Goal: Information Seeking & Learning: Learn about a topic

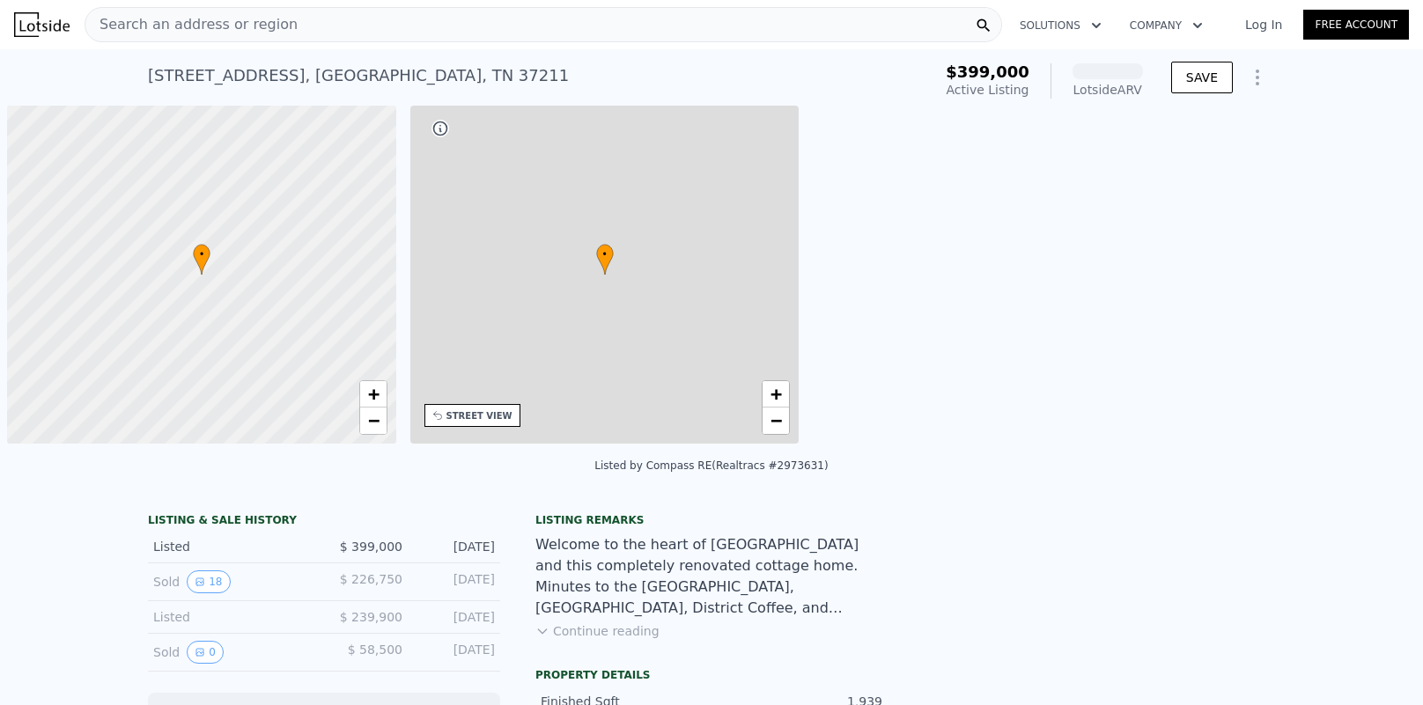
scroll to position [0, 7]
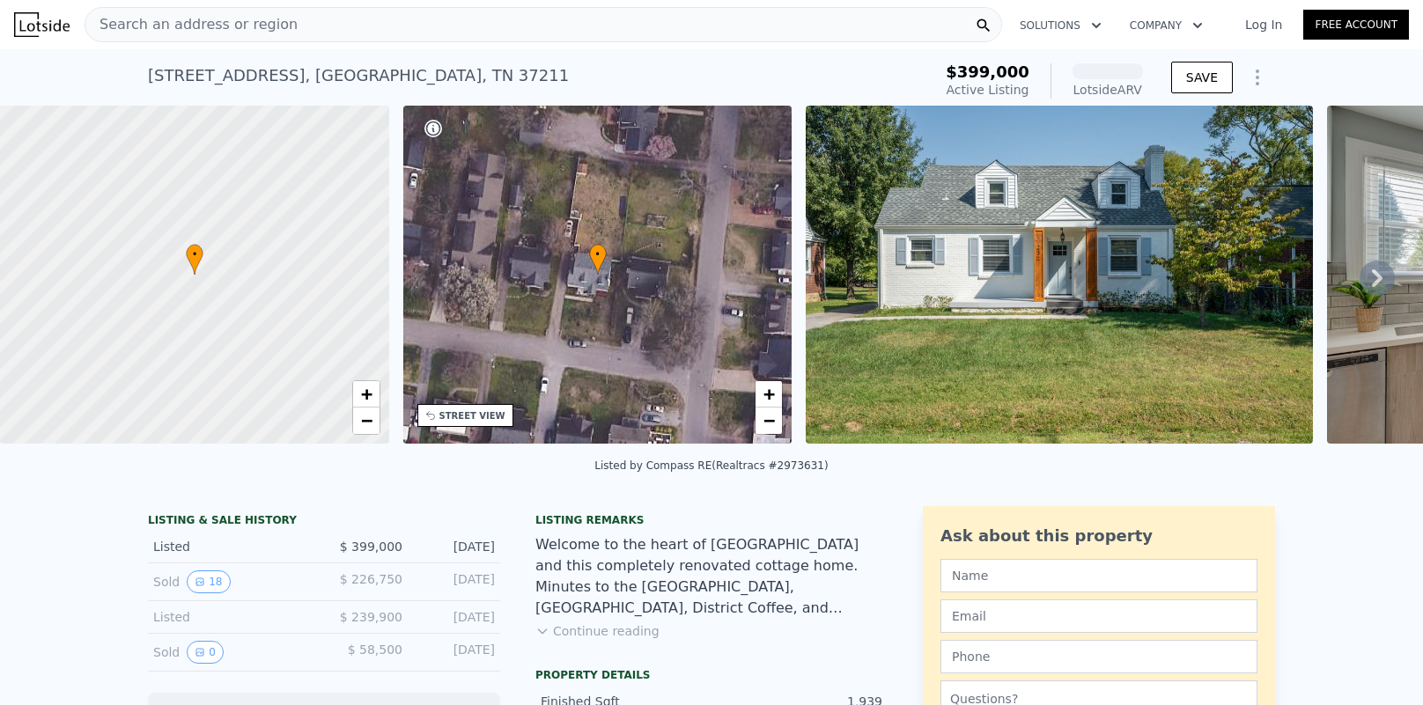
click at [207, 26] on span "Search an address or region" at bounding box center [191, 24] width 212 height 21
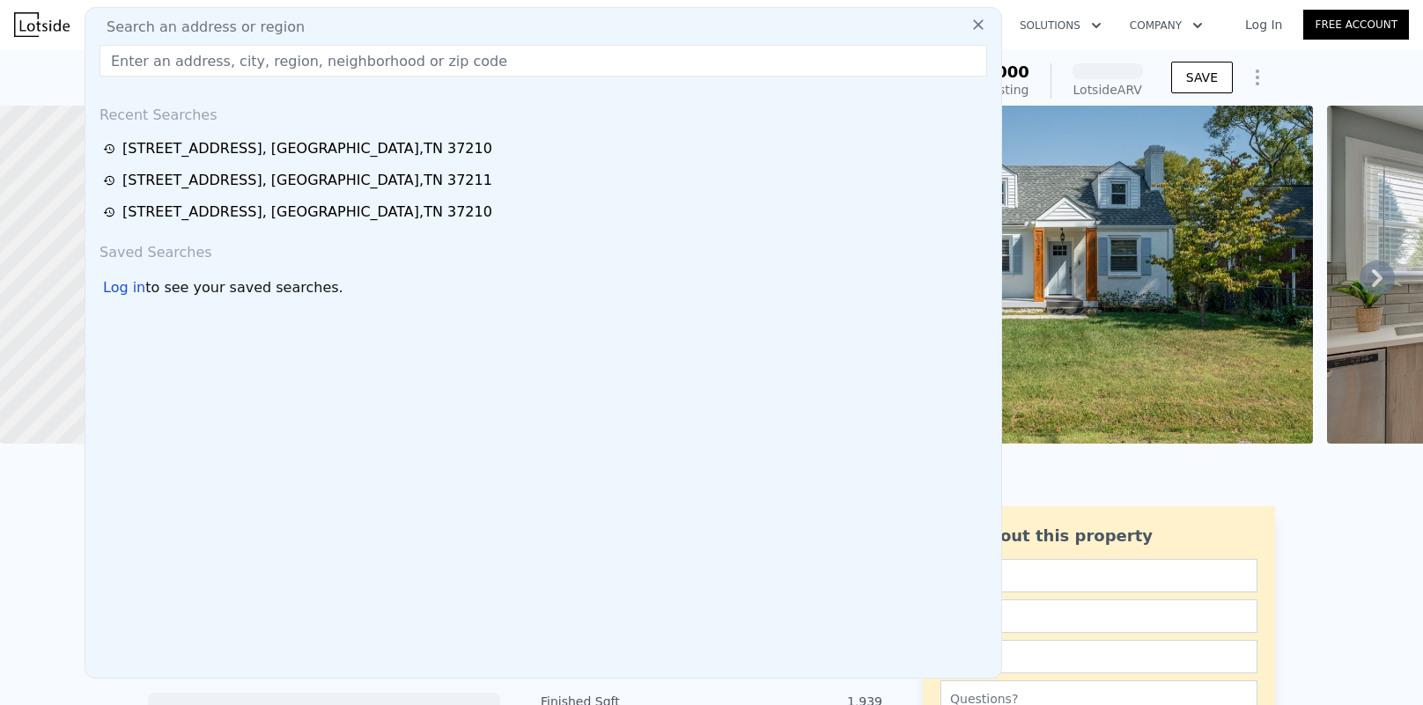
click at [227, 179] on div "509 Veritas St , Nashville , TN 37211" at bounding box center [307, 180] width 370 height 21
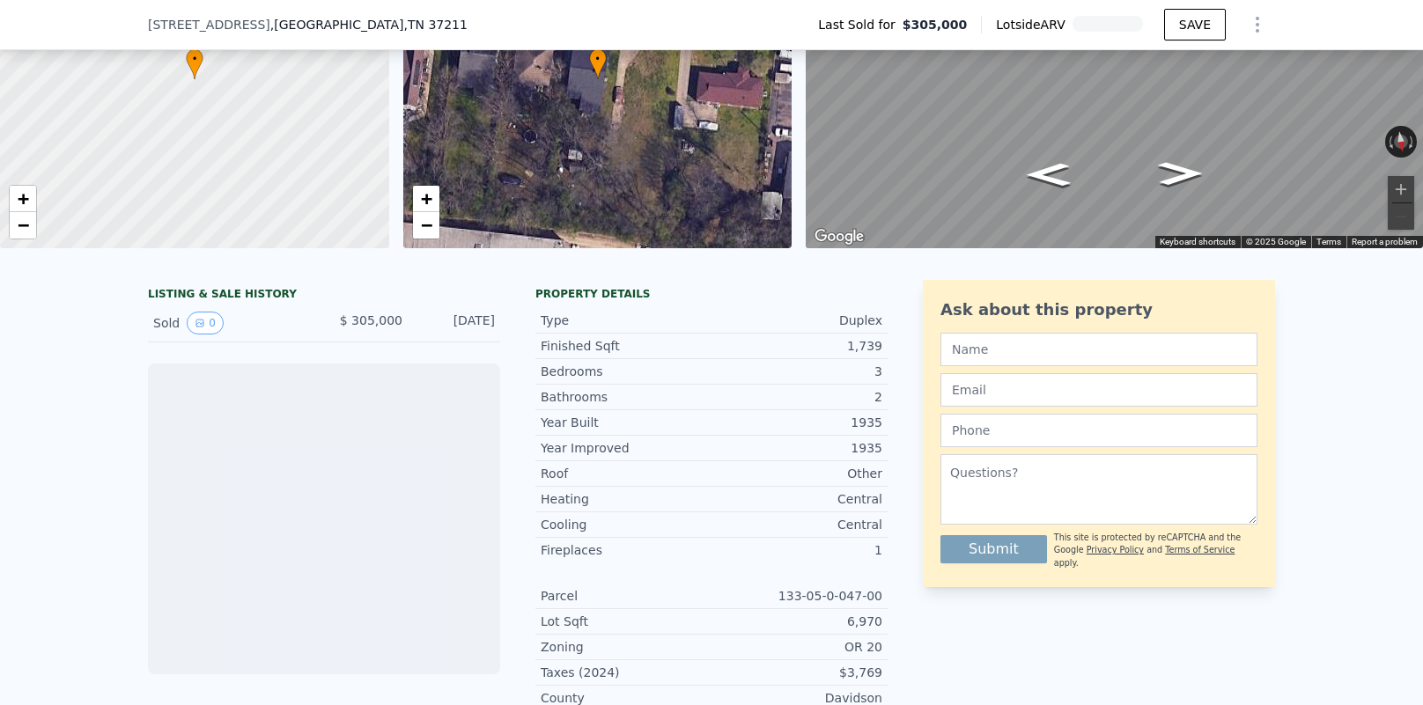
scroll to position [366, 0]
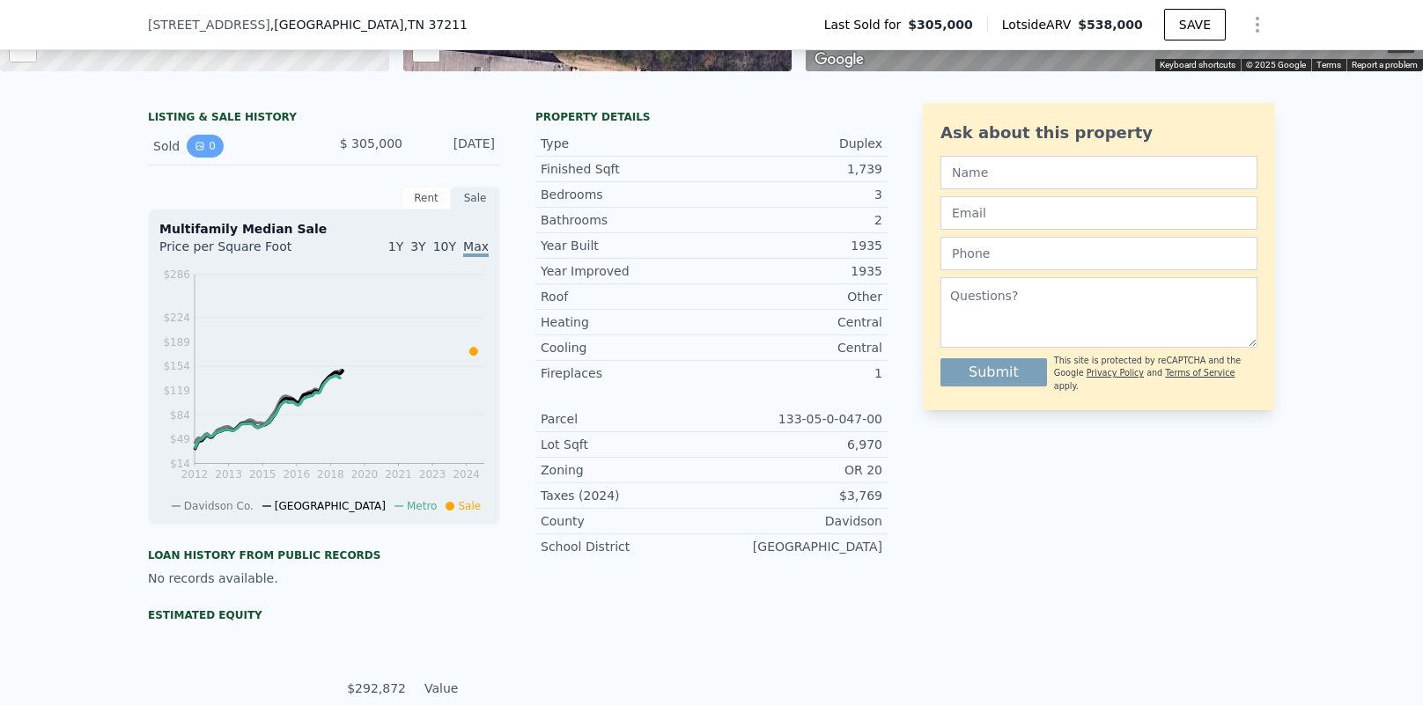
click at [203, 151] on button "0" at bounding box center [205, 146] width 37 height 23
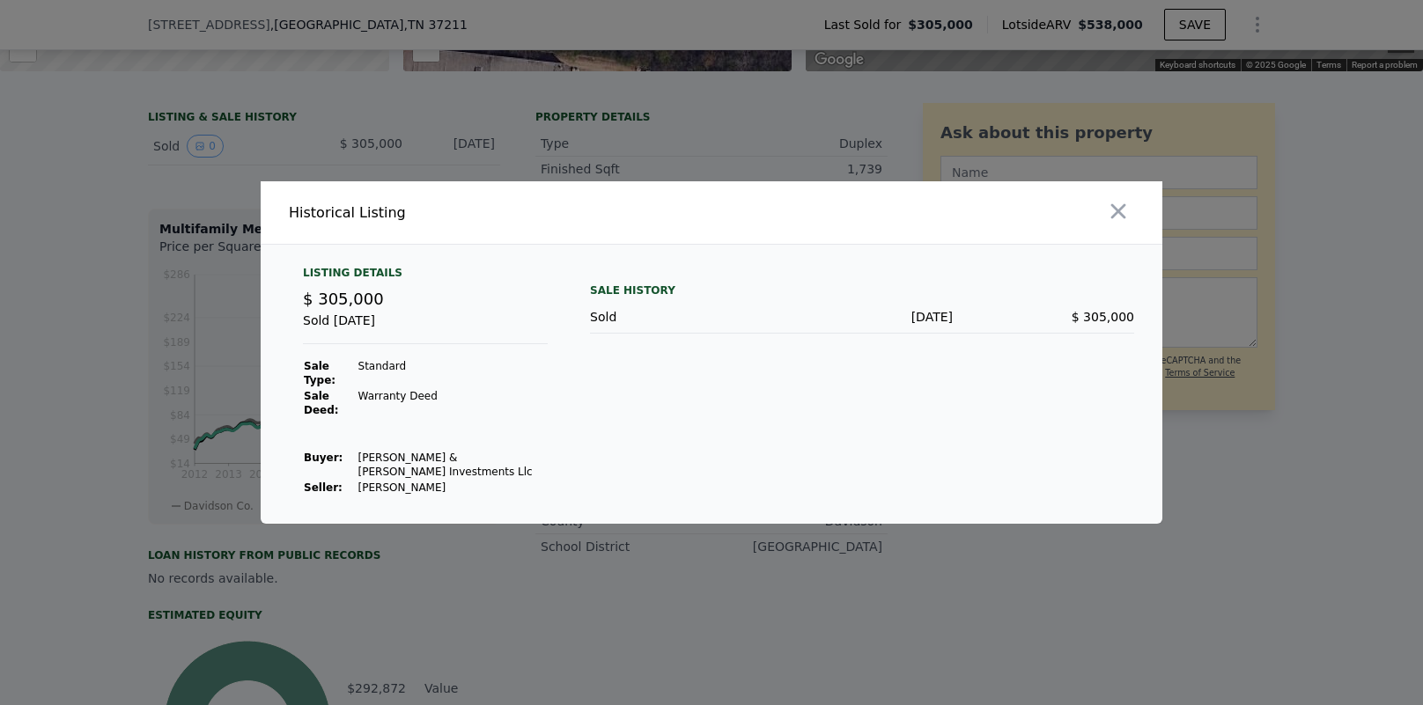
click at [658, 160] on div at bounding box center [711, 352] width 1423 height 705
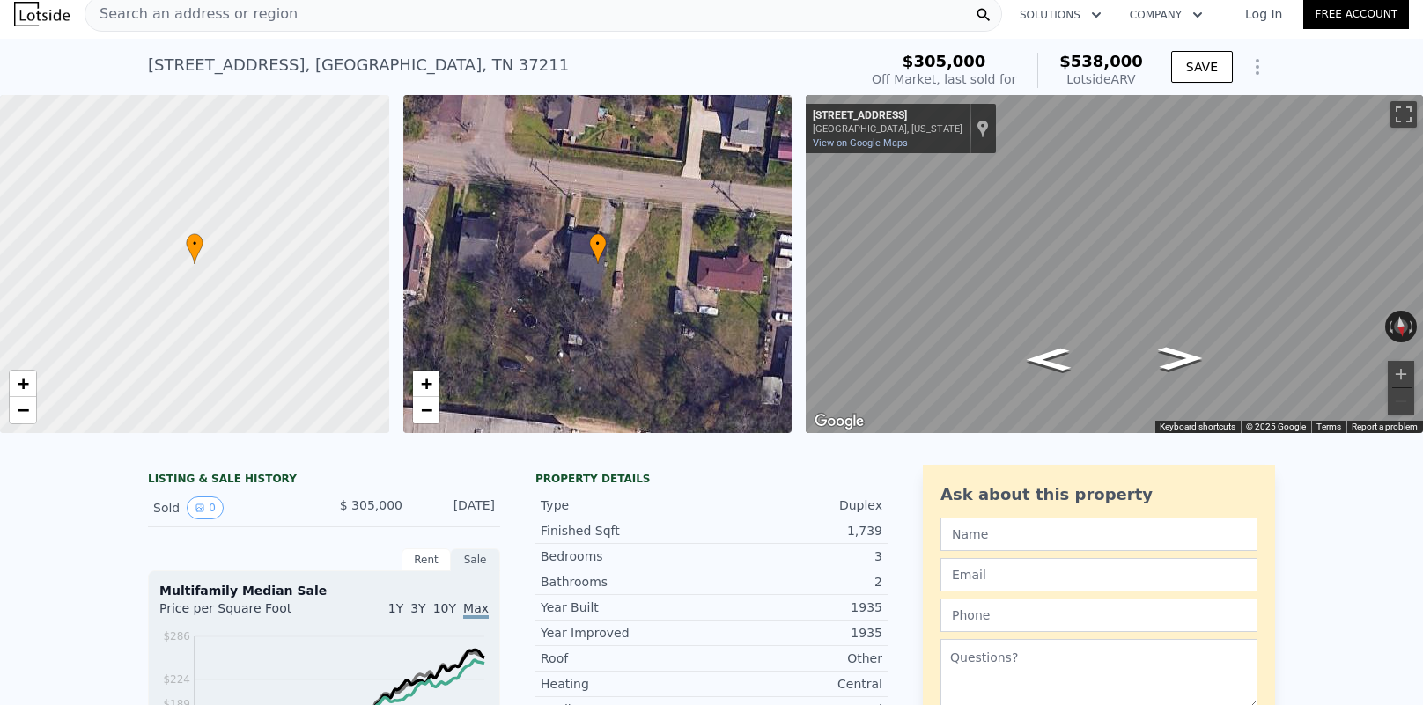
scroll to position [0, 0]
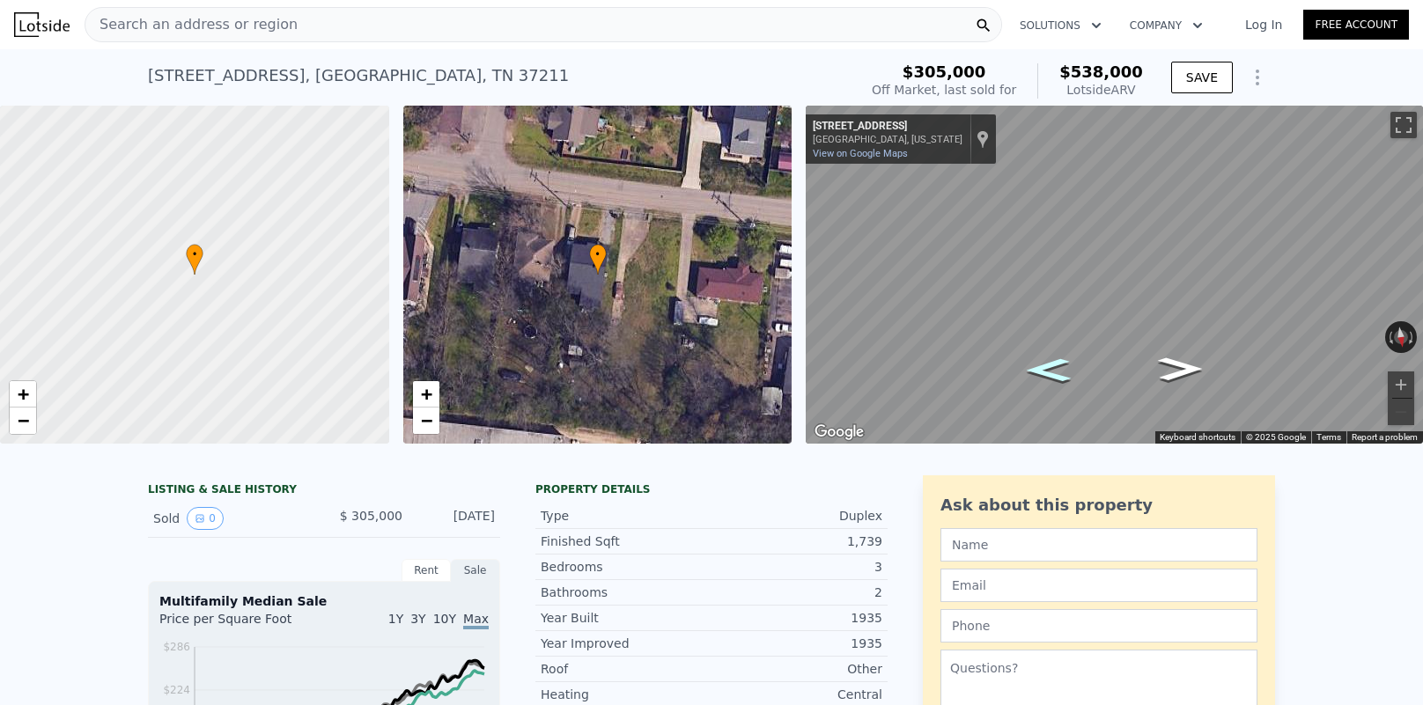
click at [1050, 374] on icon "Go East, Veritas St" at bounding box center [1049, 370] width 83 height 34
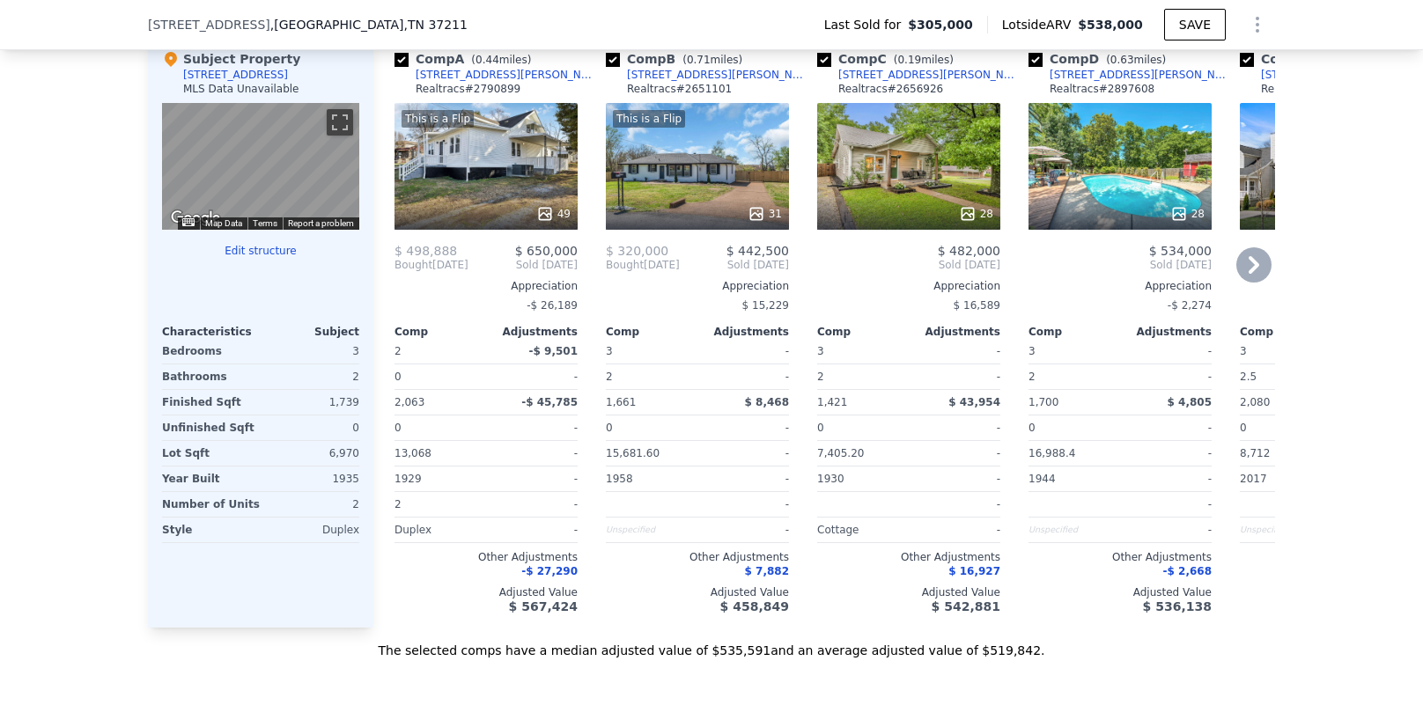
scroll to position [1728, 0]
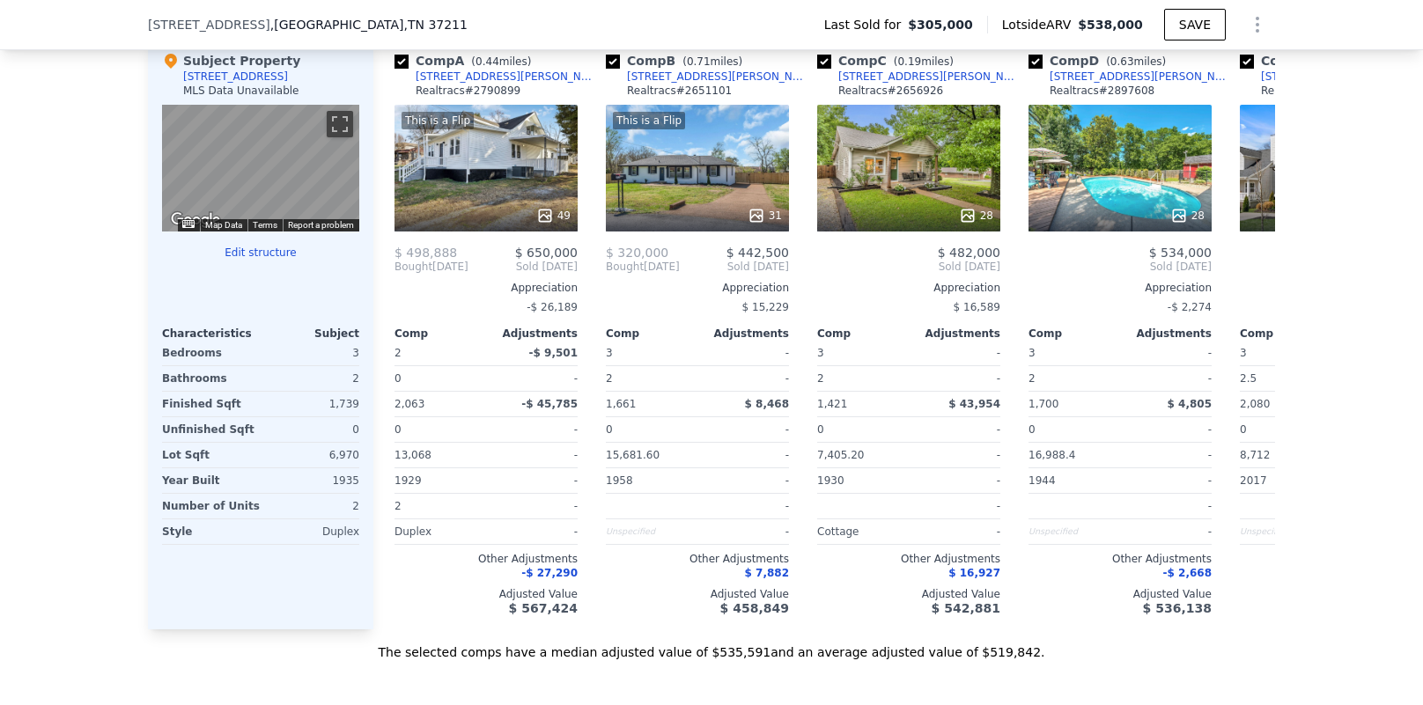
click at [265, 251] on button "Edit structure" at bounding box center [260, 253] width 197 height 14
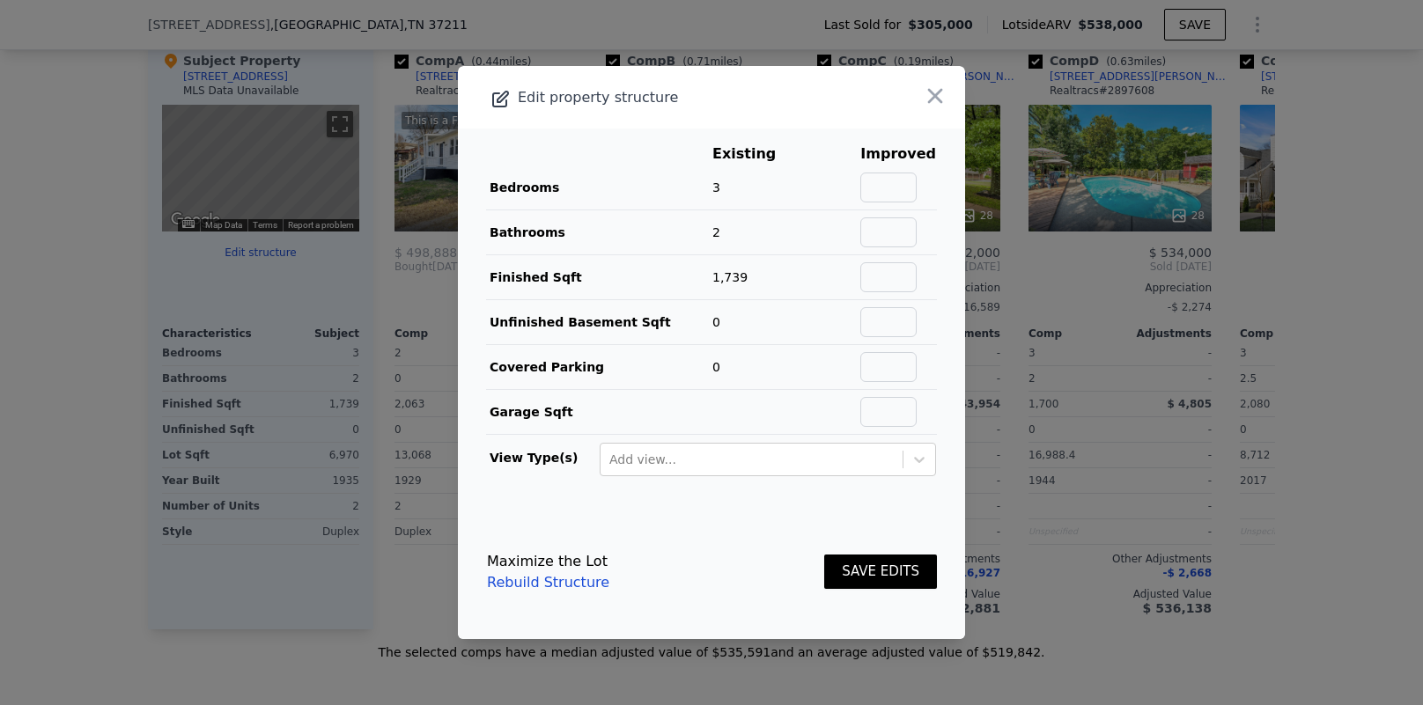
click at [721, 368] on td "0" at bounding box center [758, 367] width 92 height 45
drag, startPoint x: 719, startPoint y: 401, endPoint x: 719, endPoint y: 420, distance: 19.4
click at [719, 401] on td at bounding box center [758, 412] width 92 height 45
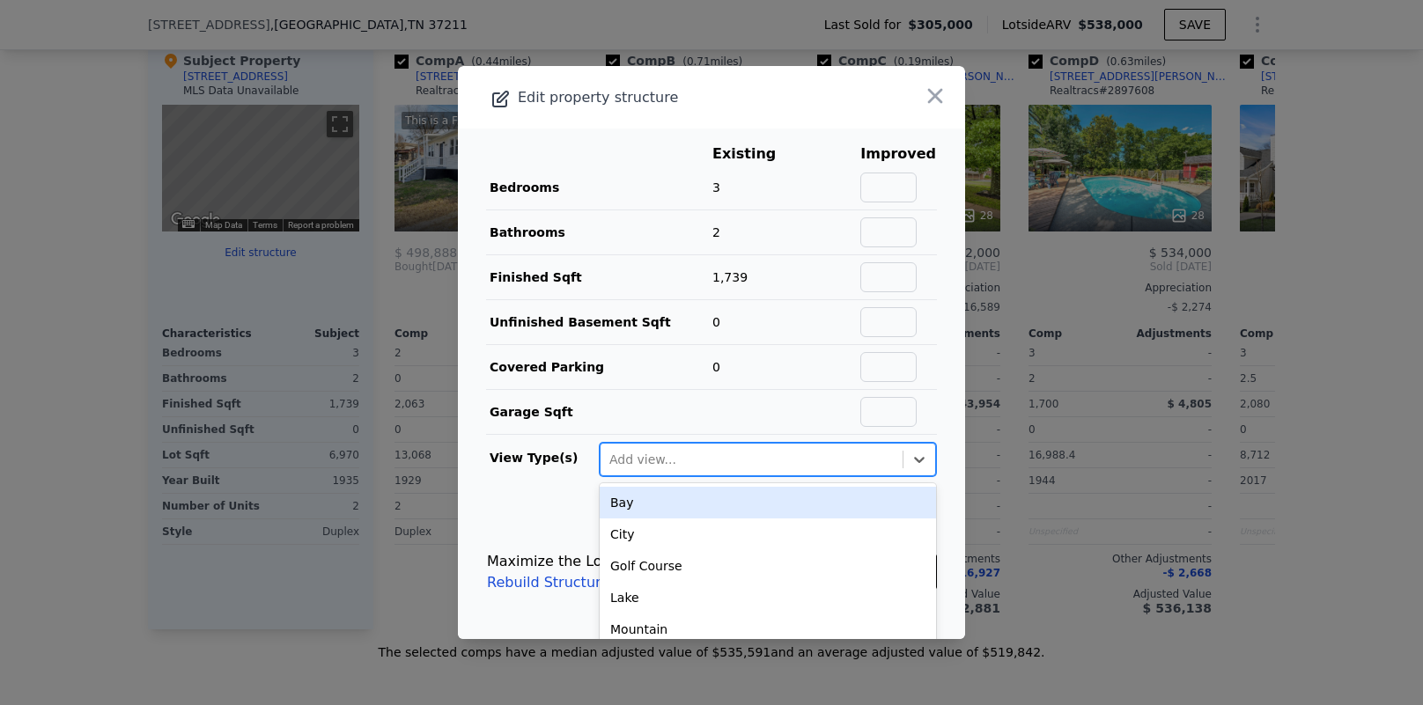
click at [716, 446] on div "Add view..." at bounding box center [752, 460] width 302 height 28
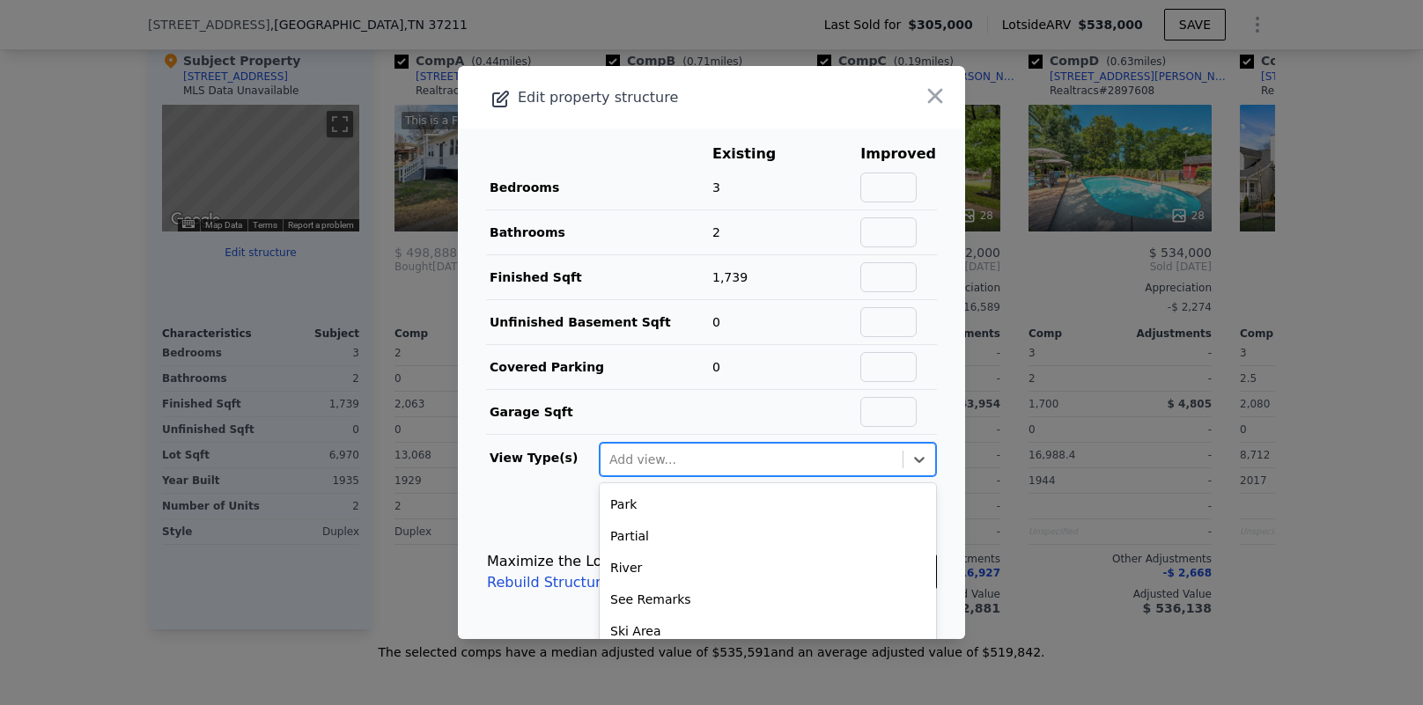
scroll to position [226, 0]
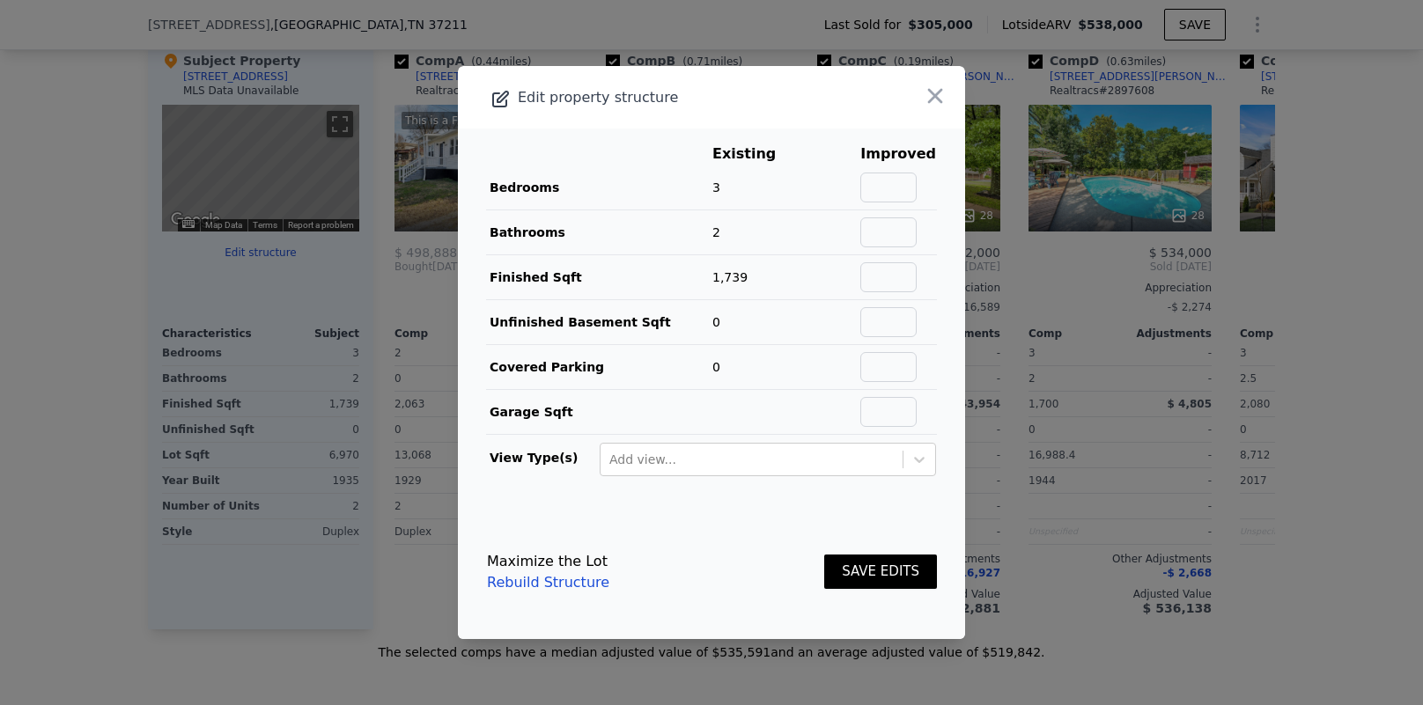
click at [539, 468] on td "View Type(s)" at bounding box center [542, 456] width 113 height 42
click at [565, 584] on link "Rebuild Structure" at bounding box center [548, 582] width 122 height 21
click at [890, 184] on input "text" at bounding box center [888, 188] width 56 height 30
click at [901, 121] on div at bounding box center [914, 97] width 101 height 63
click at [912, 188] on input "text" at bounding box center [888, 188] width 56 height 30
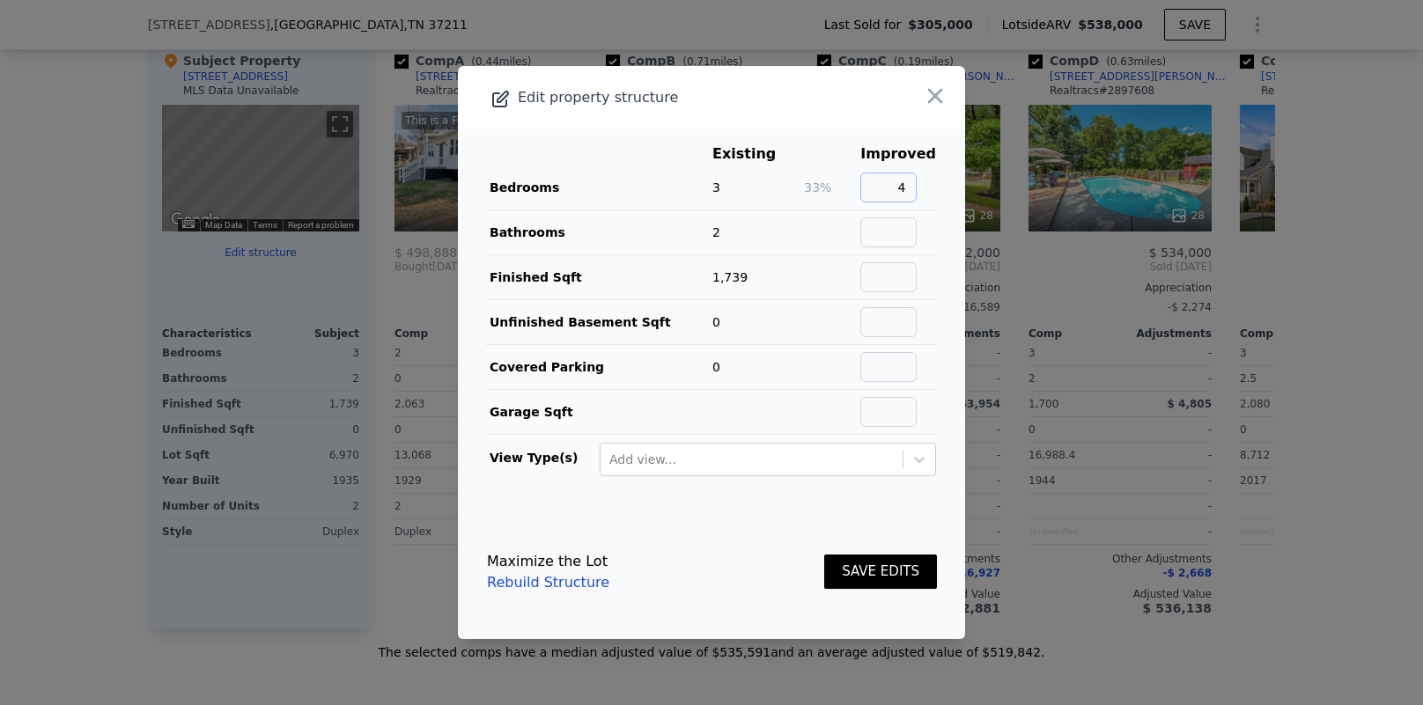
type input "4"
click at [898, 228] on input "text" at bounding box center [888, 233] width 56 height 30
type input "2"
type input "3"
click at [803, 247] on td "2" at bounding box center [758, 232] width 92 height 45
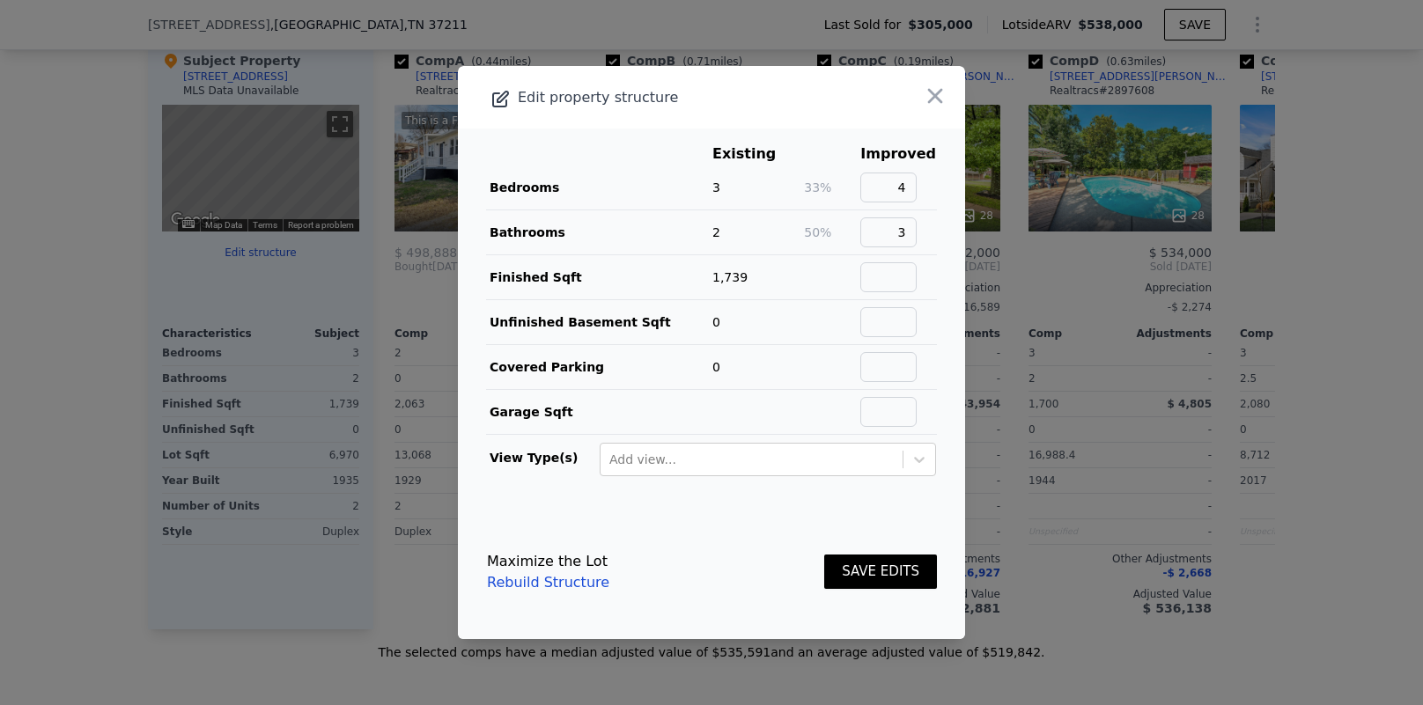
click at [796, 288] on td "1,739" at bounding box center [758, 277] width 92 height 45
click at [885, 284] on input "text" at bounding box center [888, 277] width 56 height 30
click at [803, 274] on td "1,739" at bounding box center [758, 277] width 92 height 45
click at [803, 340] on td "0" at bounding box center [758, 322] width 92 height 45
click at [912, 578] on button "SAVE EDITS" at bounding box center [880, 572] width 113 height 34
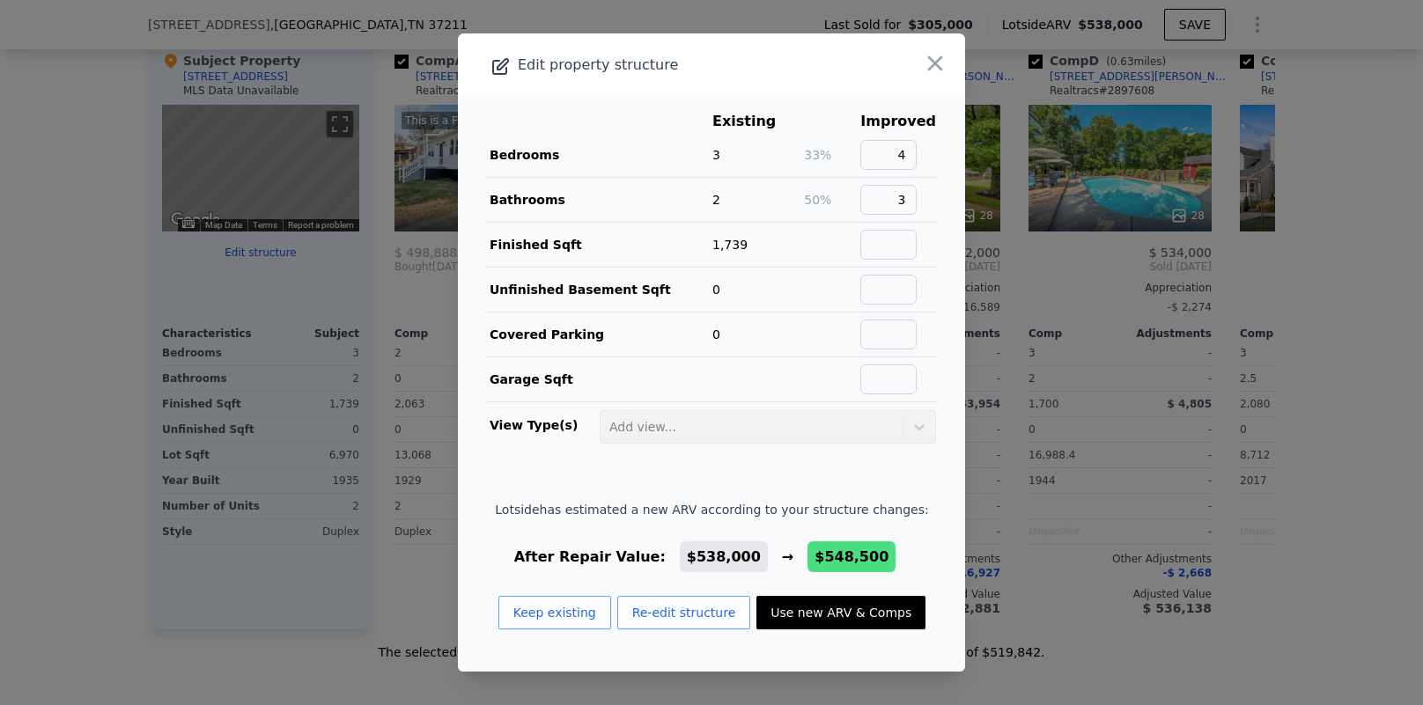
click at [711, 555] on span "$538,000" at bounding box center [724, 557] width 74 height 17
drag, startPoint x: 711, startPoint y: 555, endPoint x: 775, endPoint y: 558, distance: 64.4
click at [711, 555] on span "$538,000" at bounding box center [724, 557] width 74 height 17
drag, startPoint x: 873, startPoint y: 555, endPoint x: 865, endPoint y: 559, distance: 9.1
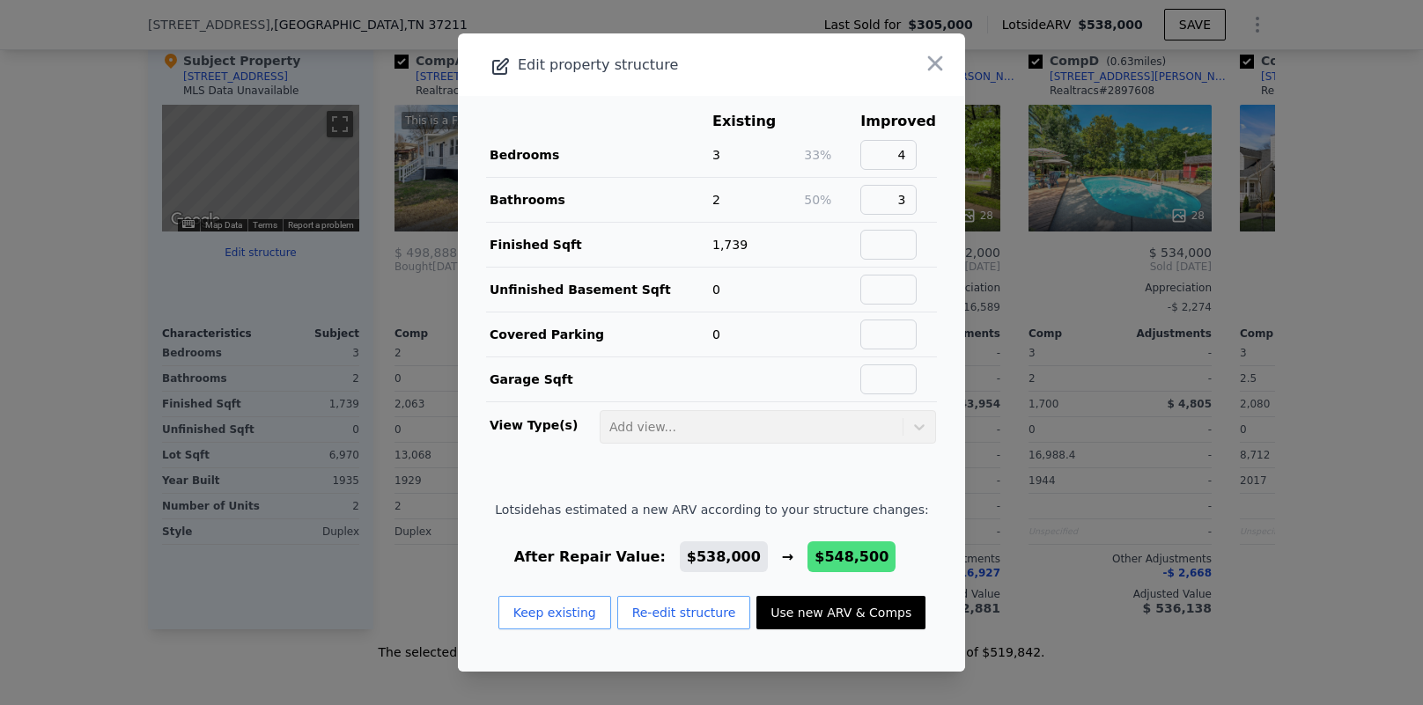
click at [873, 555] on span "$548,500" at bounding box center [852, 557] width 88 height 31
click at [737, 561] on span "$538,000" at bounding box center [724, 557] width 74 height 17
drag, startPoint x: 682, startPoint y: 558, endPoint x: 867, endPoint y: 547, distance: 185.3
click at [868, 547] on div "After Repair Value: $538,000 → $548,500" at bounding box center [711, 557] width 433 height 21
click at [862, 611] on button "Use new ARV & Comps" at bounding box center [841, 612] width 169 height 33
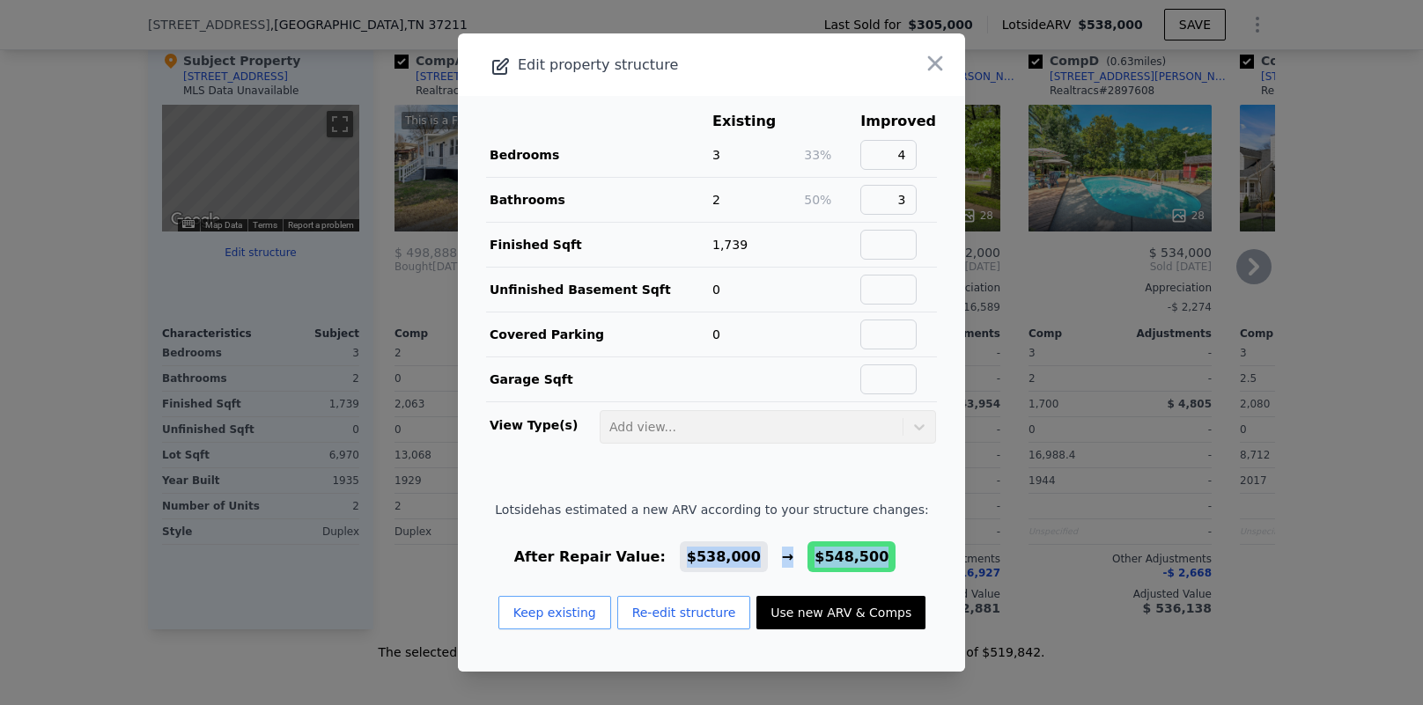
type input "1421"
checkbox input "false"
checkbox input "true"
type input "$ 548,500"
type input "$ 187,366"
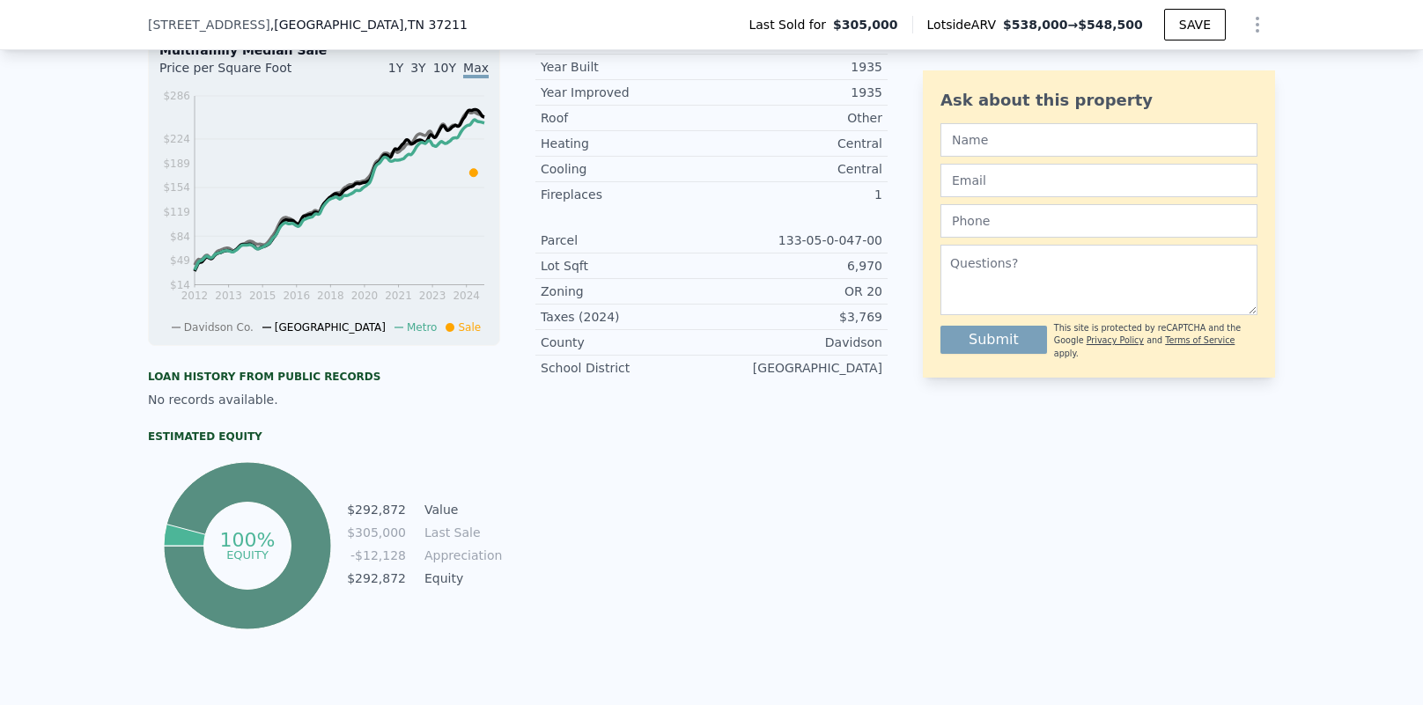
scroll to position [41, 0]
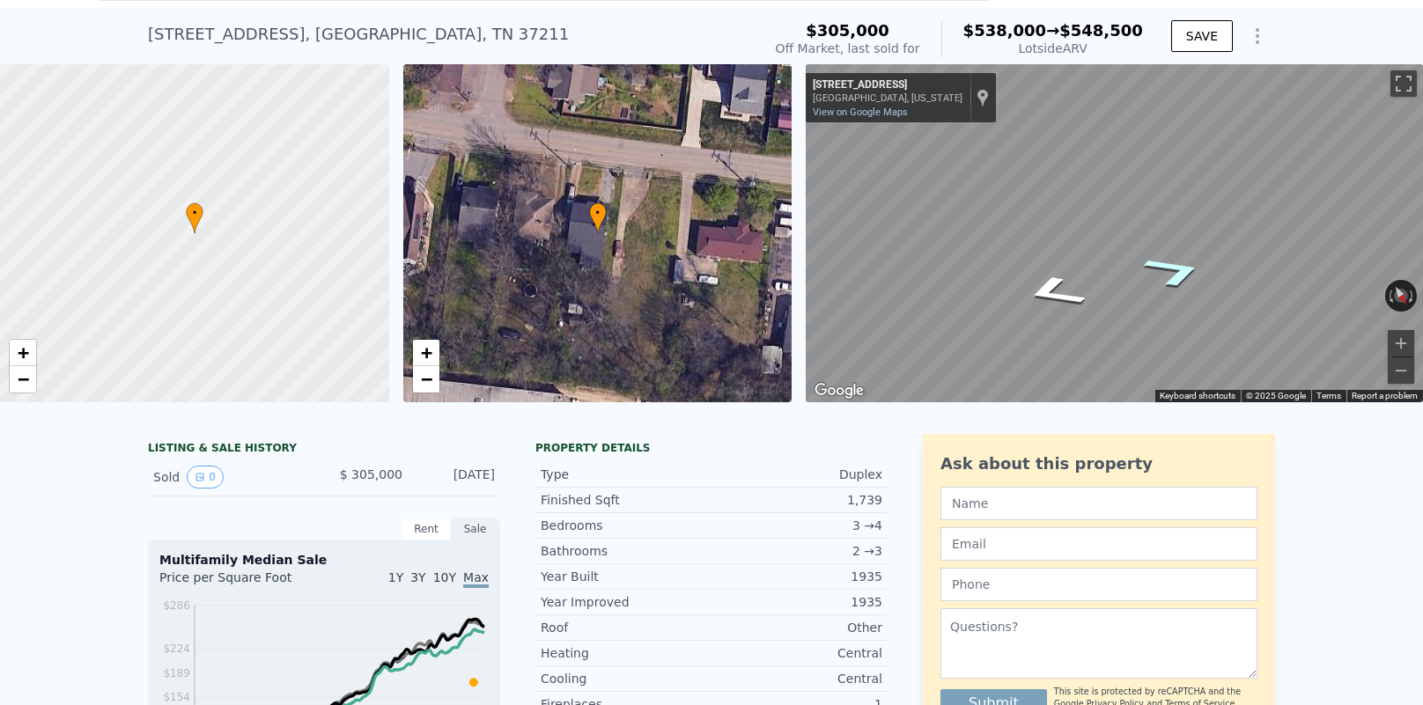
click at [1189, 296] on icon "Go West, Veritas St" at bounding box center [1175, 271] width 115 height 49
click at [262, 489] on div "Sold 0" at bounding box center [231, 477] width 157 height 23
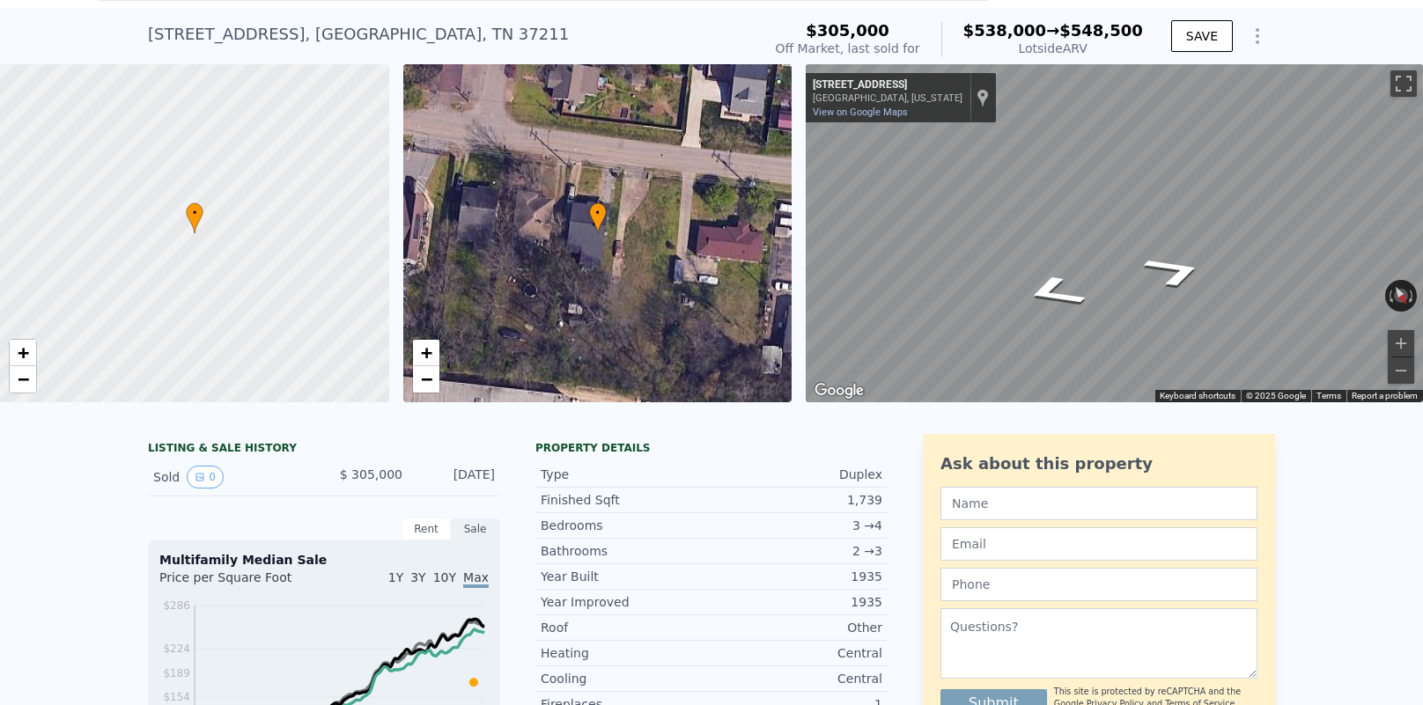
scroll to position [0, 0]
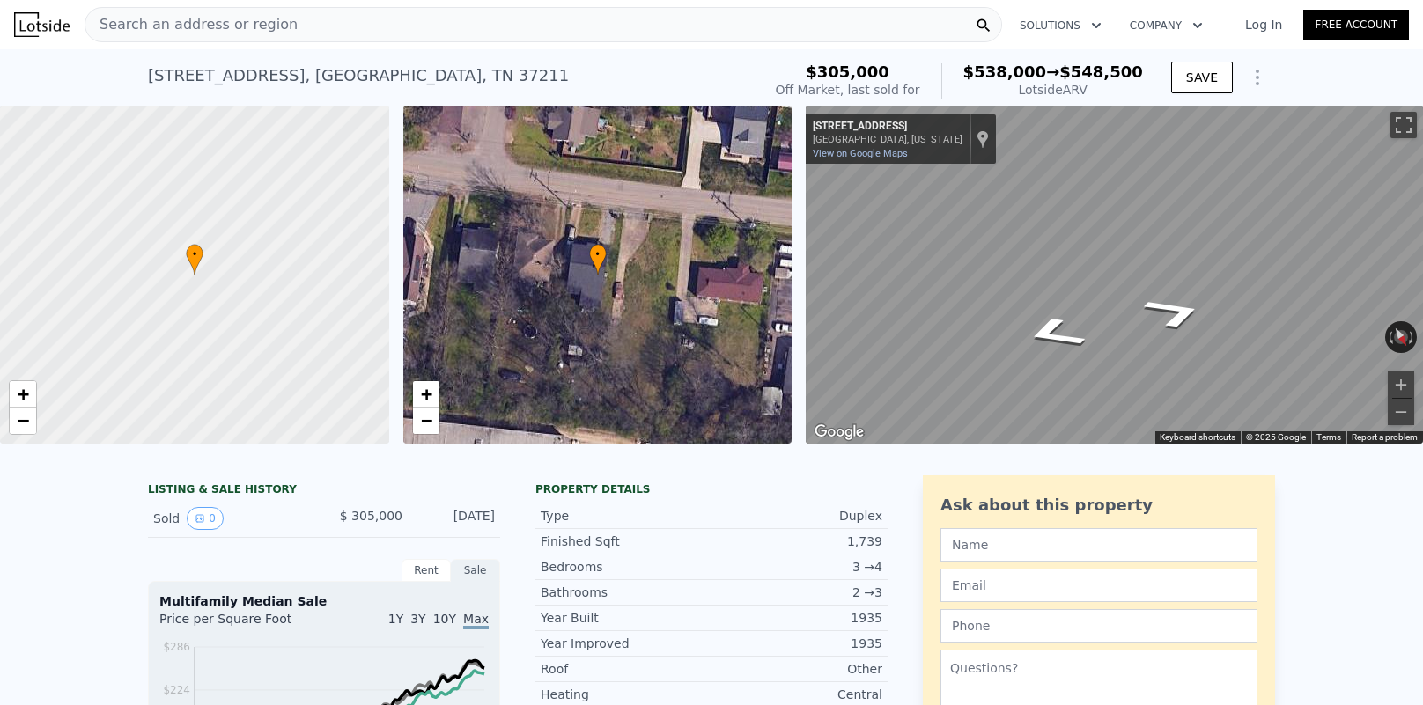
type input "3"
type input "1.5"
type input "3"
type input "1464"
type input "2421"
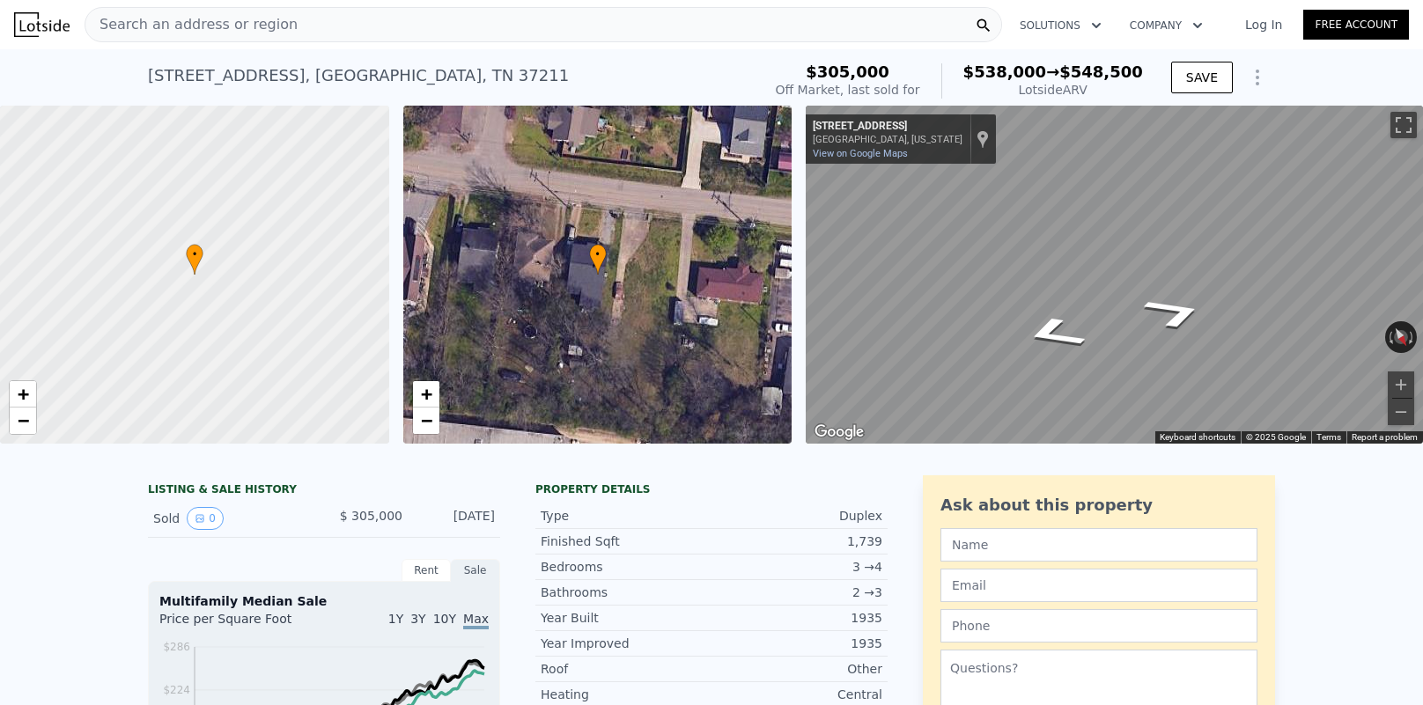
type input "7405"
type input "12632.4"
checkbox input "true"
type input "$ 571,000"
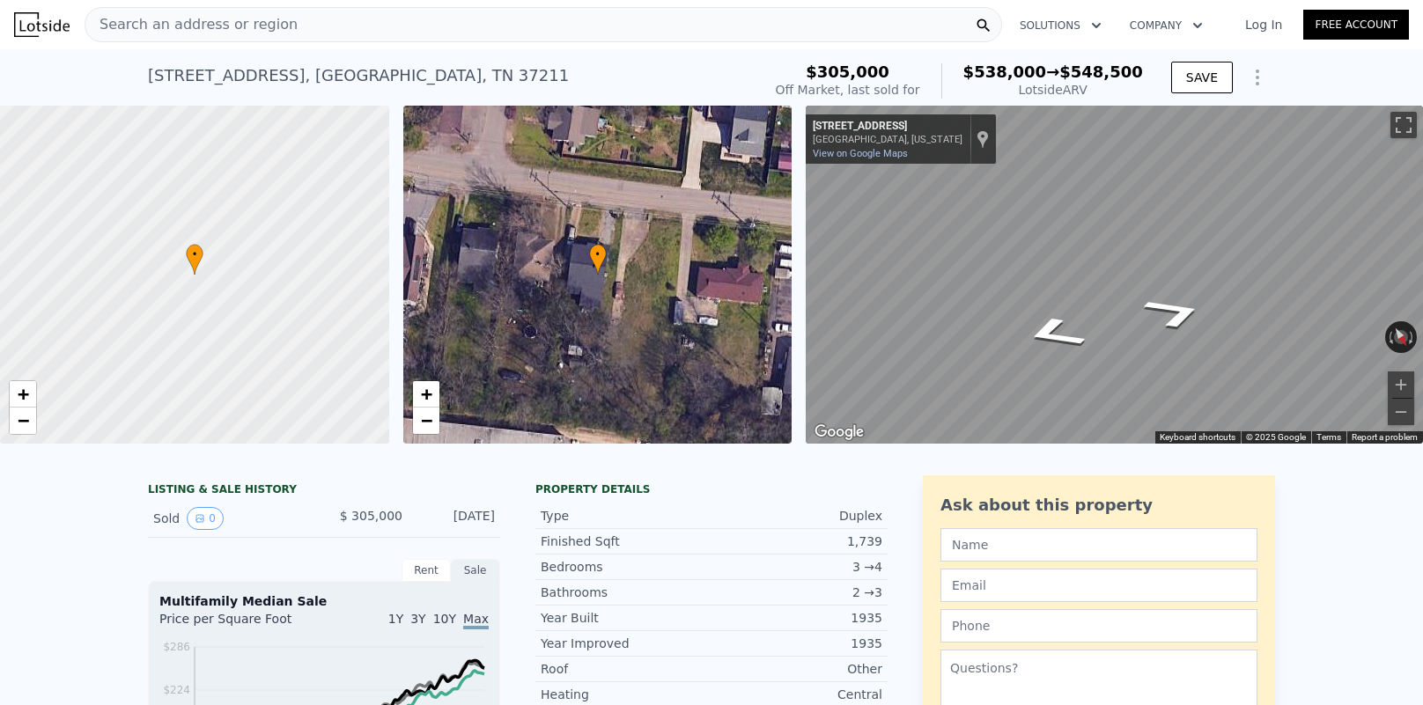
type input "$ 107,548"
checkbox input "true"
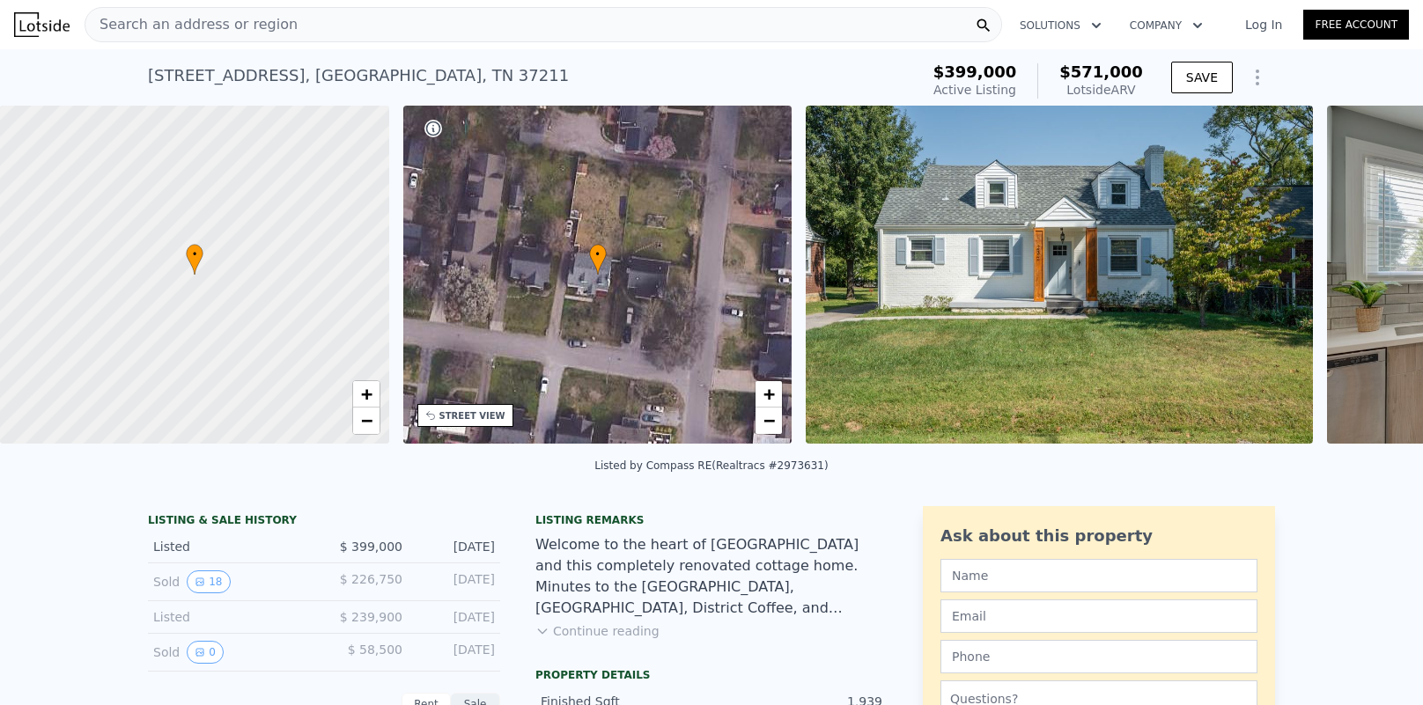
click at [55, 19] on img at bounding box center [41, 24] width 55 height 25
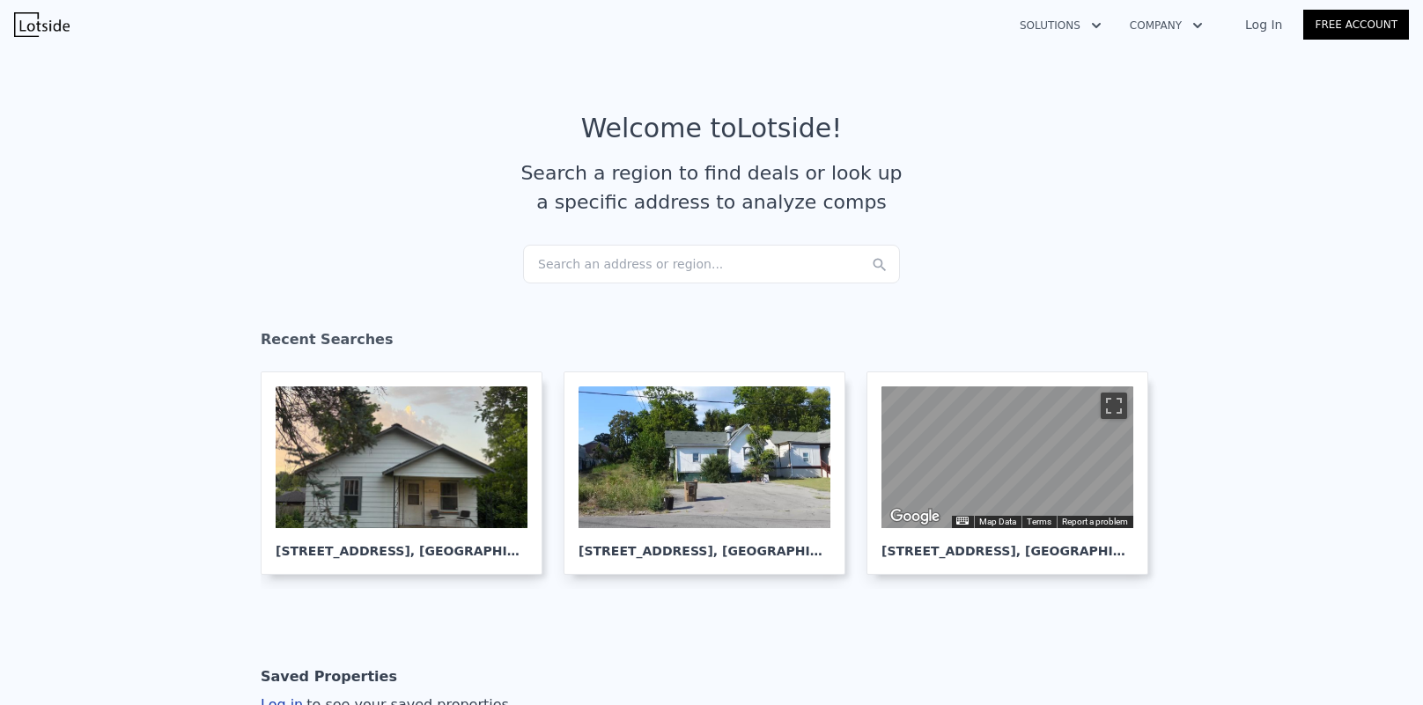
click at [690, 260] on div "Search an address or region..." at bounding box center [711, 264] width 377 height 39
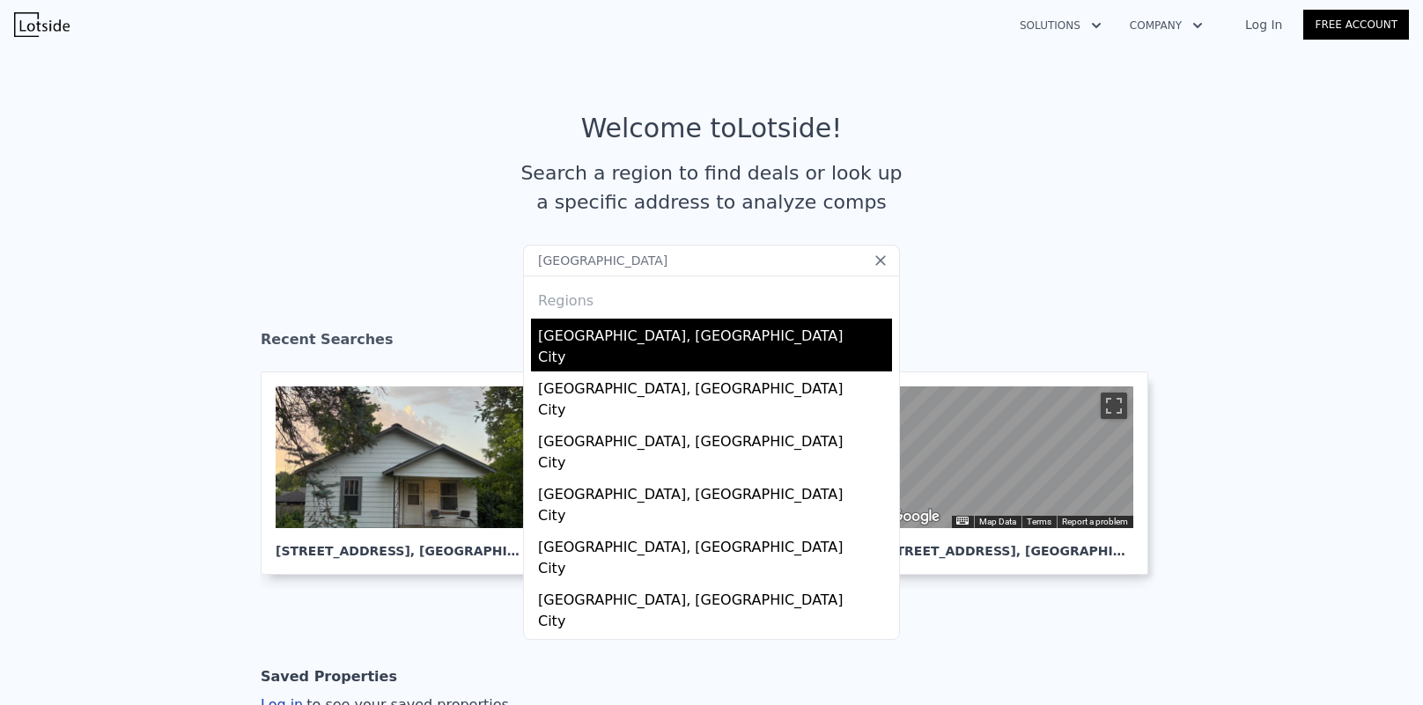
type input "nashville"
click at [690, 344] on div "Nashville, TN" at bounding box center [715, 333] width 354 height 28
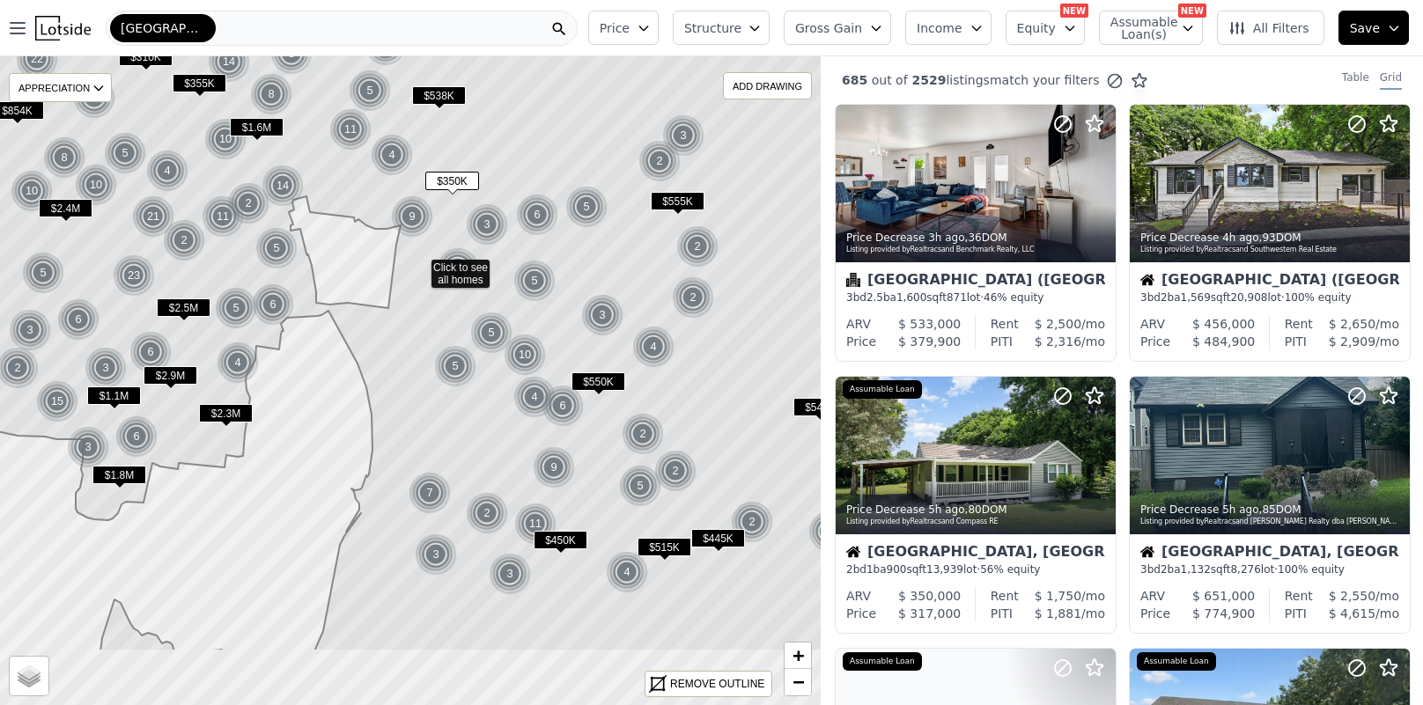
drag, startPoint x: 387, startPoint y: 500, endPoint x: 398, endPoint y: 376, distance: 124.7
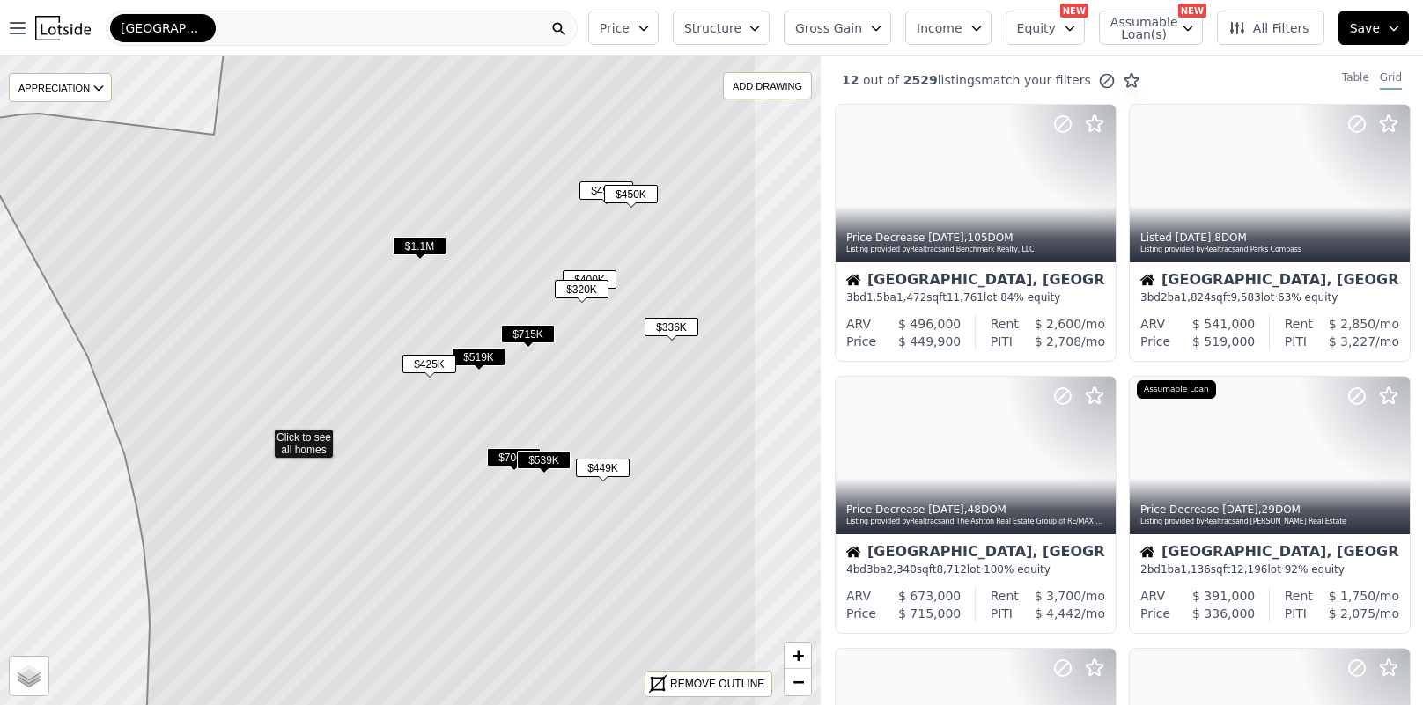
drag, startPoint x: 565, startPoint y: 345, endPoint x: 447, endPoint y: 419, distance: 139.3
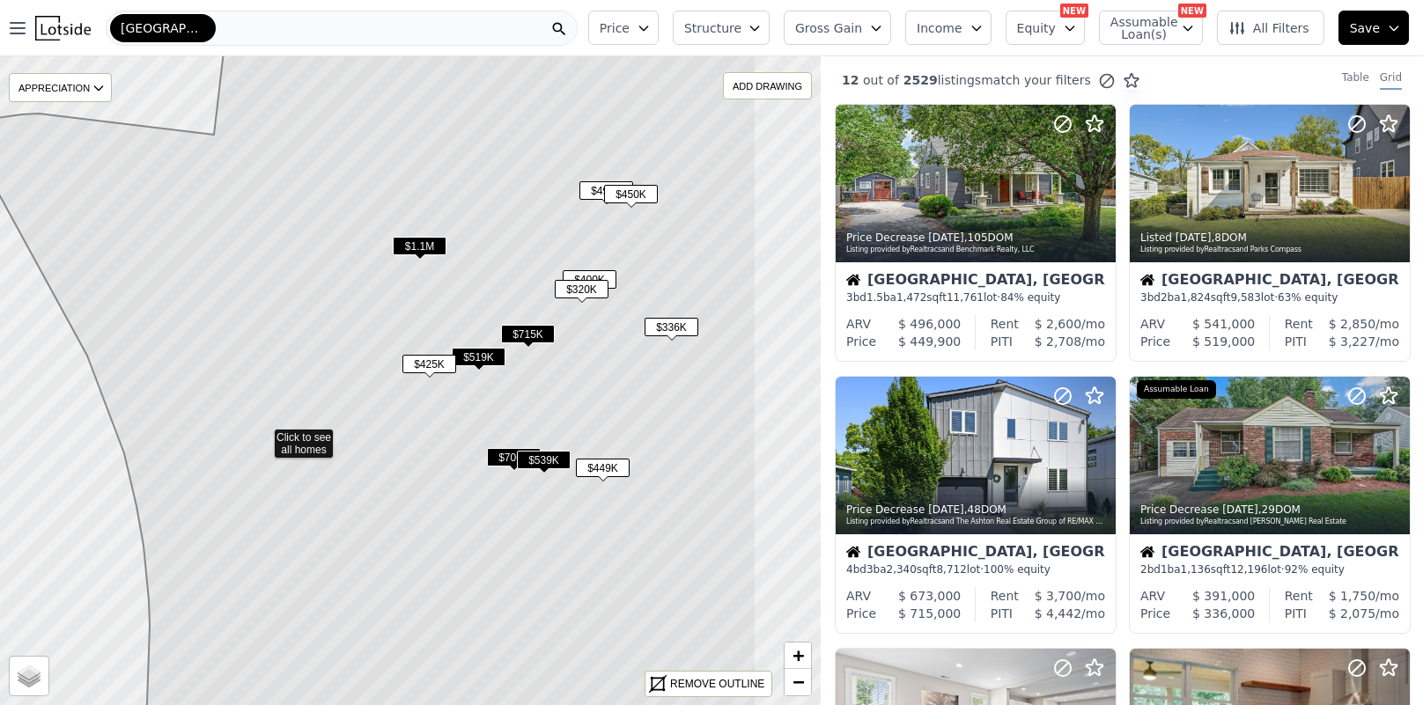
click at [415, 401] on icon at bounding box center [262, 435] width 988 height 782
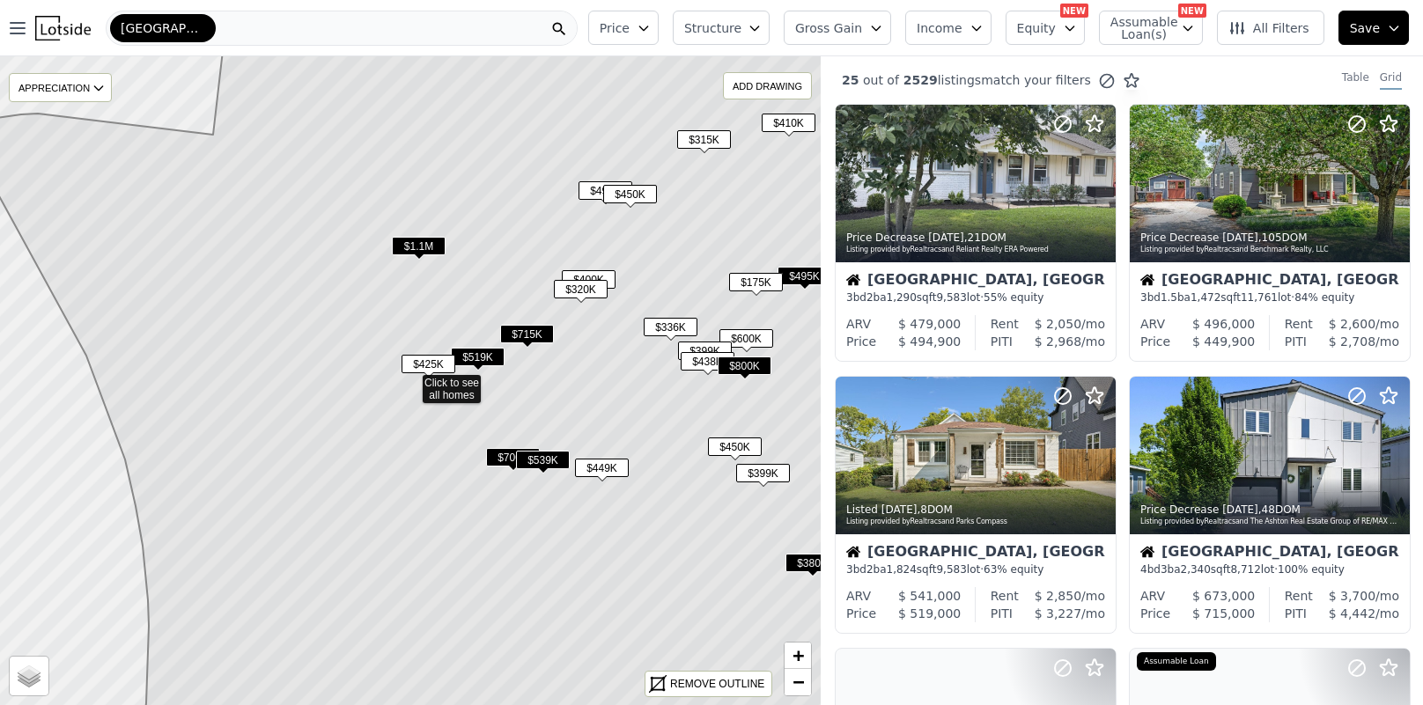
click at [571, 397] on icon at bounding box center [410, 380] width 988 height 782
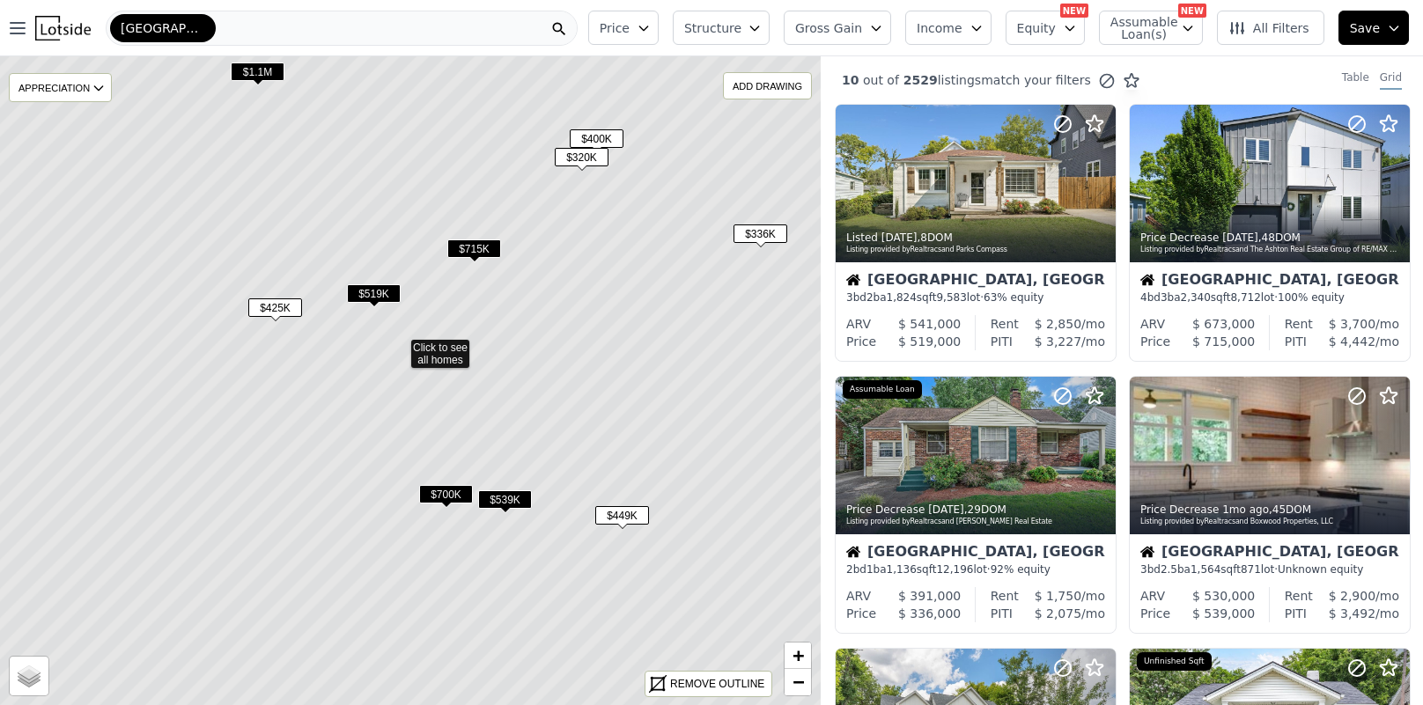
drag, startPoint x: 580, startPoint y: 486, endPoint x: 566, endPoint y: 445, distance: 43.5
click at [566, 445] on icon at bounding box center [399, 345] width 988 height 782
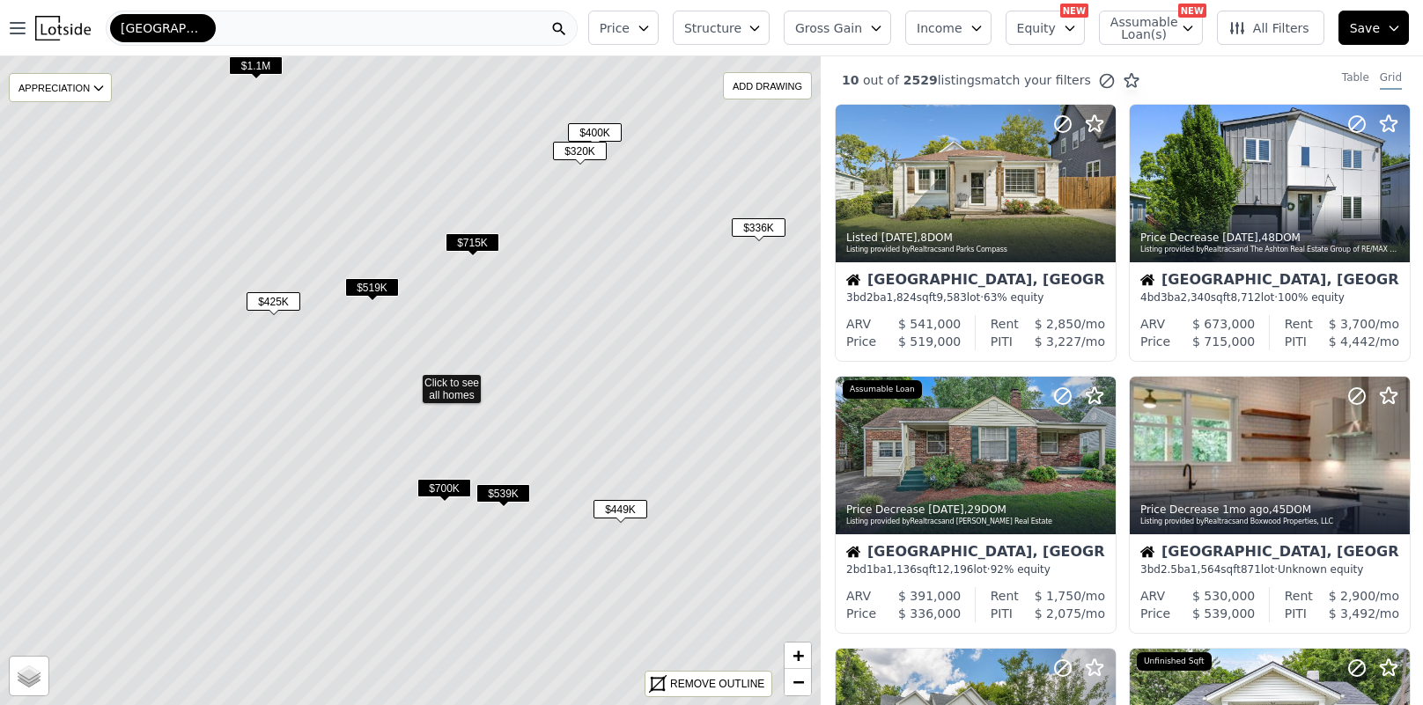
drag, startPoint x: 456, startPoint y: 390, endPoint x: 465, endPoint y: 404, distance: 16.6
click at [456, 390] on icon at bounding box center [410, 380] width 988 height 782
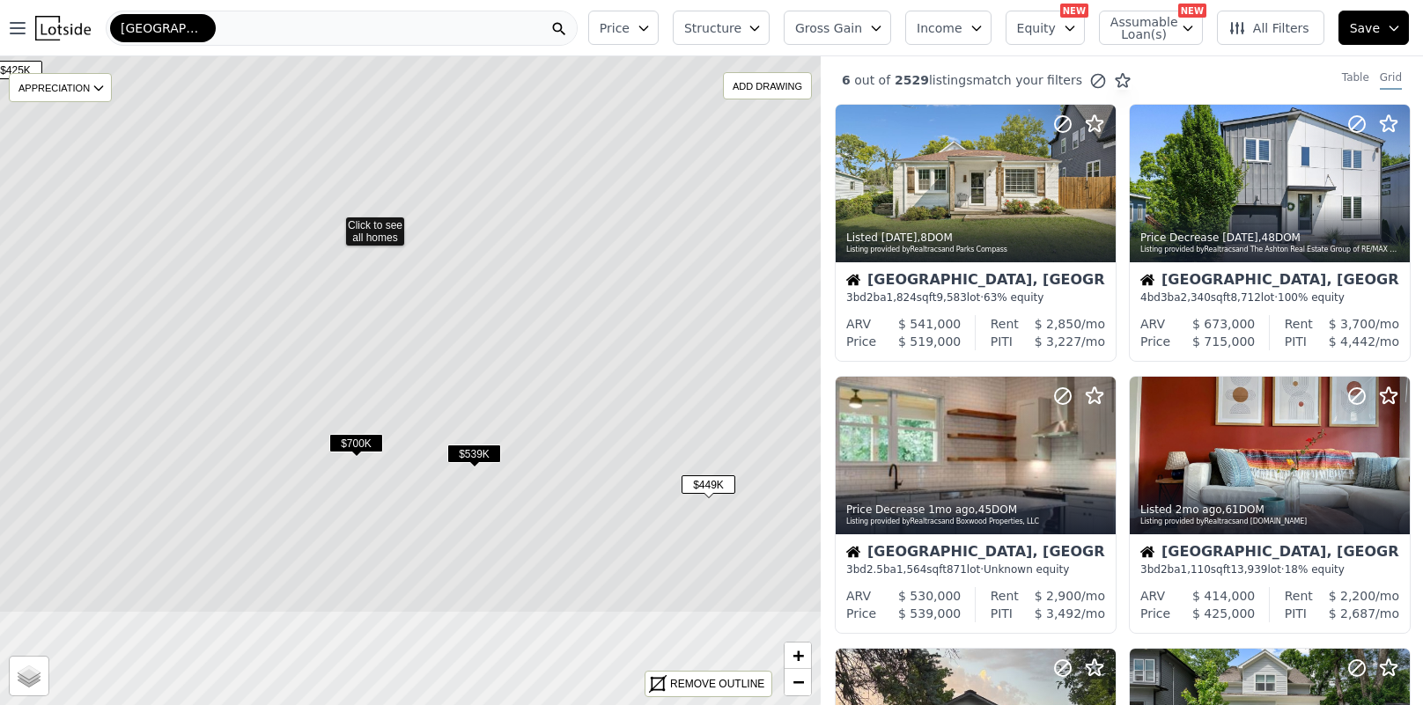
drag, startPoint x: 580, startPoint y: 455, endPoint x: 541, endPoint y: 346, distance: 116.2
click at [541, 346] on icon at bounding box center [334, 223] width 988 height 782
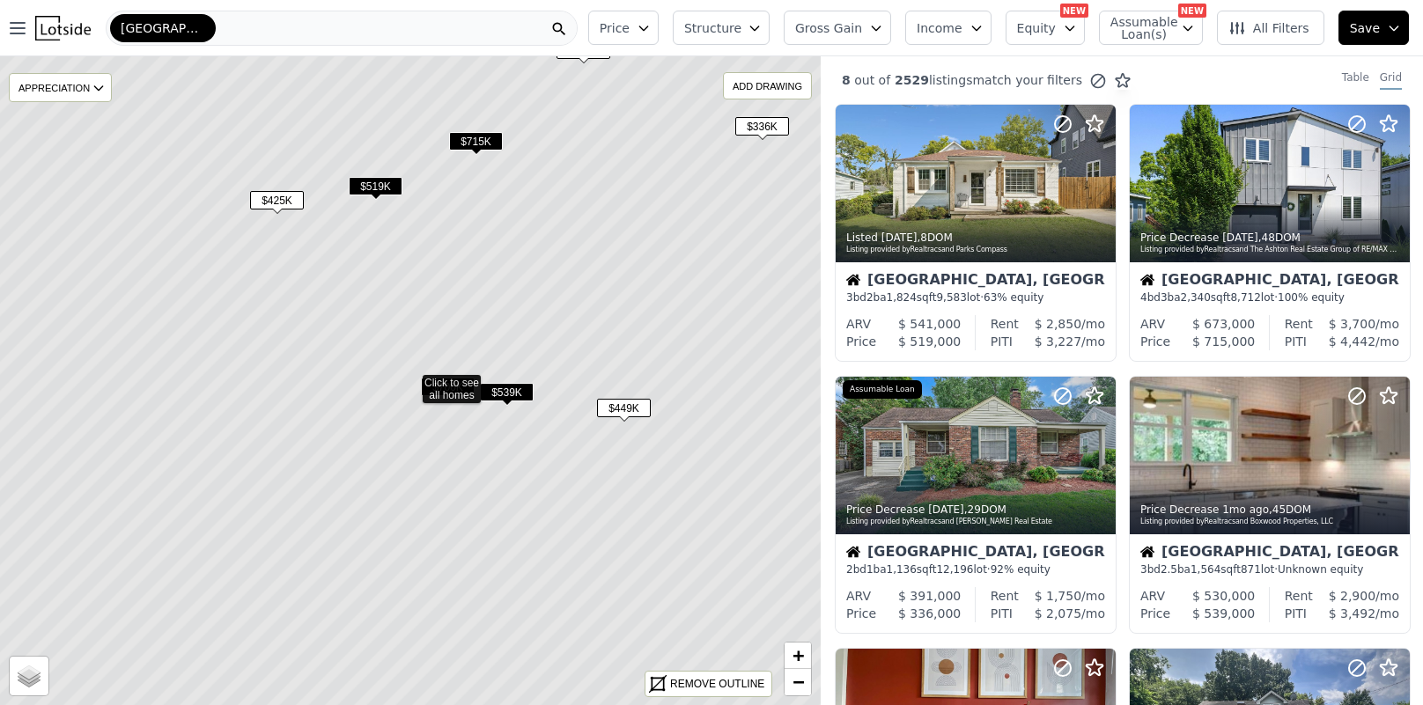
click at [449, 383] on span "$700K" at bounding box center [448, 387] width 54 height 18
click at [633, 410] on span "$449K" at bounding box center [624, 408] width 54 height 18
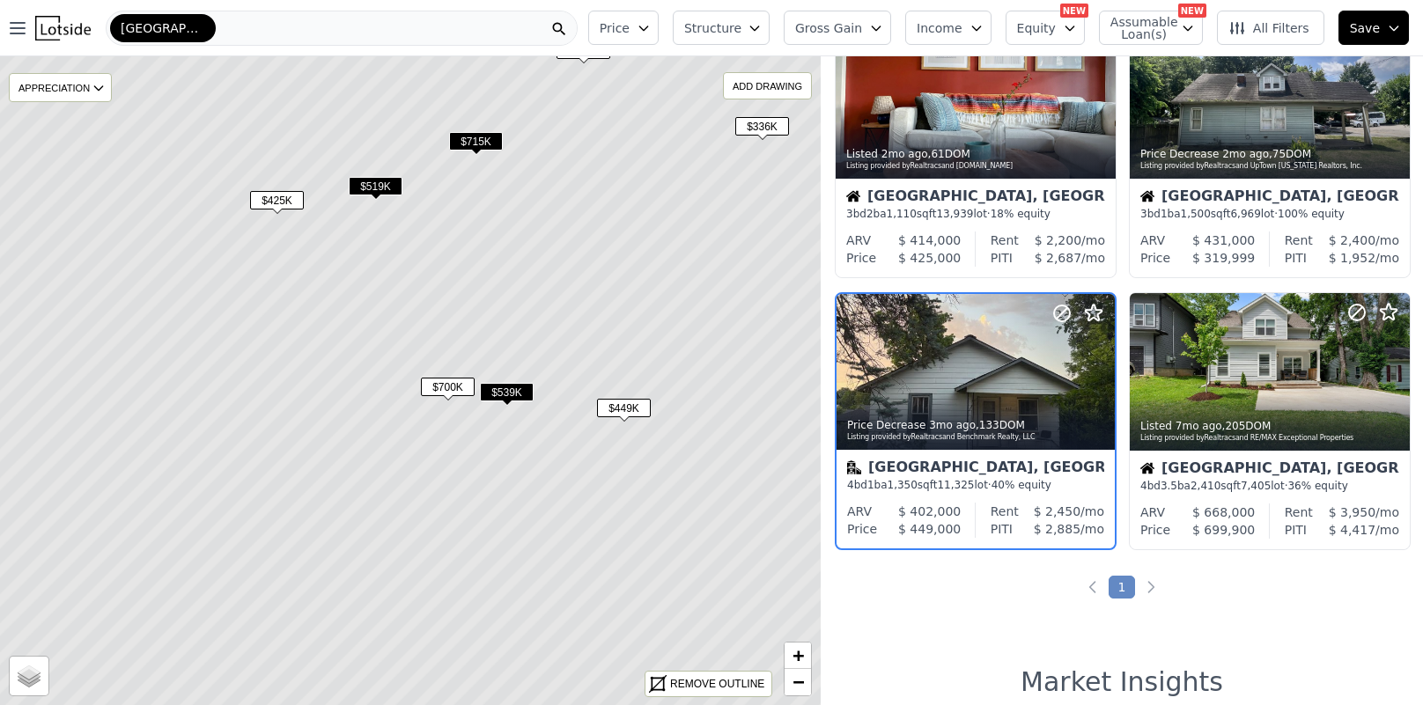
scroll to position [640, 0]
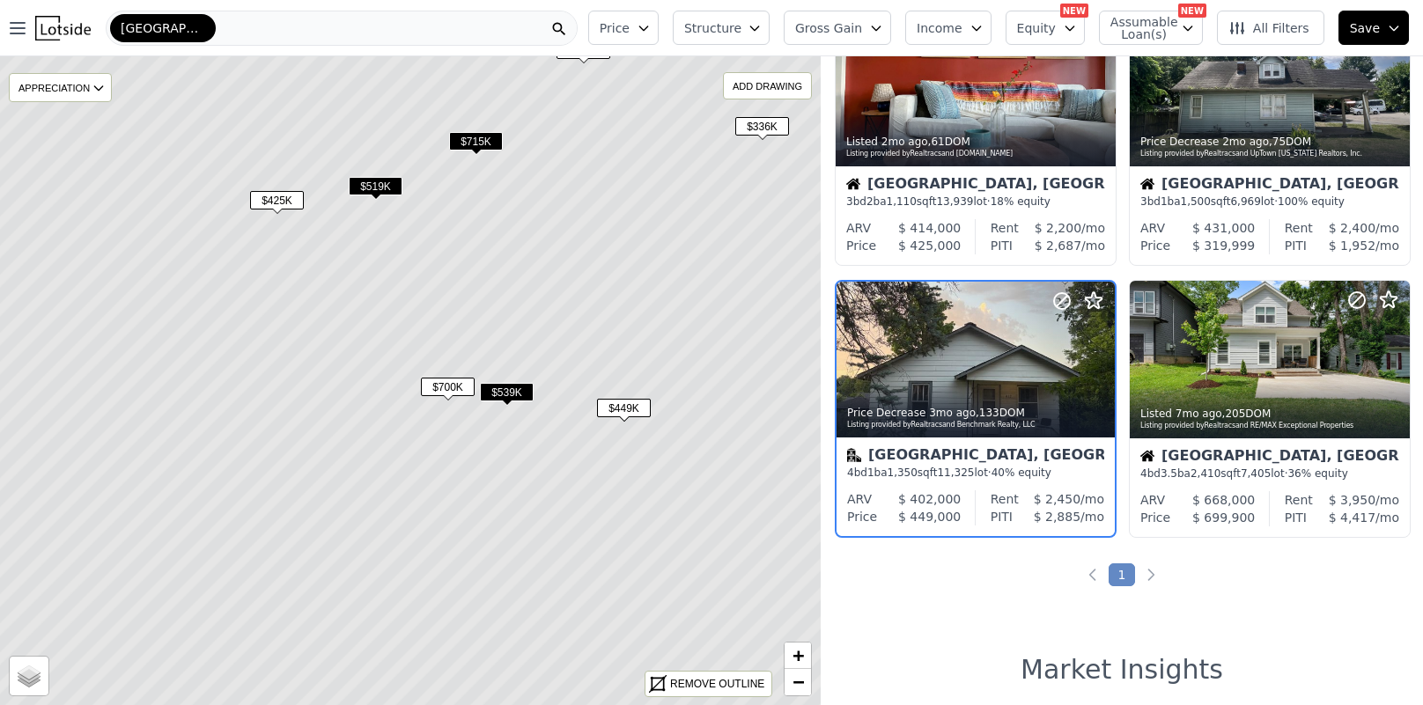
click at [889, 452] on div "Nashville, TN" at bounding box center [975, 457] width 257 height 18
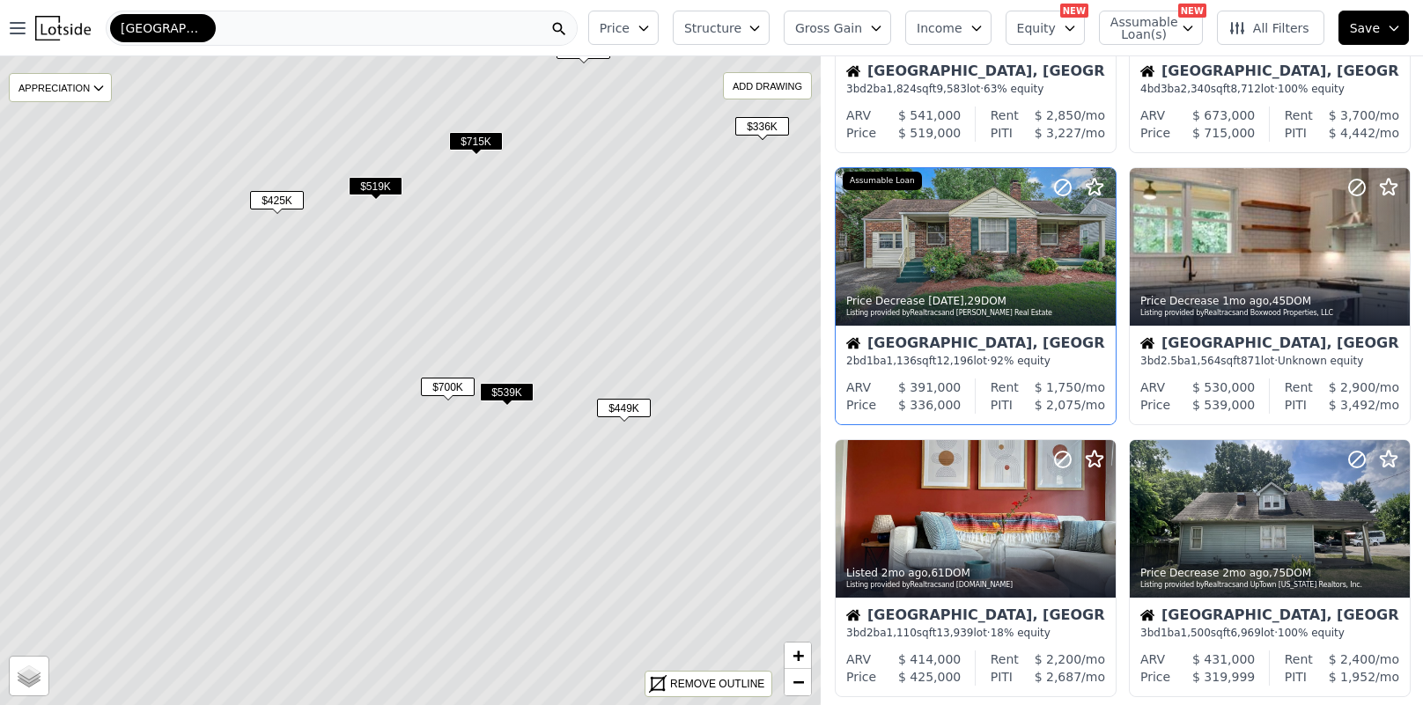
scroll to position [0, 0]
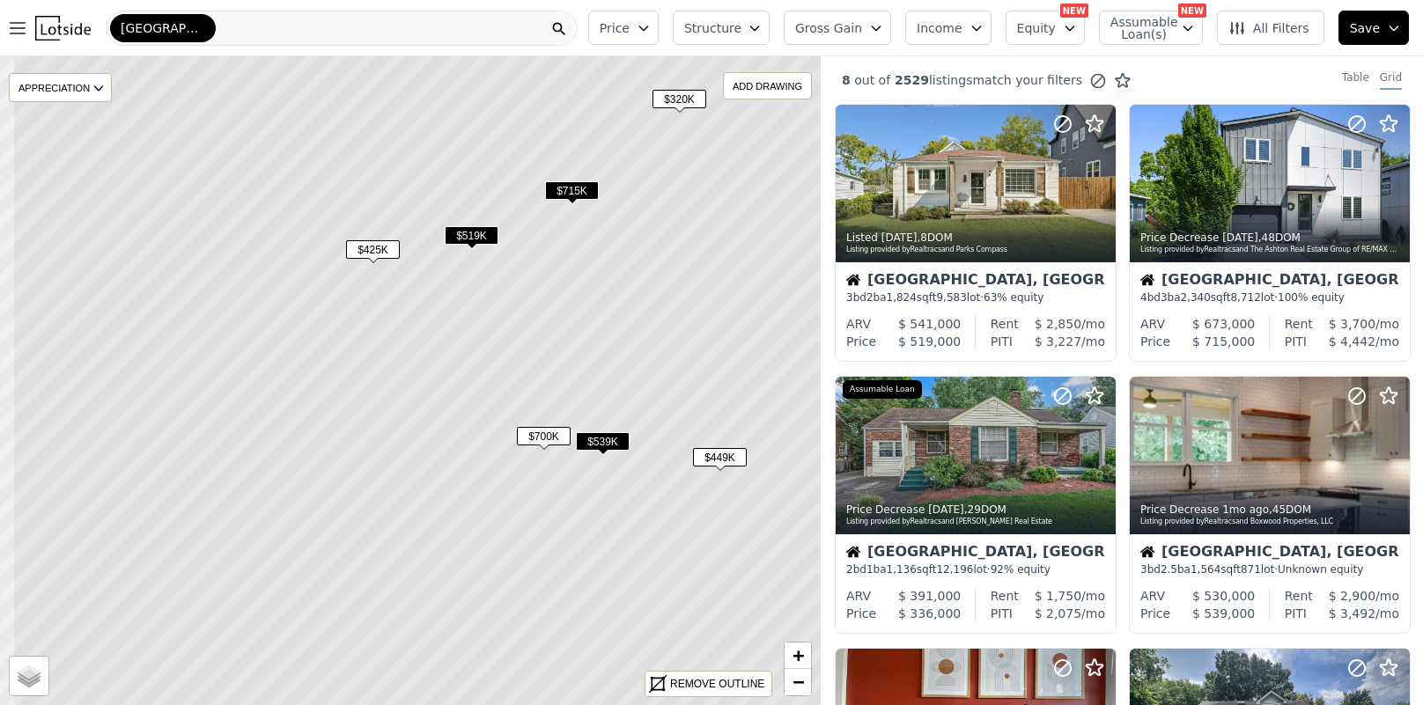
drag, startPoint x: 444, startPoint y: 274, endPoint x: 534, endPoint y: 318, distance: 100.0
click at [534, 318] on icon at bounding box center [506, 430] width 988 height 782
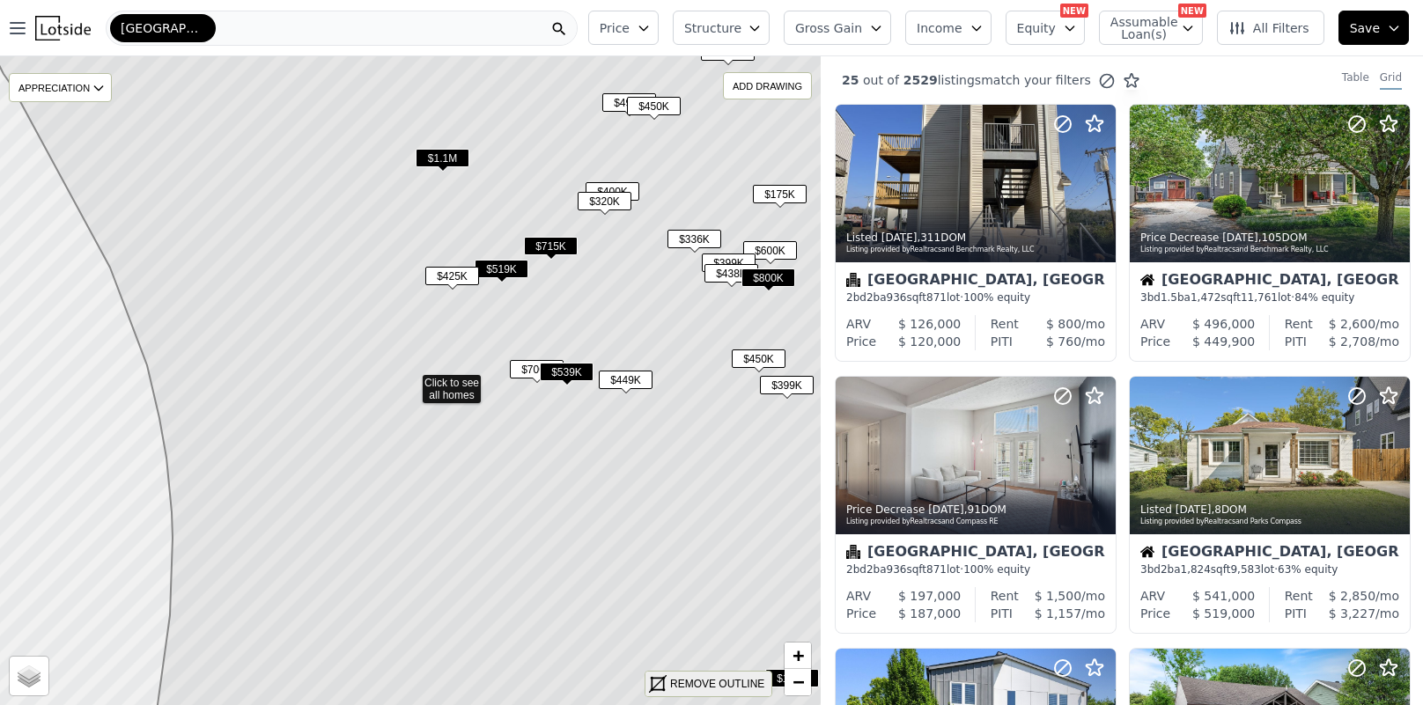
click at [686, 669] on icon at bounding box center [410, 380] width 988 height 782
click at [694, 683] on div "REMOVE OUTLINE" at bounding box center [717, 684] width 94 height 16
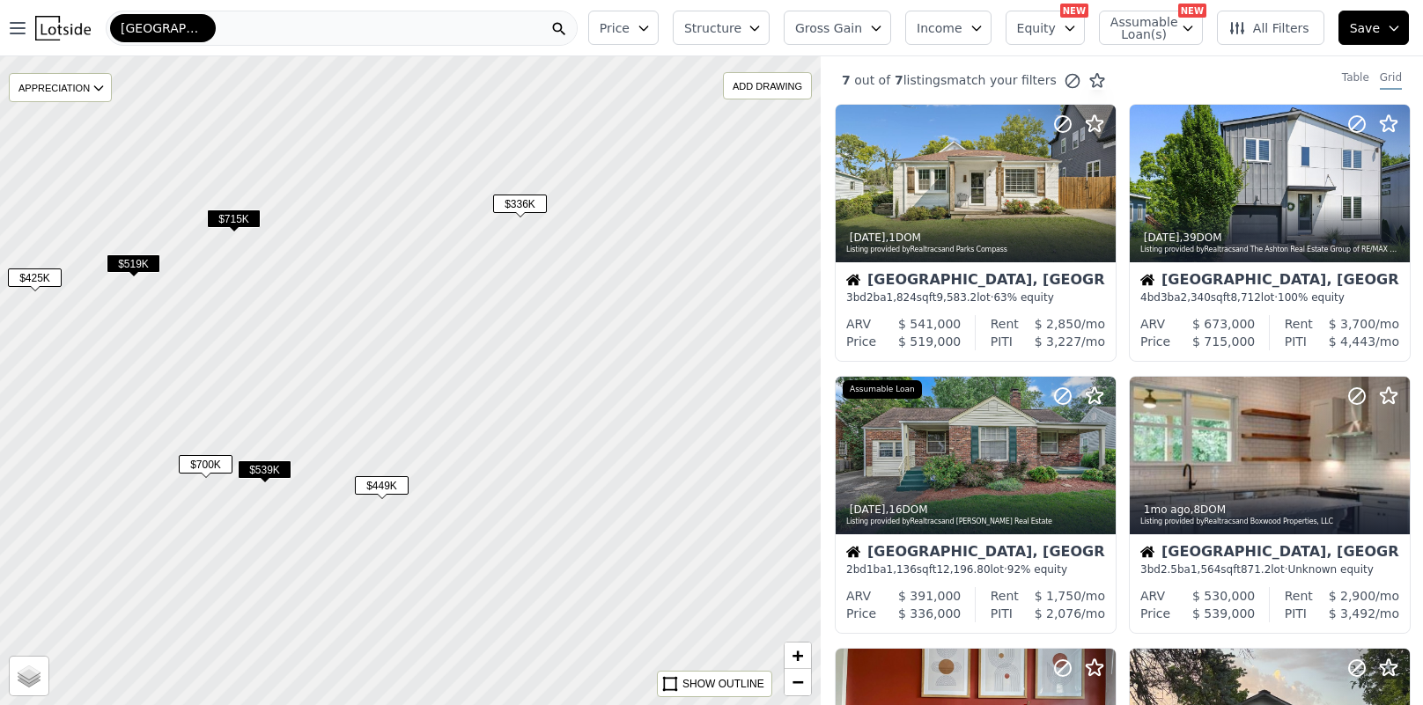
drag, startPoint x: 630, startPoint y: 285, endPoint x: 356, endPoint y: 429, distance: 309.2
click at [356, 429] on div at bounding box center [387, 393] width 985 height 779
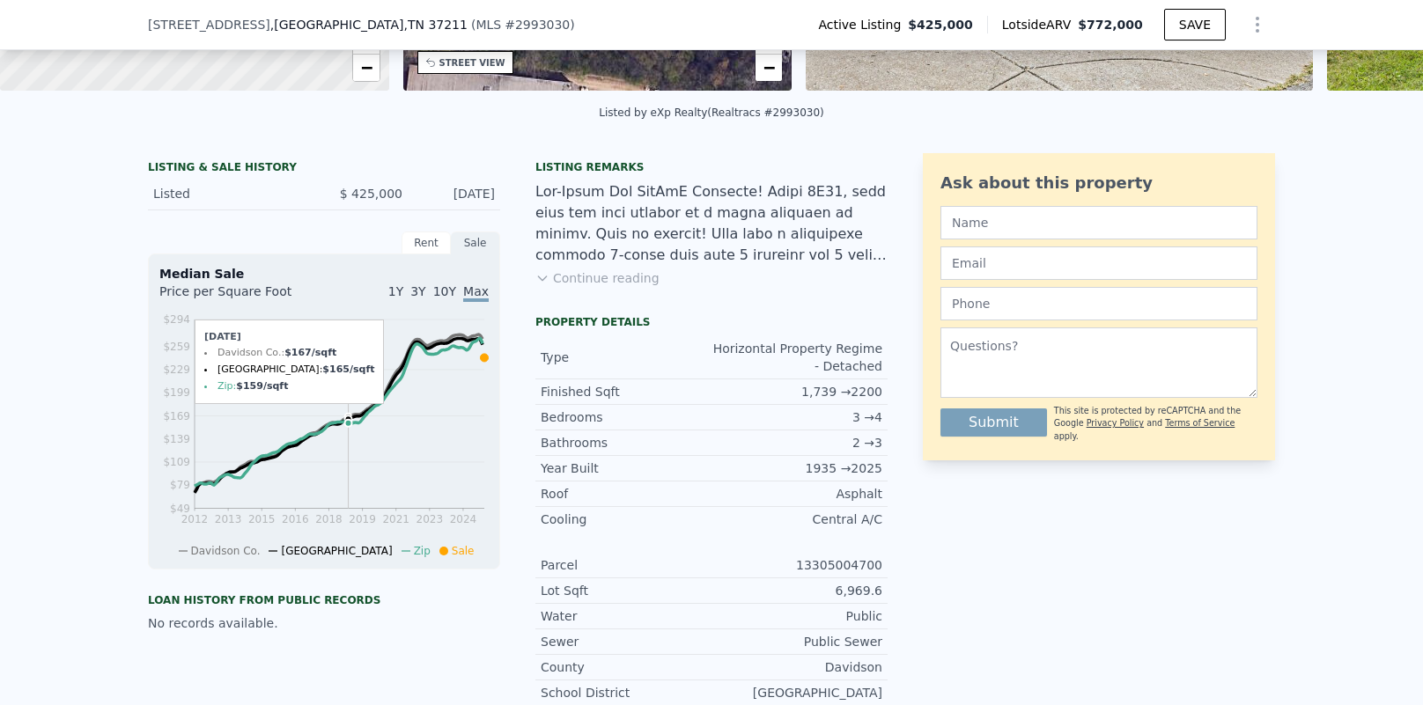
scroll to position [288, 0]
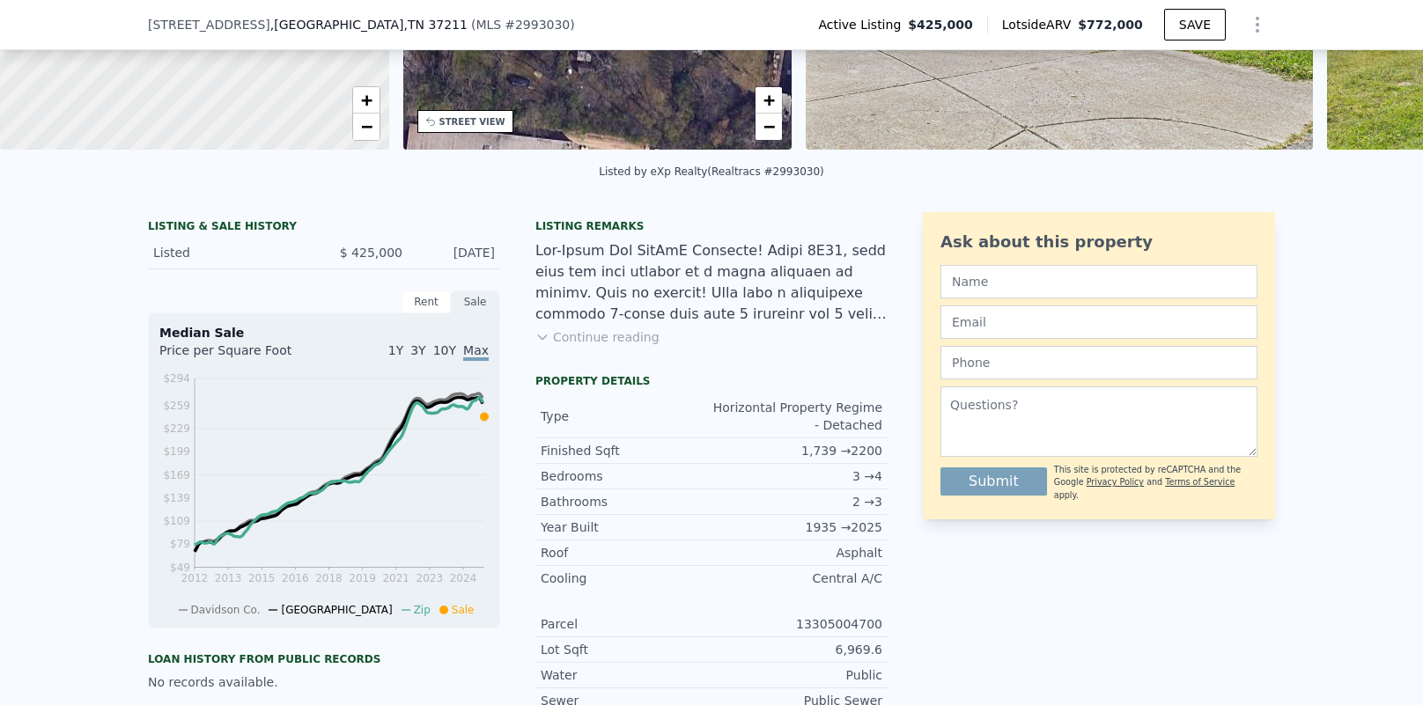
drag, startPoint x: 733, startPoint y: 477, endPoint x: 788, endPoint y: 481, distance: 55.6
click at [733, 477] on div "3 → 4" at bounding box center [797, 477] width 171 height 18
click at [840, 457] on div "1,739 → 2200" at bounding box center [797, 451] width 171 height 18
drag, startPoint x: 802, startPoint y: 452, endPoint x: 872, endPoint y: 521, distance: 98.4
click at [872, 521] on div "Type Horizontal Property Regime - Detached Finished Sqft 1,739 → 2200 Bedrooms …" at bounding box center [711, 467] width 352 height 144
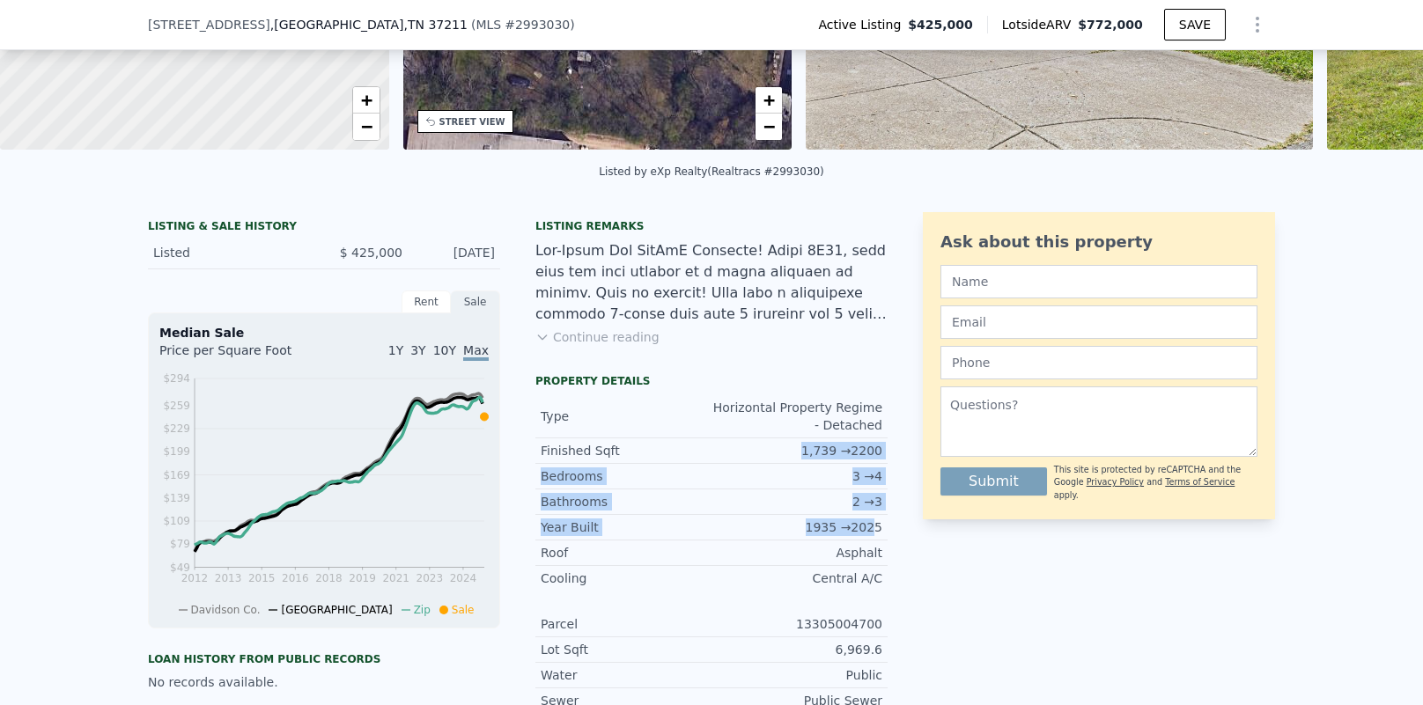
click at [872, 521] on div "1935 → 2025" at bounding box center [797, 528] width 171 height 18
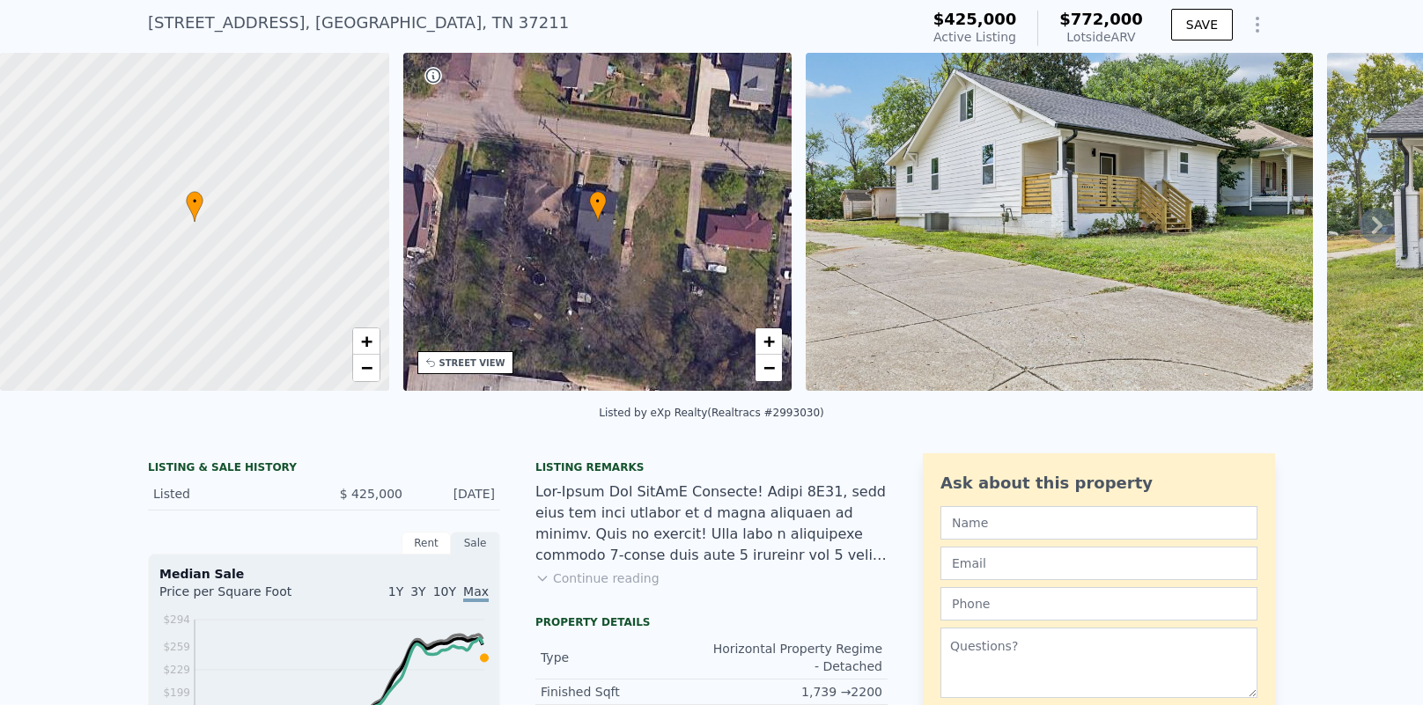
scroll to position [0, 0]
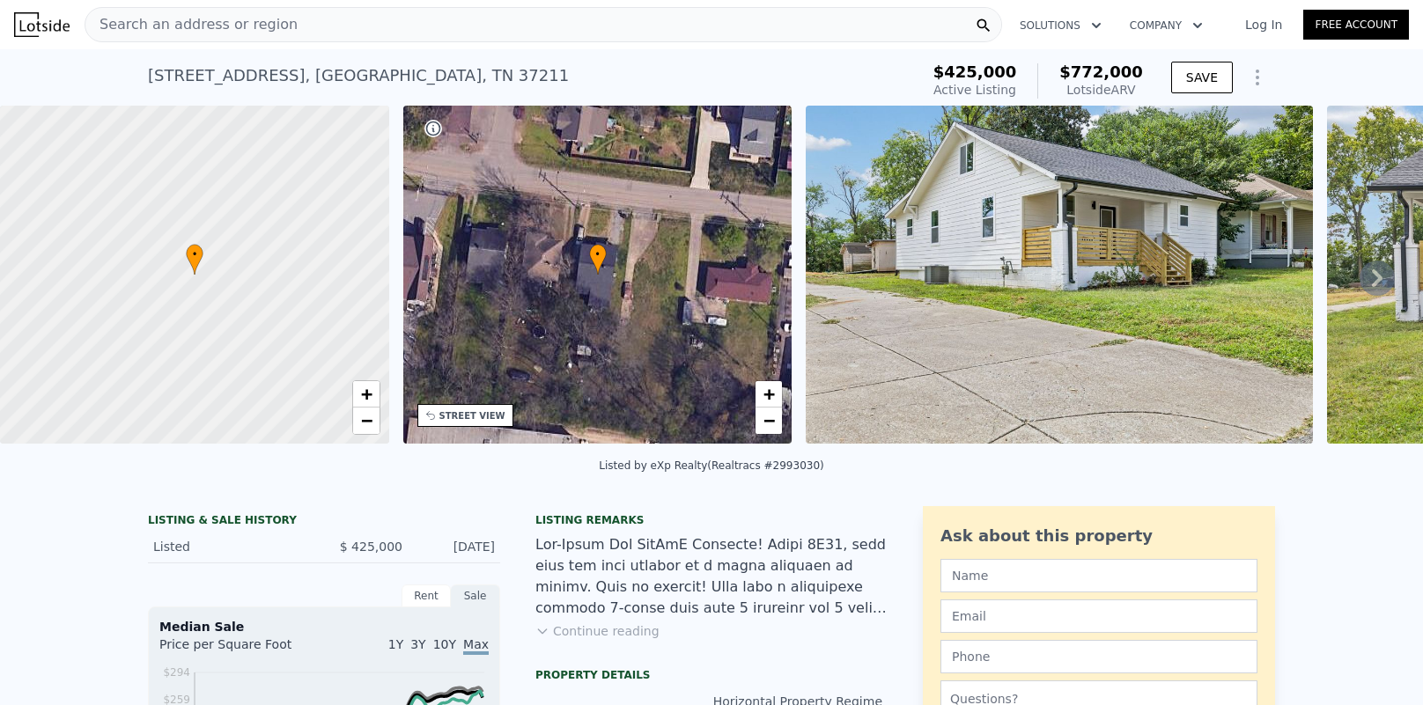
click at [309, 29] on div "Search an address or region" at bounding box center [544, 24] width 918 height 35
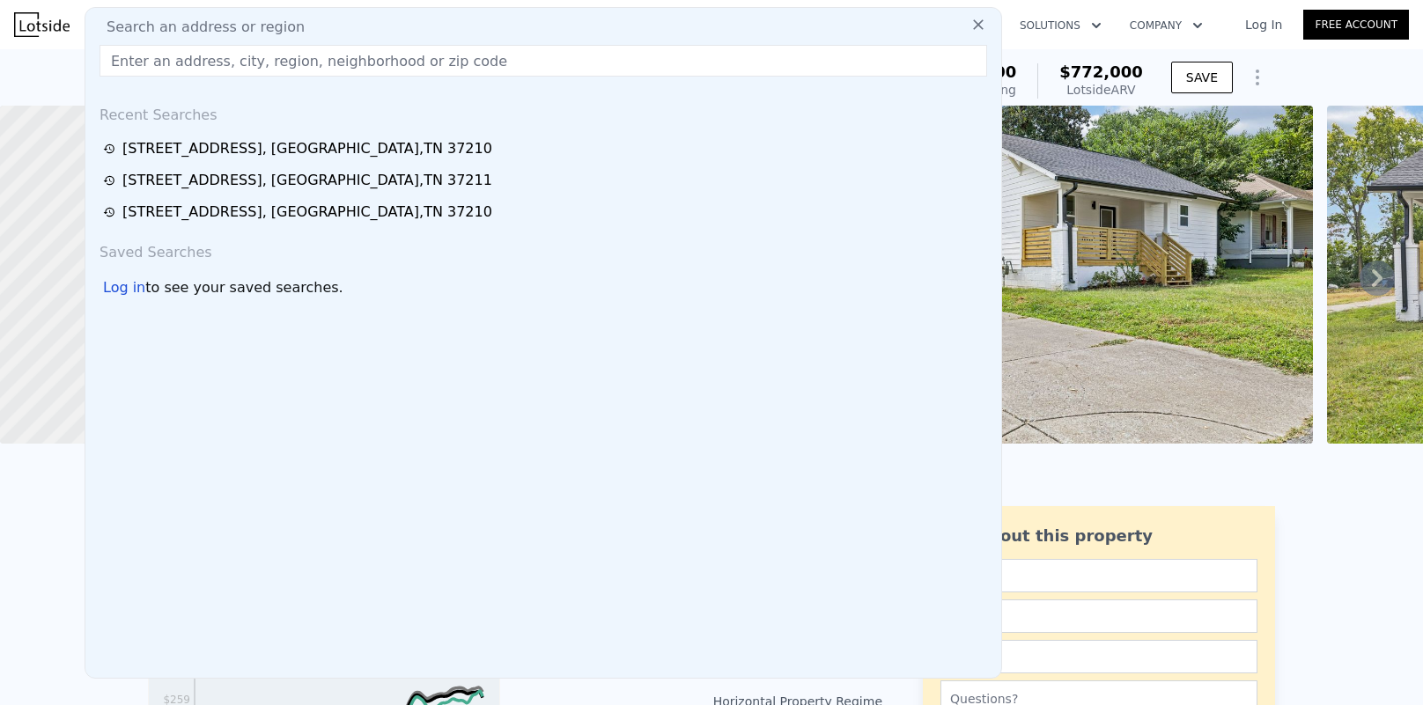
click at [1044, 79] on div "$425,000 Active Listing $772,000 Lotside ARV" at bounding box center [1039, 80] width 210 height 35
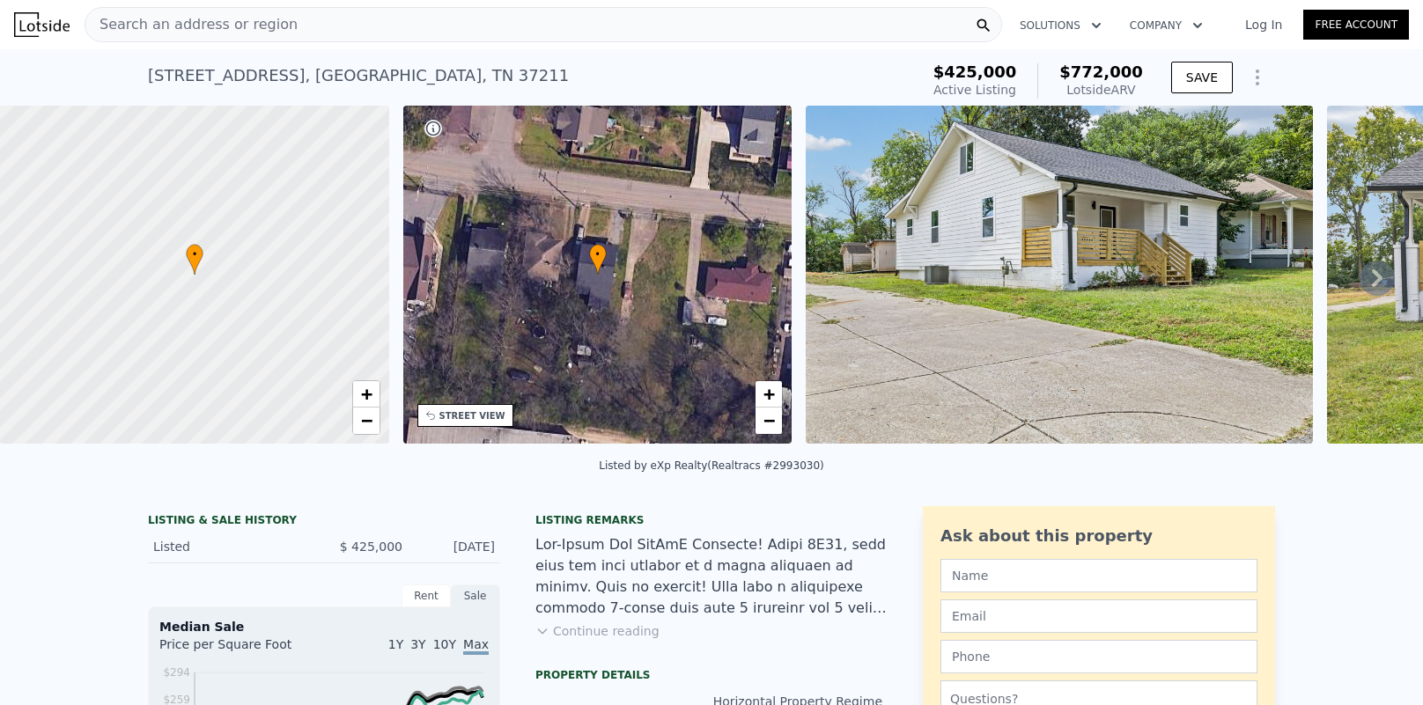
click at [602, 21] on div "Search an address or region" at bounding box center [544, 24] width 918 height 35
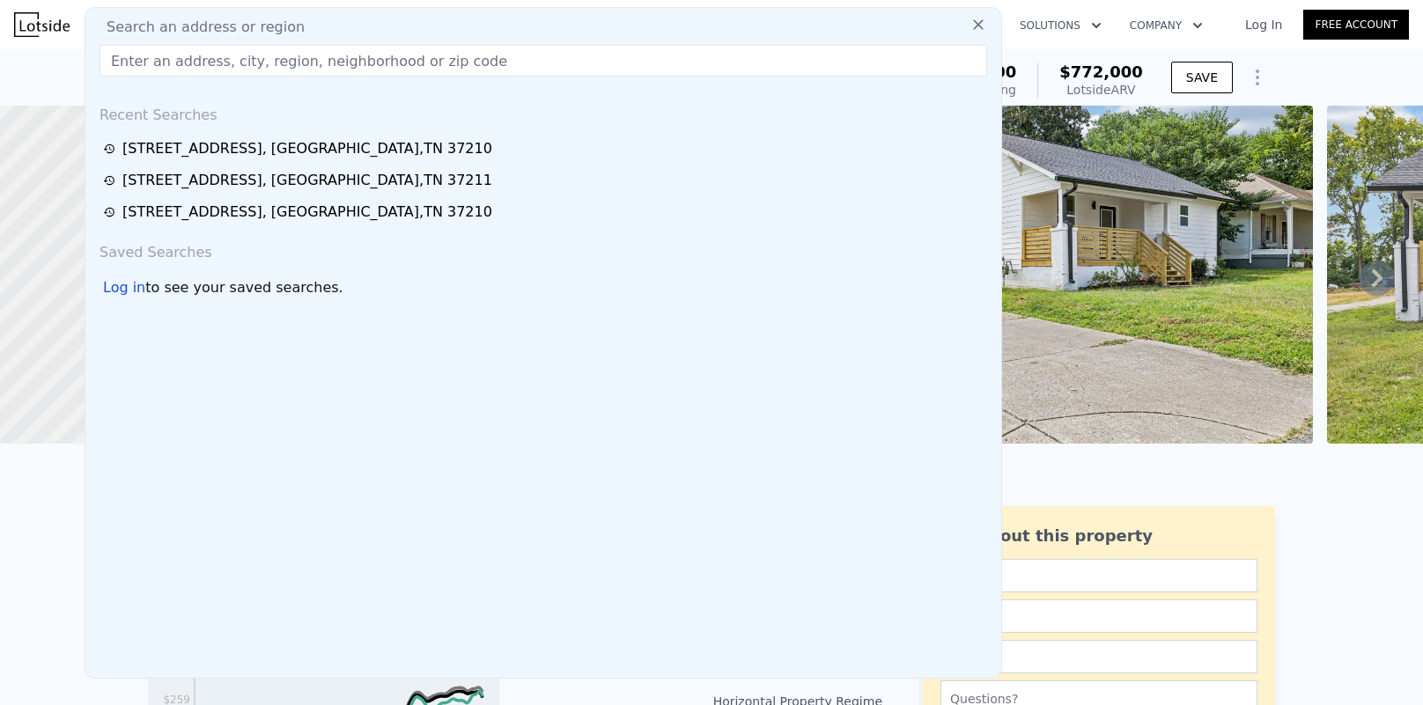
click at [480, 73] on input "text" at bounding box center [544, 61] width 888 height 32
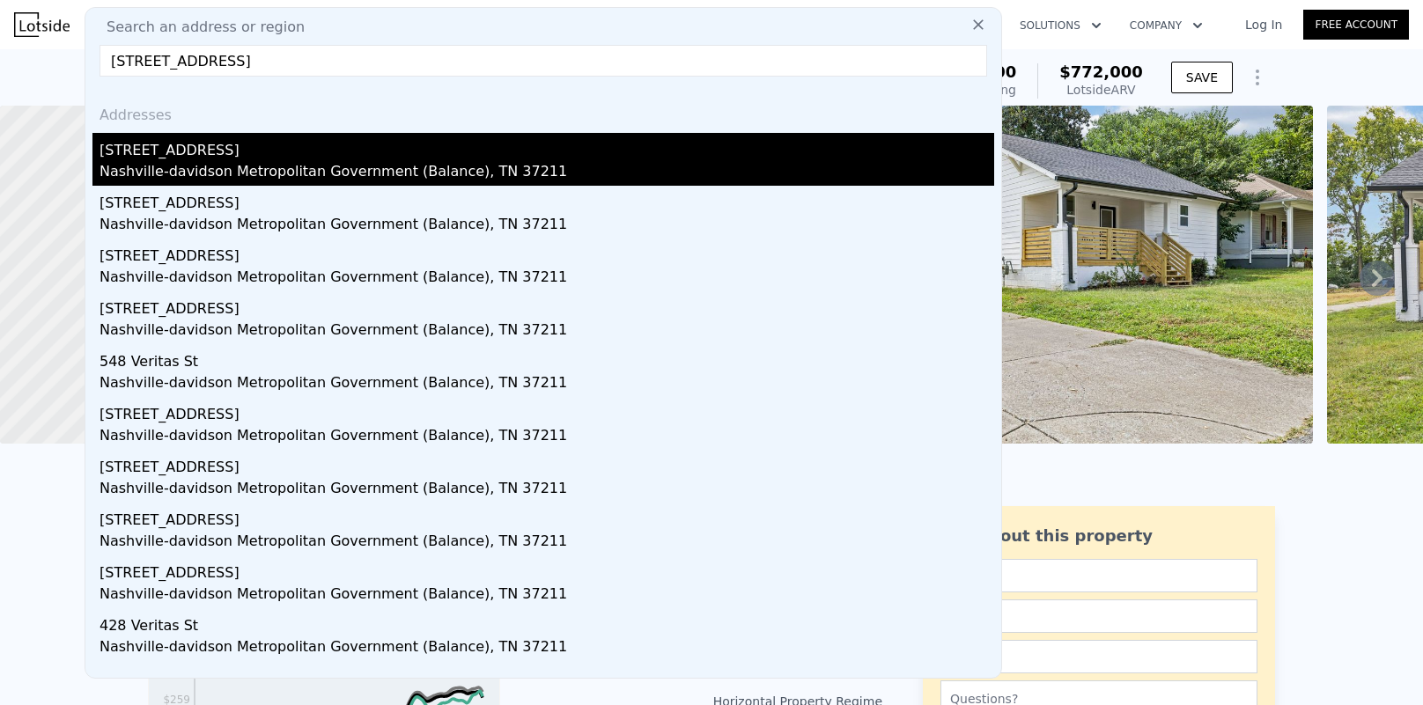
type input "[STREET_ADDRESS]"
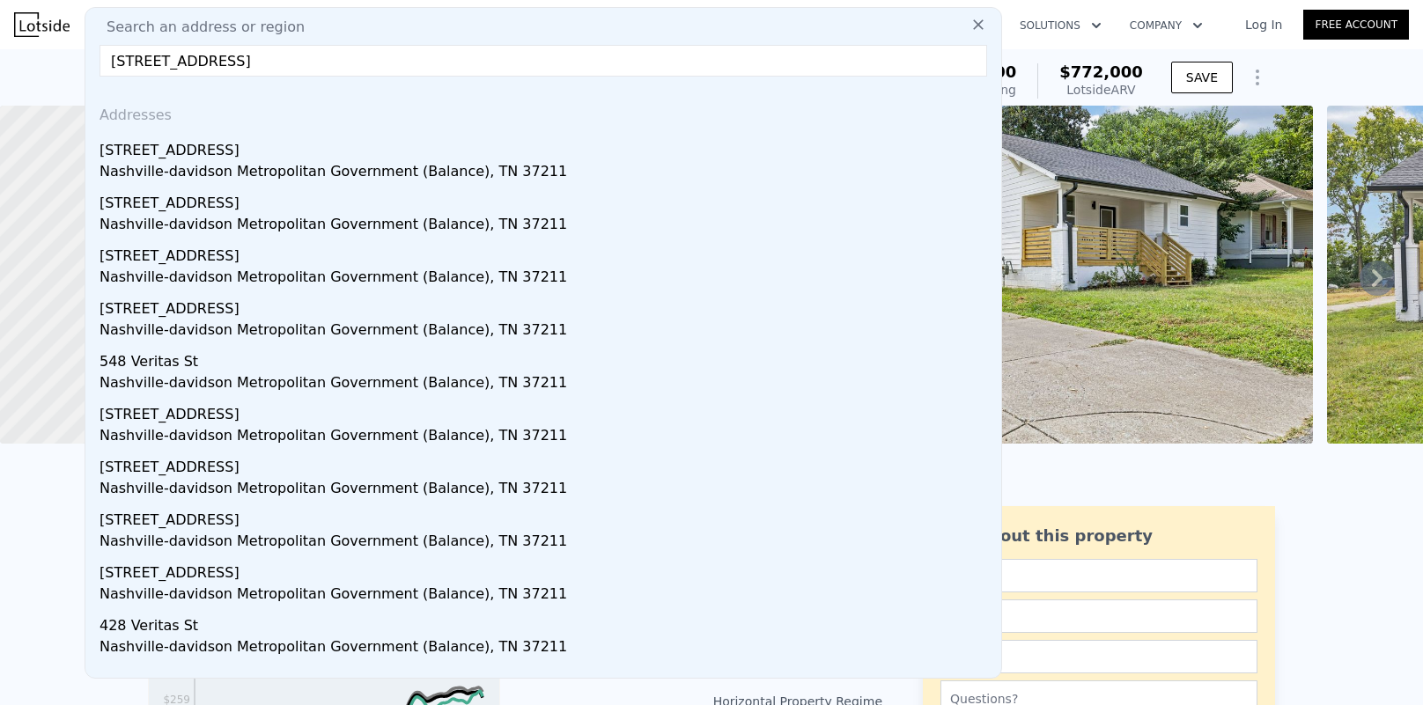
drag, startPoint x: 386, startPoint y: 155, endPoint x: 395, endPoint y: 157, distance: 9.8
click at [386, 155] on div "[STREET_ADDRESS]" at bounding box center [547, 147] width 895 height 28
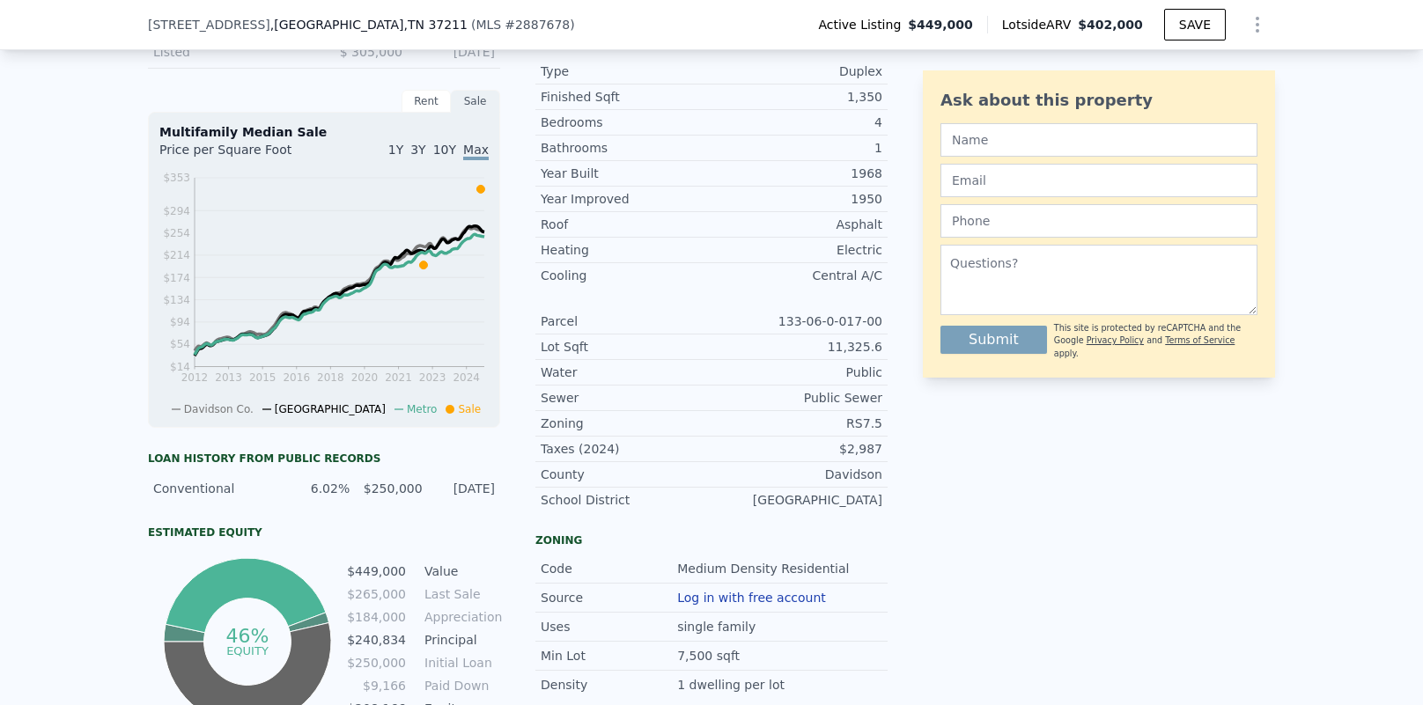
scroll to position [87, 0]
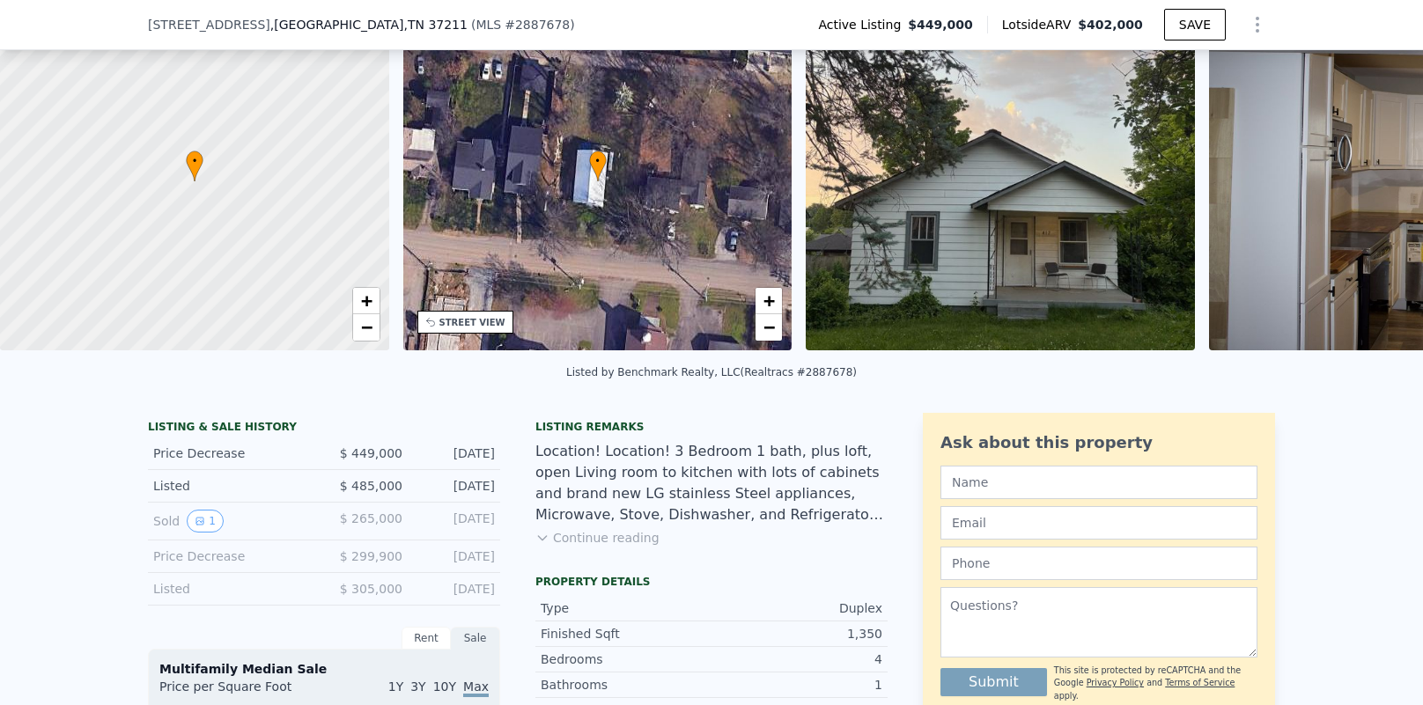
drag, startPoint x: 780, startPoint y: 200, endPoint x: 550, endPoint y: 198, distance: 230.8
click at [550, 198] on div "• + − • + − STREET VIEW Loading... SATELLITE VIEW" at bounding box center [711, 184] width 1423 height 344
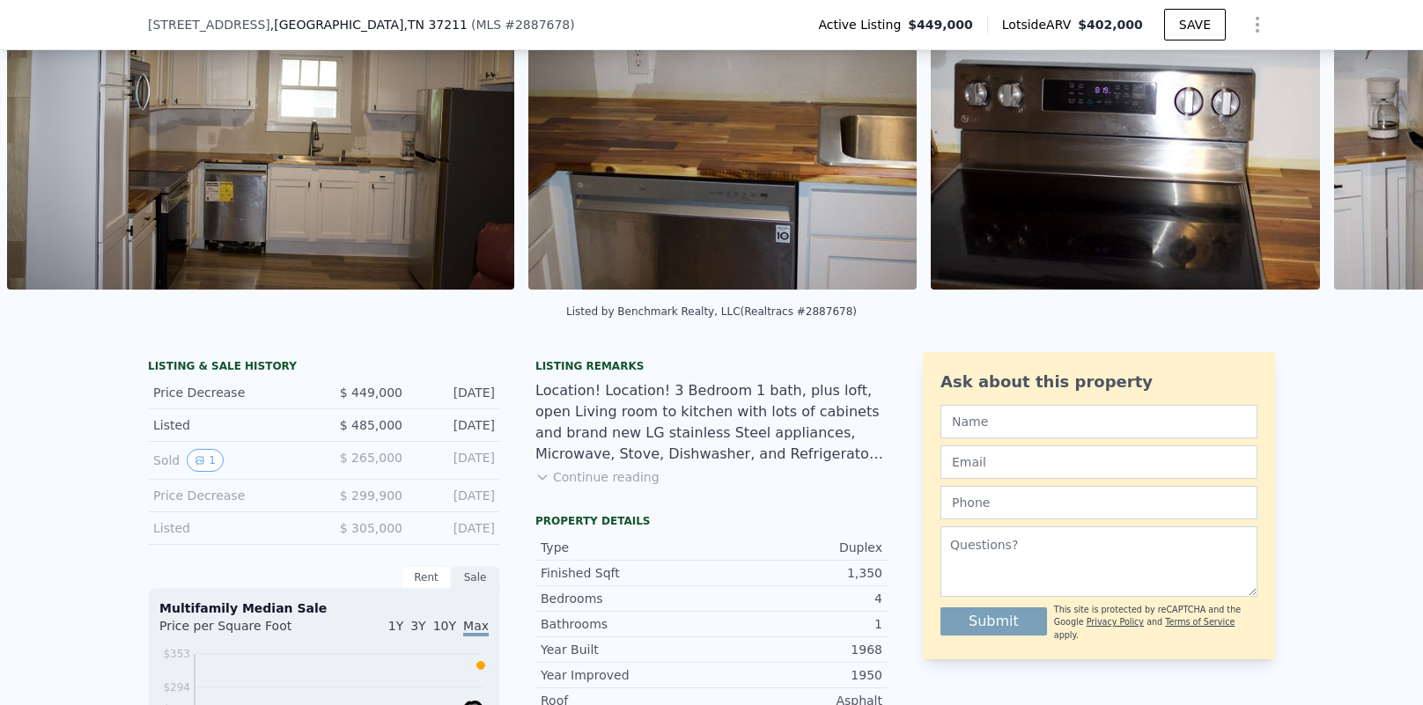
scroll to position [161, 0]
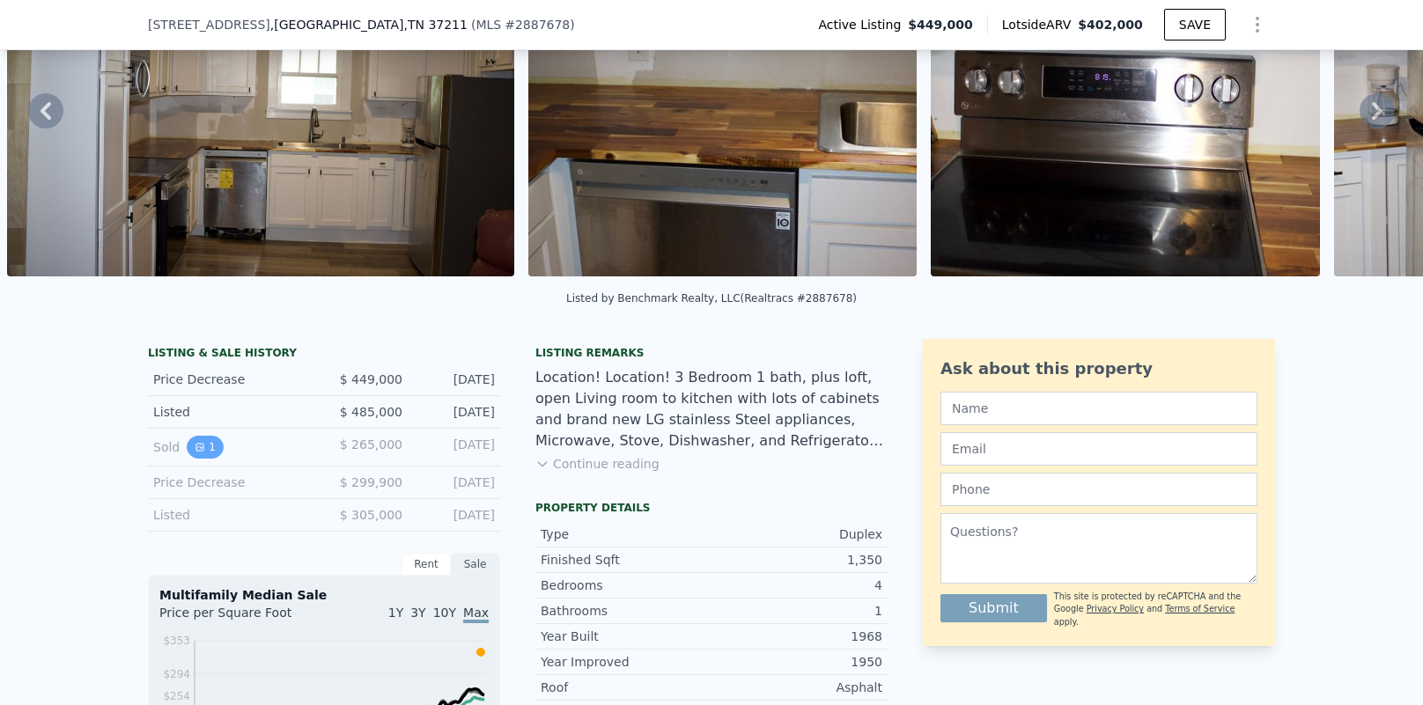
click at [203, 449] on icon "View historical data" at bounding box center [199, 447] width 7 height 7
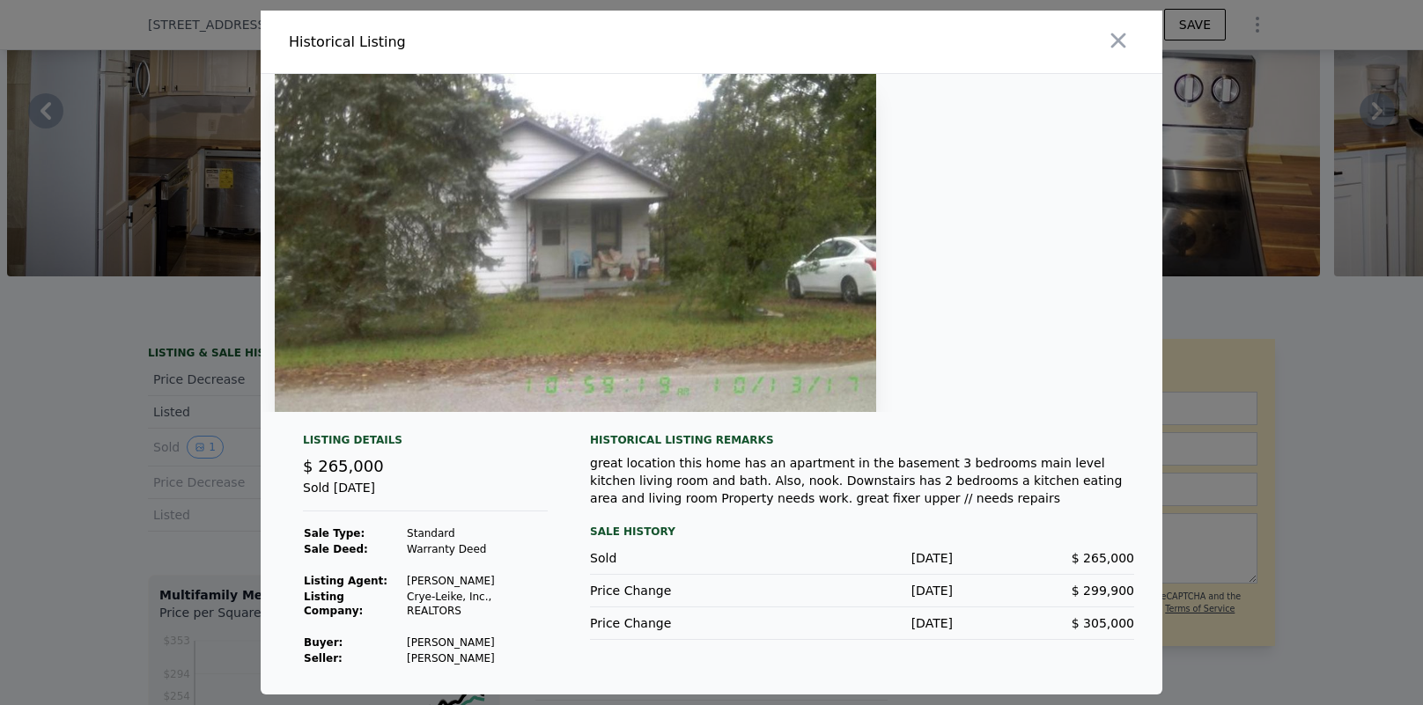
drag, startPoint x: 1123, startPoint y: 47, endPoint x: 943, endPoint y: 210, distance: 243.1
click at [1122, 48] on icon "button" at bounding box center [1118, 40] width 25 height 25
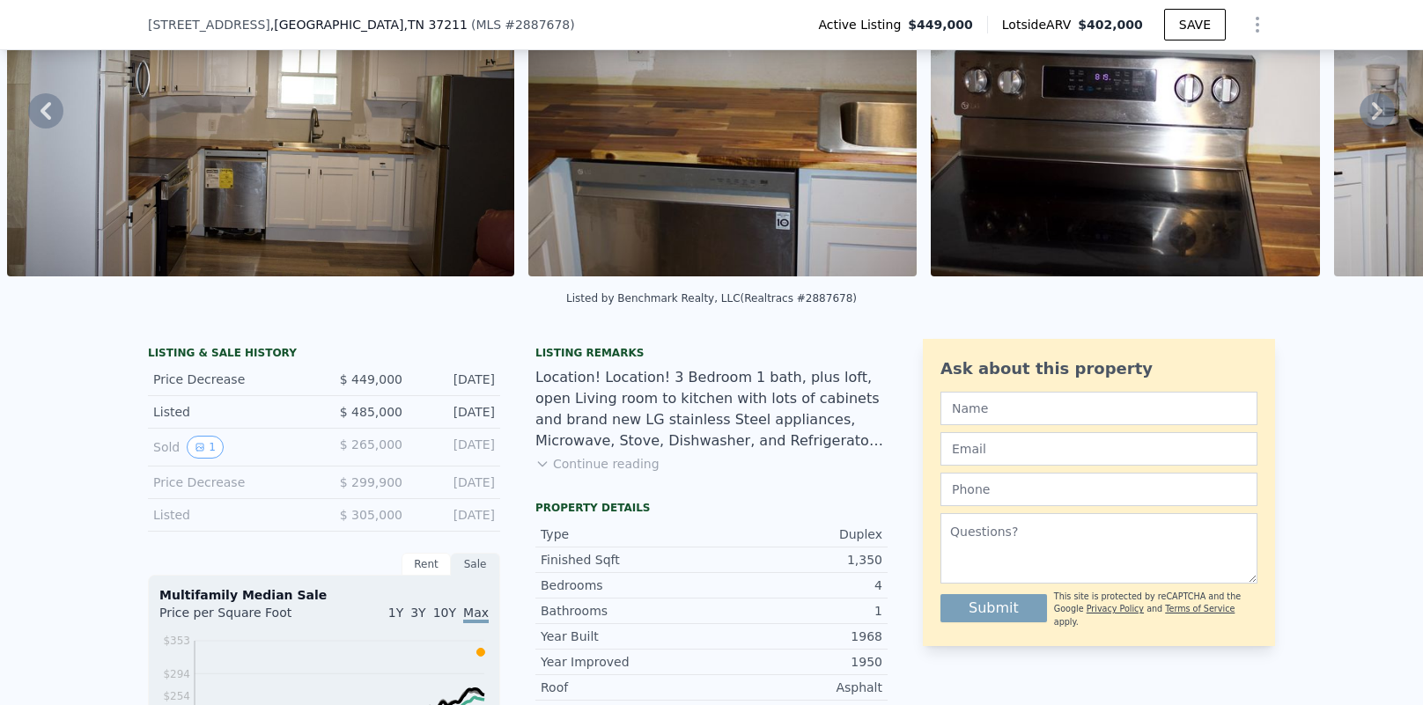
scroll to position [18, 0]
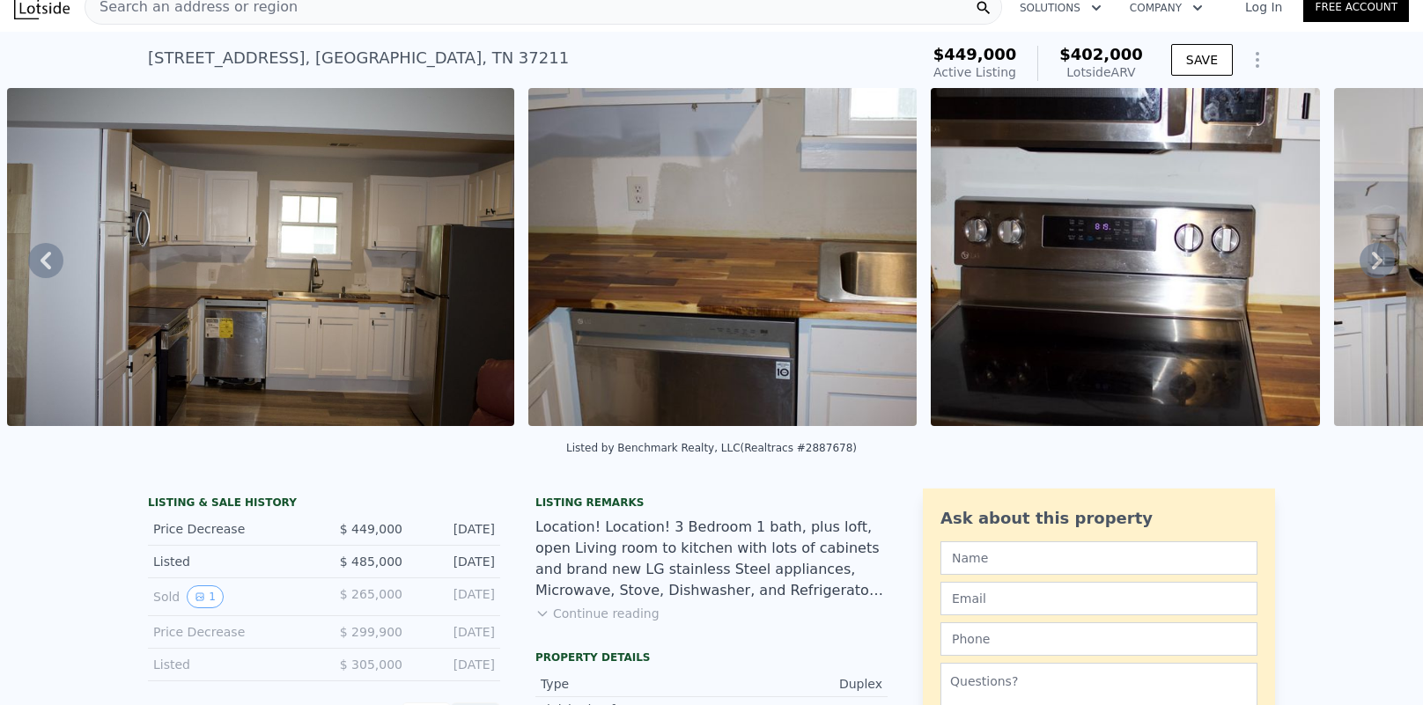
click at [254, 297] on img at bounding box center [260, 257] width 507 height 338
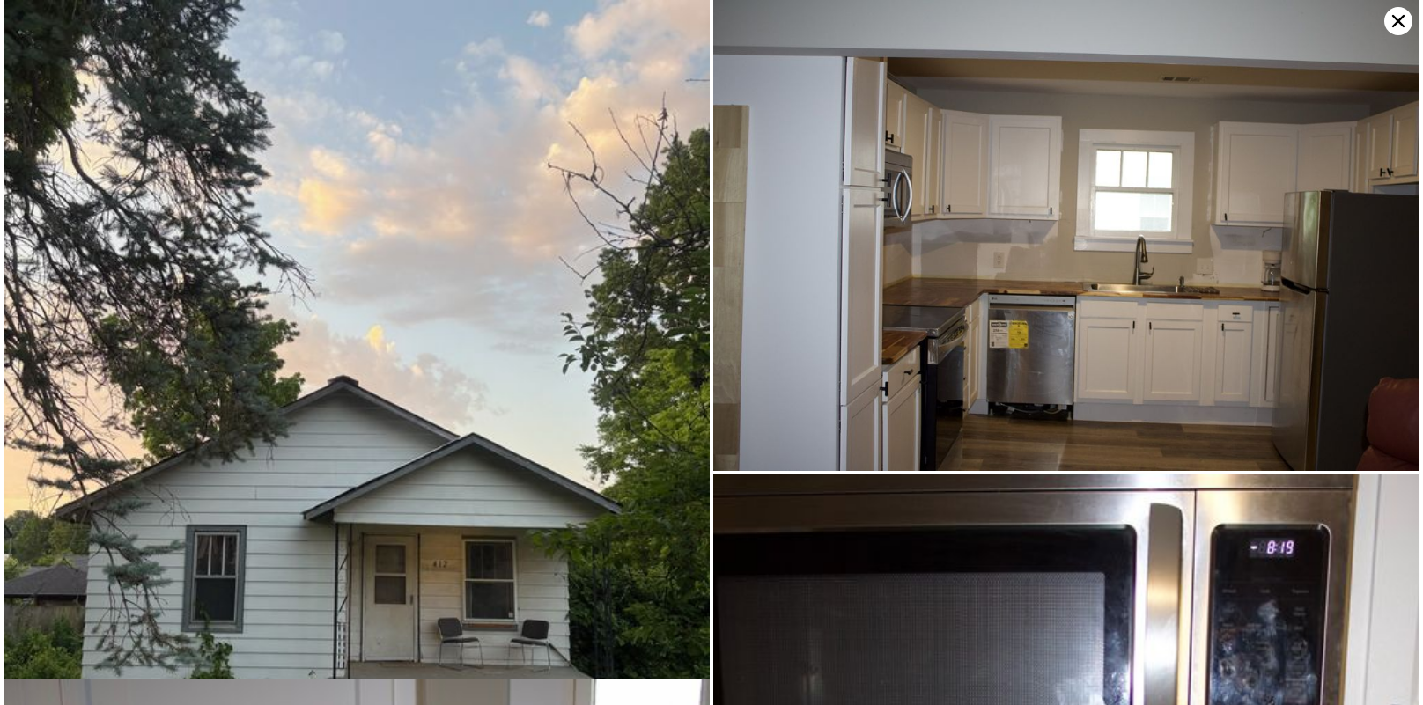
click at [857, 303] on img at bounding box center [1066, 235] width 706 height 471
click at [607, 380] on img at bounding box center [357, 471] width 706 height 942
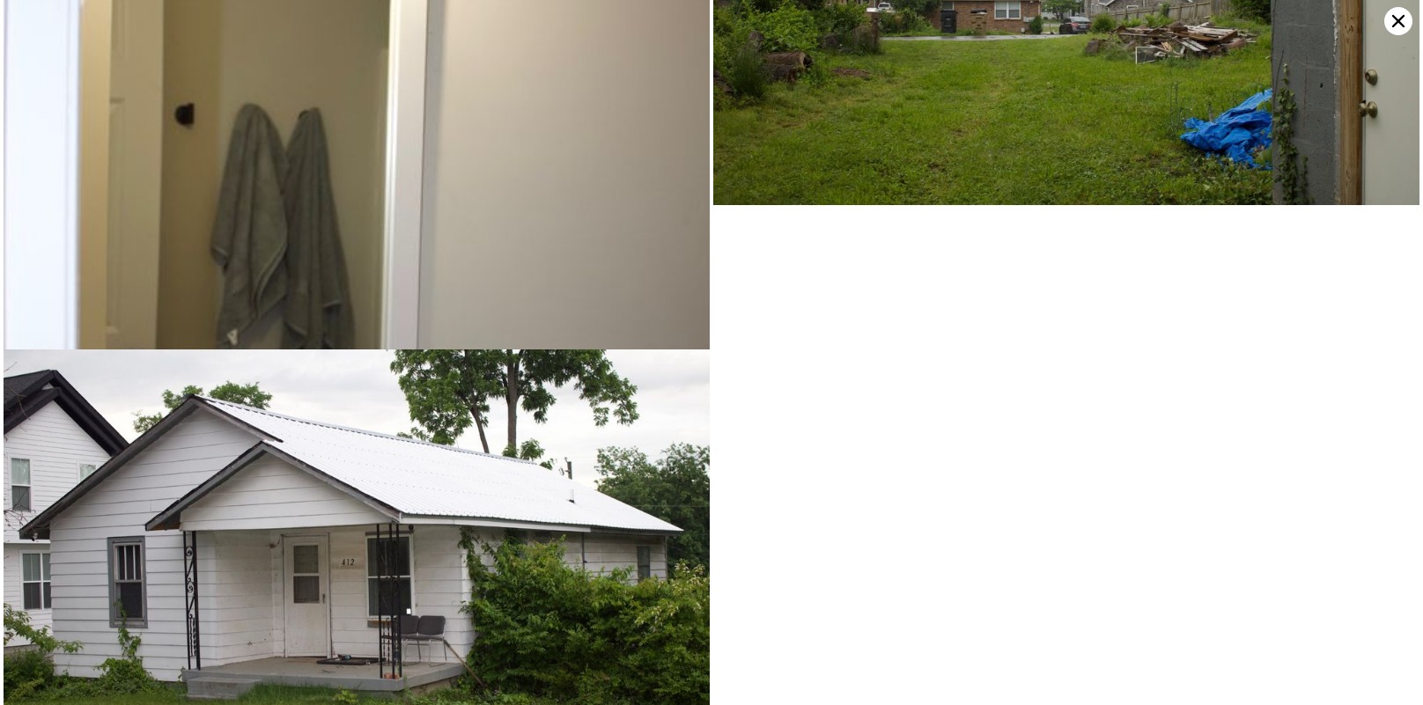
scroll to position [3548, 0]
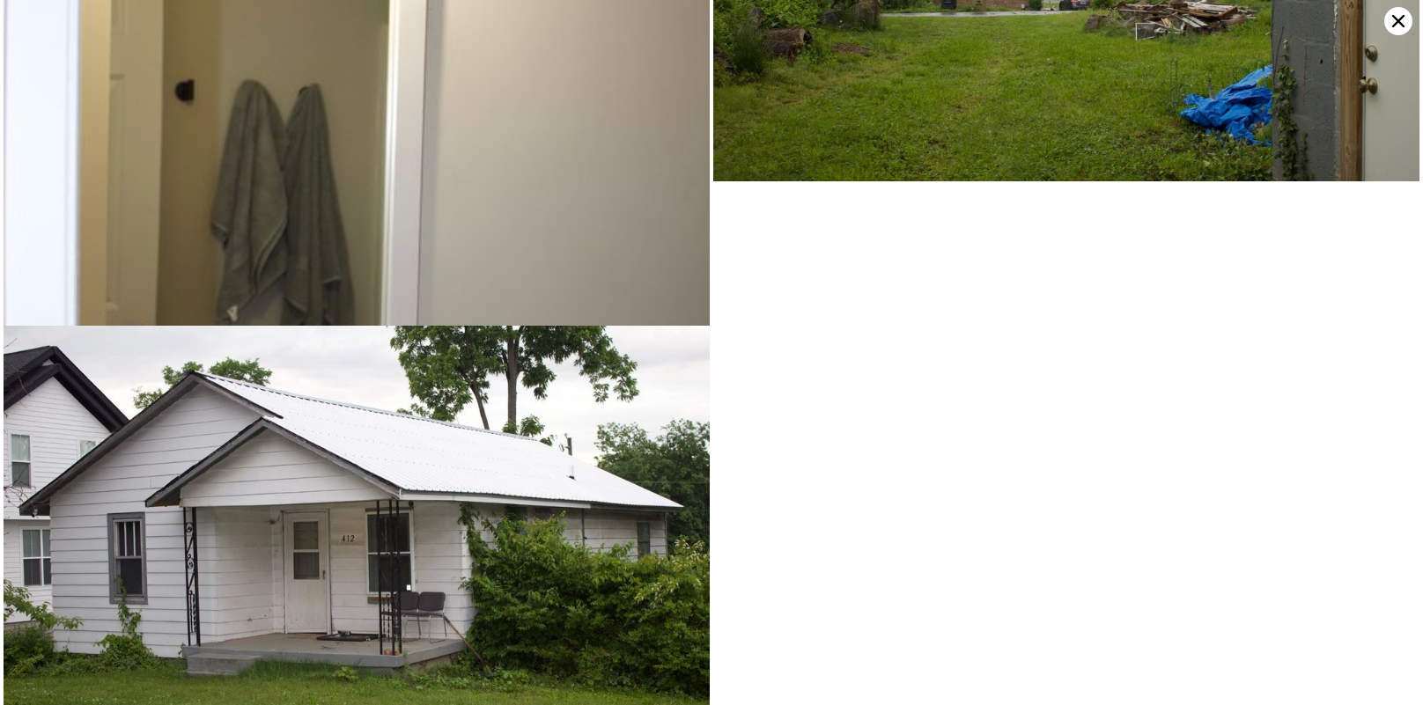
click at [485, 181] on img at bounding box center [357, 176] width 706 height 1060
drag, startPoint x: 1398, startPoint y: 25, endPoint x: 1377, endPoint y: 41, distance: 25.7
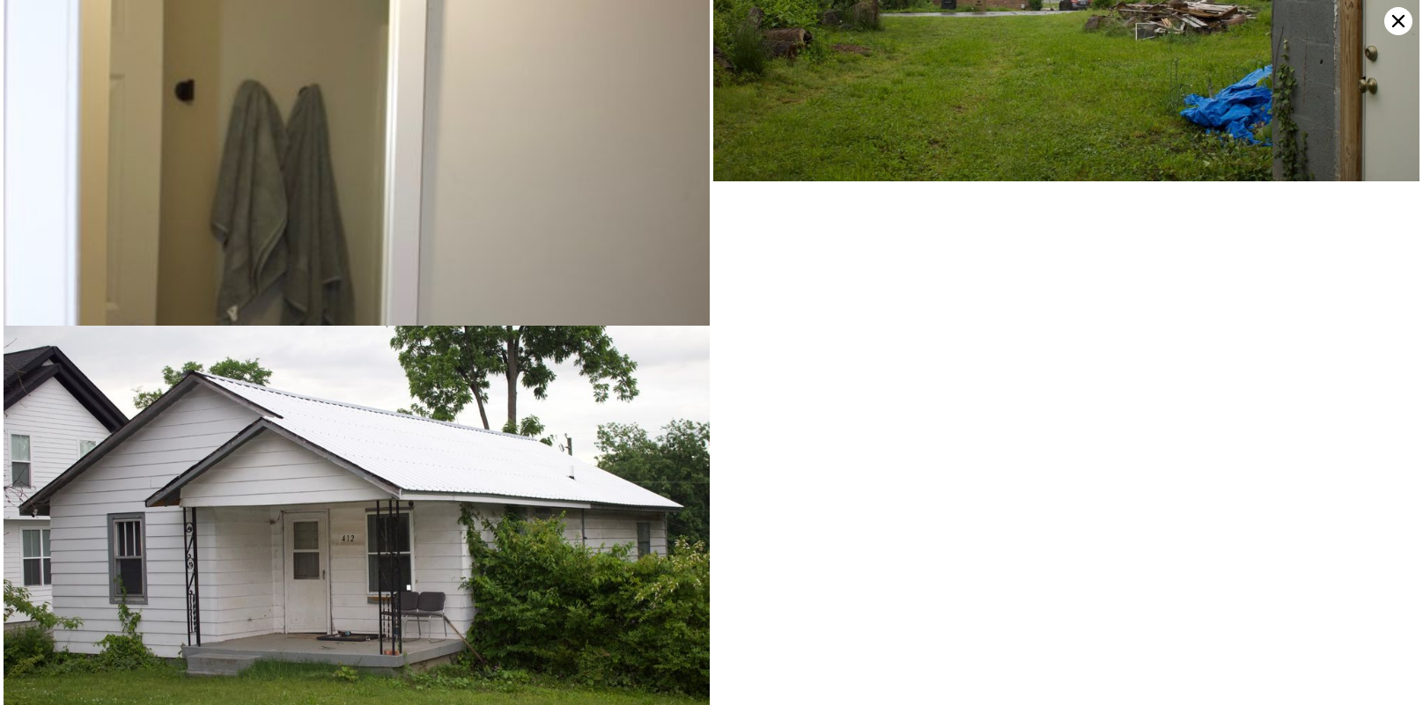
click at [1399, 25] on icon at bounding box center [1399, 21] width 28 height 28
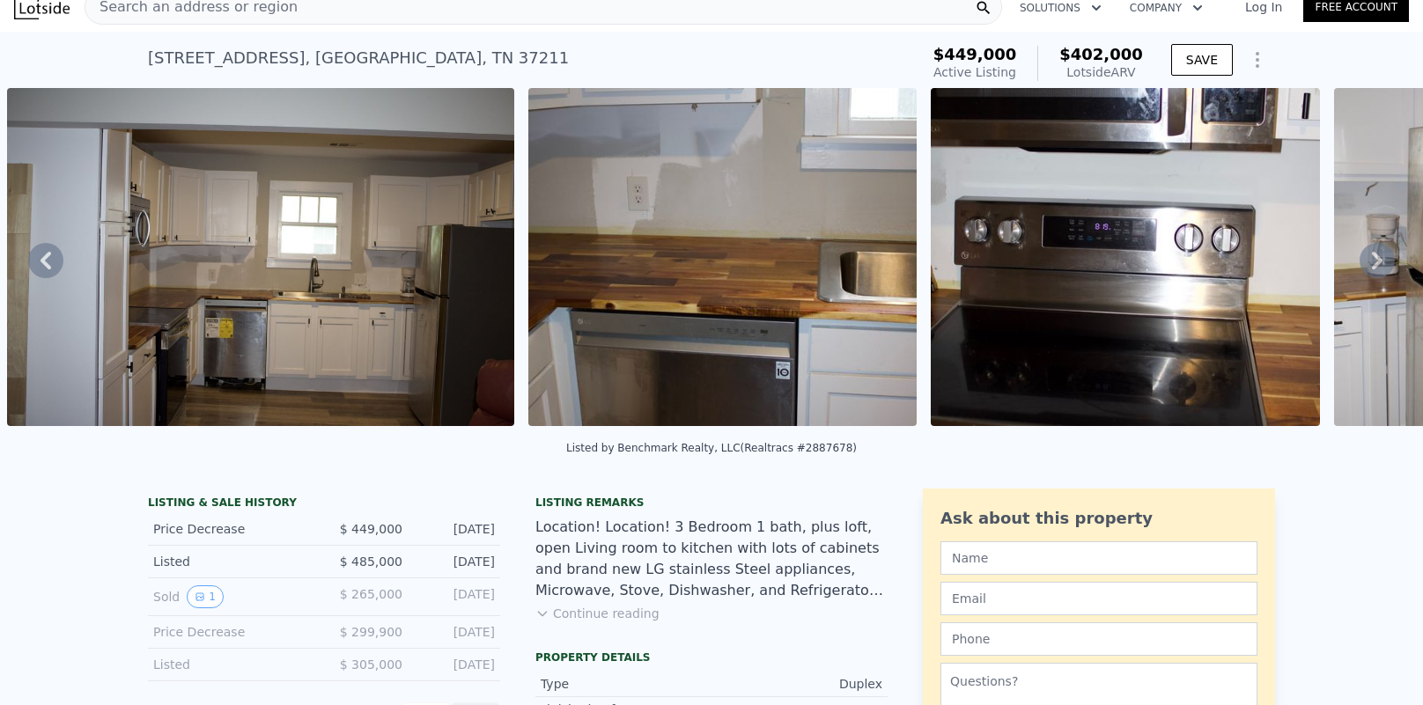
scroll to position [287, 0]
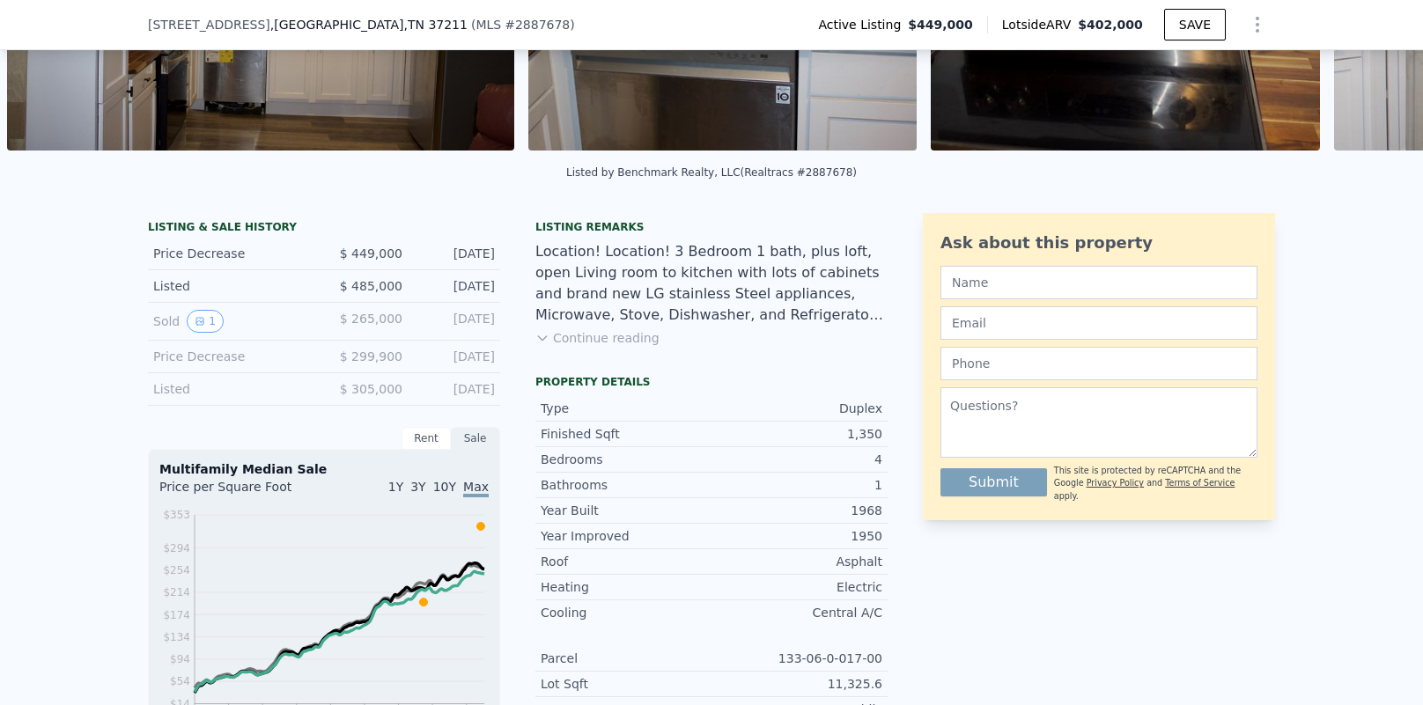
click at [619, 351] on div "Listing remarks Location! Location! 3 Bedroom 1 bath, plus loft, open Living ro…" at bounding box center [711, 294] width 352 height 148
click at [622, 340] on button "Continue reading" at bounding box center [597, 338] width 124 height 18
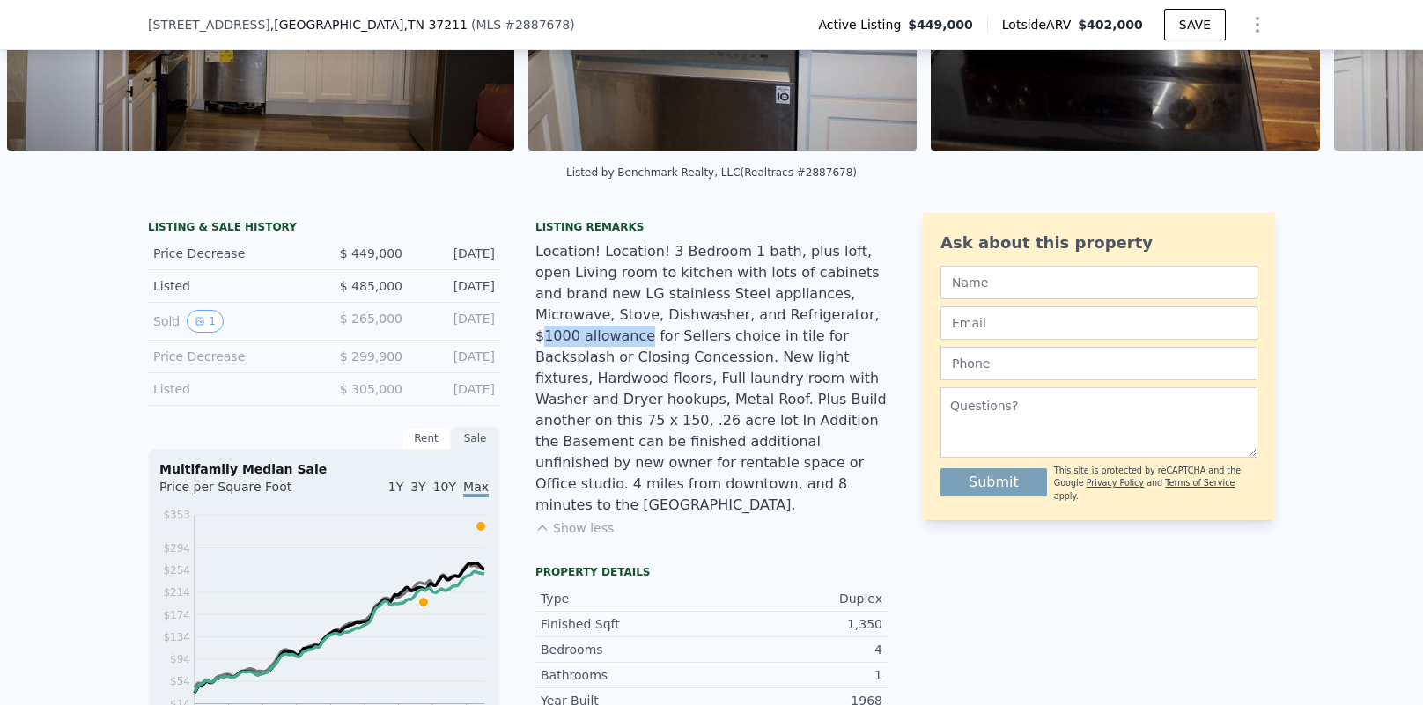
drag, startPoint x: 732, startPoint y: 314, endPoint x: 829, endPoint y: 324, distance: 97.5
click at [829, 324] on div "Location! Location! 3 Bedroom 1 bath, plus loft, open Living room to kitchen wi…" at bounding box center [711, 378] width 352 height 275
drag, startPoint x: 829, startPoint y: 324, endPoint x: 826, endPoint y: 336, distance: 11.8
click at [829, 324] on div "Location! Location! 3 Bedroom 1 bath, plus loft, open Living room to kitchen wi…" at bounding box center [711, 378] width 352 height 275
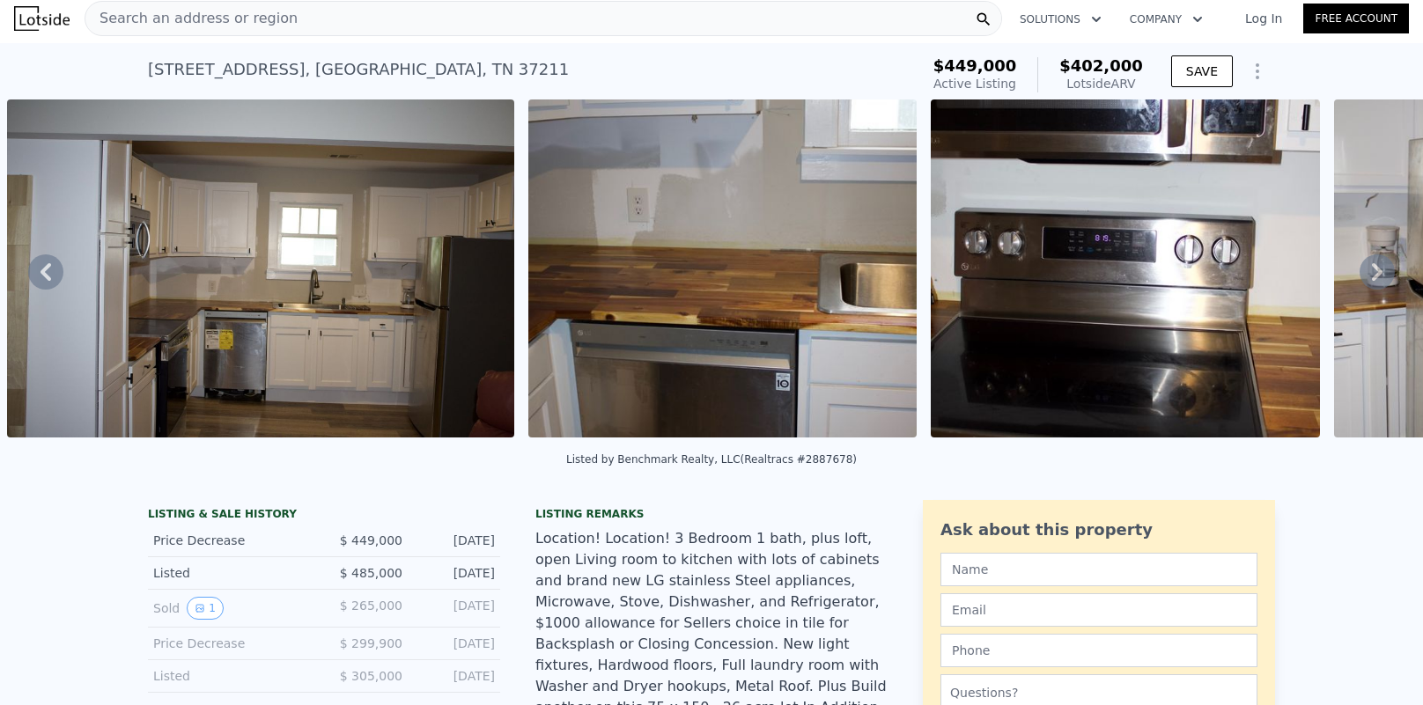
scroll to position [0, 0]
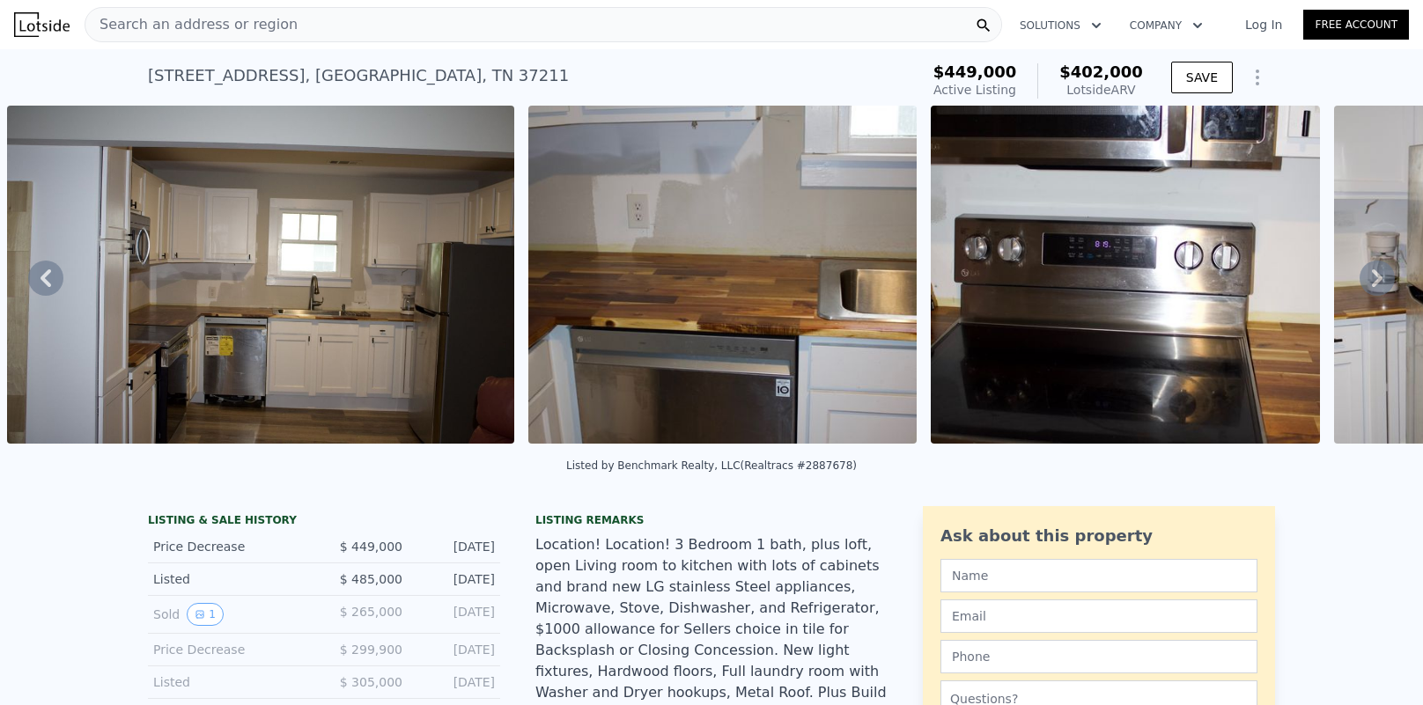
click at [405, 277] on img at bounding box center [260, 275] width 507 height 338
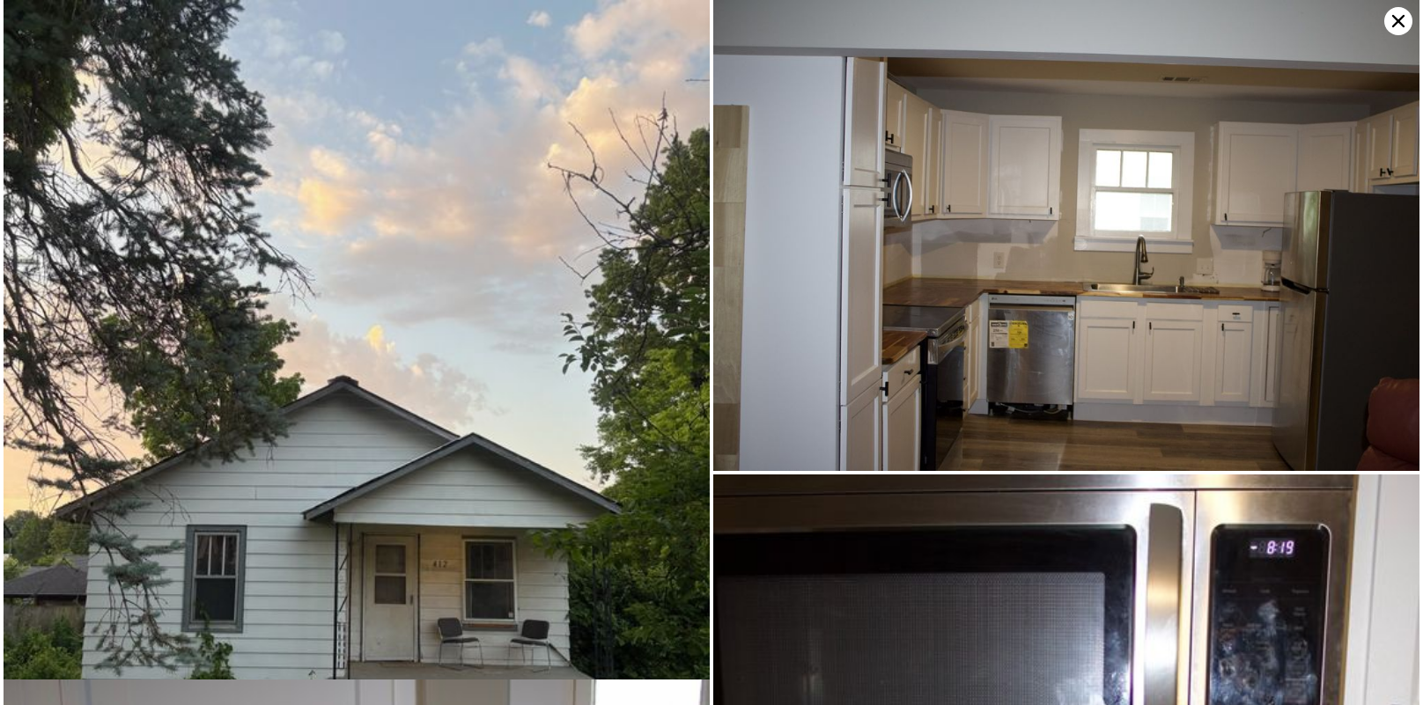
click at [980, 377] on img at bounding box center [1066, 235] width 706 height 471
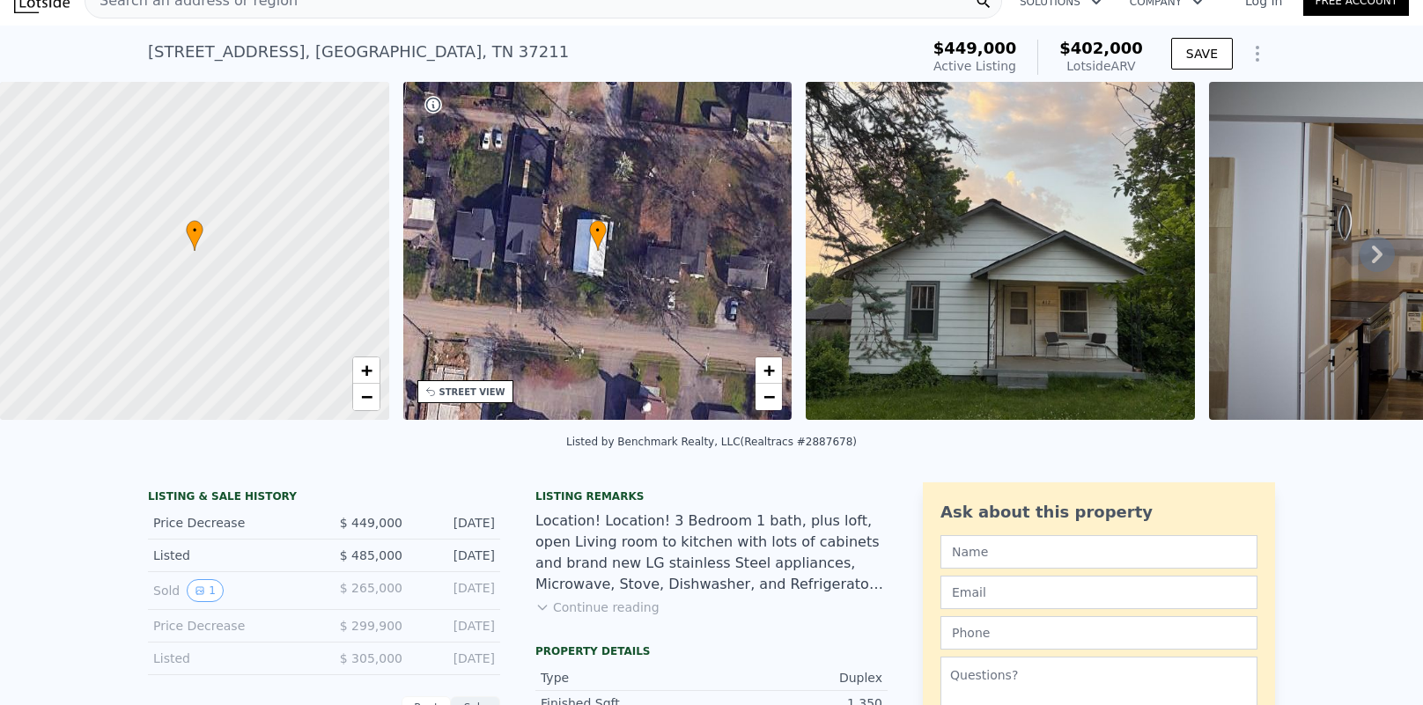
scroll to position [44, 0]
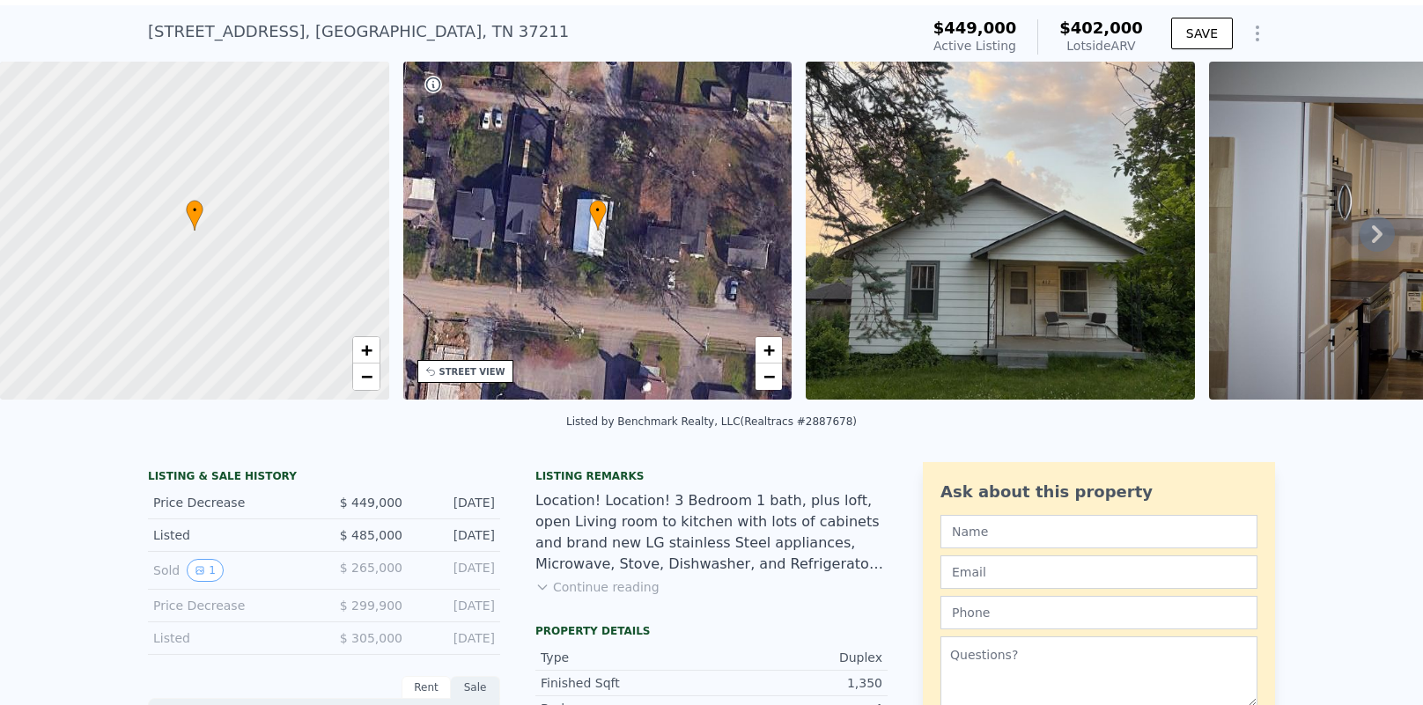
click at [469, 373] on div "STREET VIEW" at bounding box center [472, 372] width 66 height 13
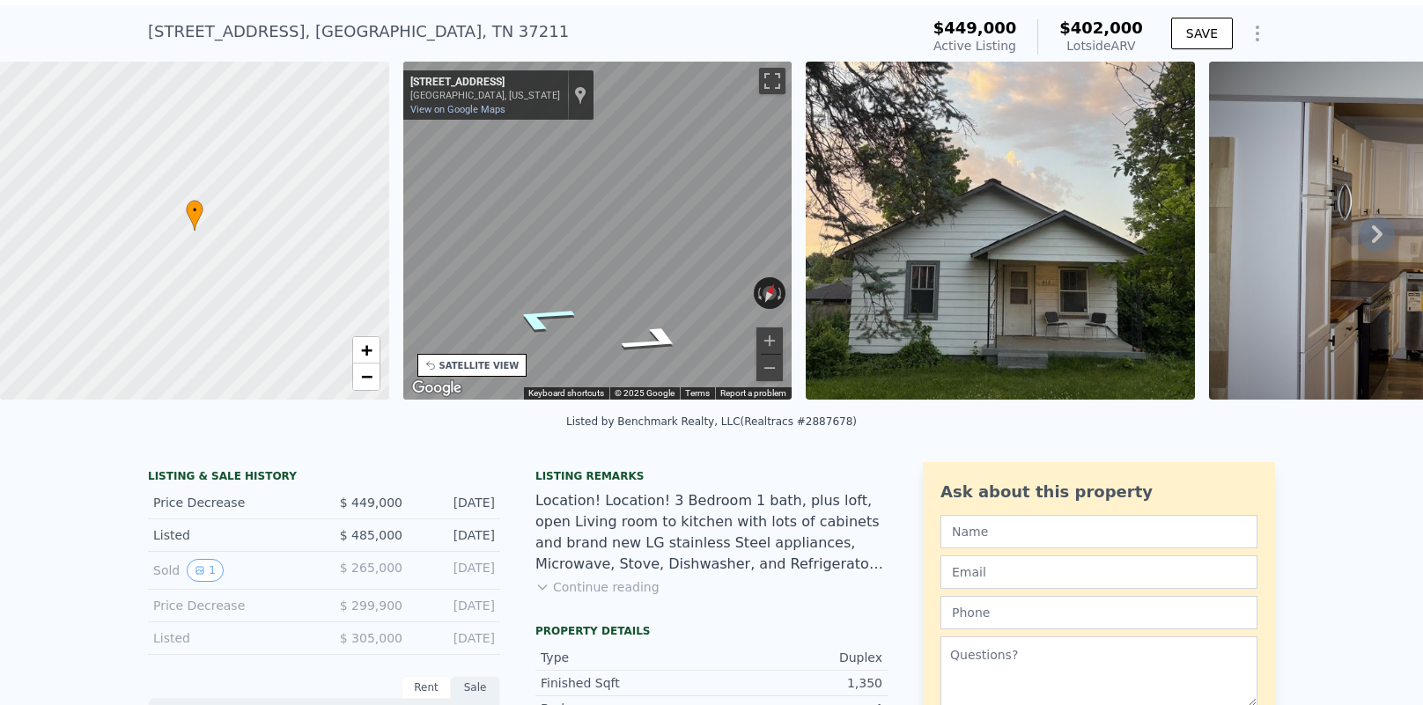
click at [559, 310] on icon "Go West, Veritas St" at bounding box center [541, 318] width 123 height 41
click at [645, 317] on icon "Go East, Veritas St" at bounding box center [659, 316] width 114 height 41
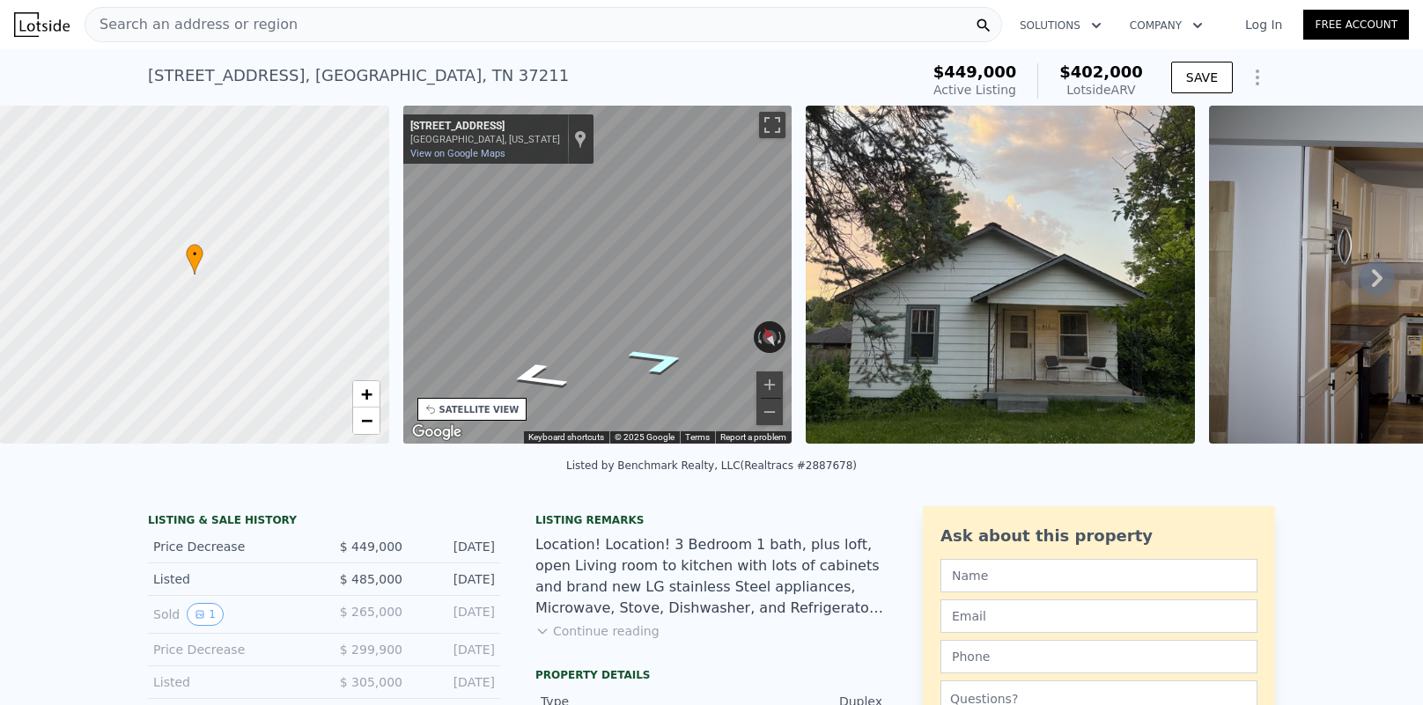
click at [667, 370] on icon "Go East, Veritas St" at bounding box center [659, 360] width 114 height 41
click at [668, 368] on icon "Go East, Veritas St" at bounding box center [659, 360] width 114 height 41
click at [350, 284] on div "• + − • + − STREET VIEW ← Move left → Move right ↑ Move up ↓ Move down + Zoom i…" at bounding box center [711, 278] width 1423 height 344
click at [724, 336] on div "← Move left → Move right ↑ Move up ↓ Move down + Zoom in - Zoom out 399 Veritas…" at bounding box center [597, 275] width 389 height 338
click at [731, 328] on div "← Move left → Move right ↑ Move up ↓ Move down + Zoom in - Zoom out 399 Veritas…" at bounding box center [597, 275] width 389 height 338
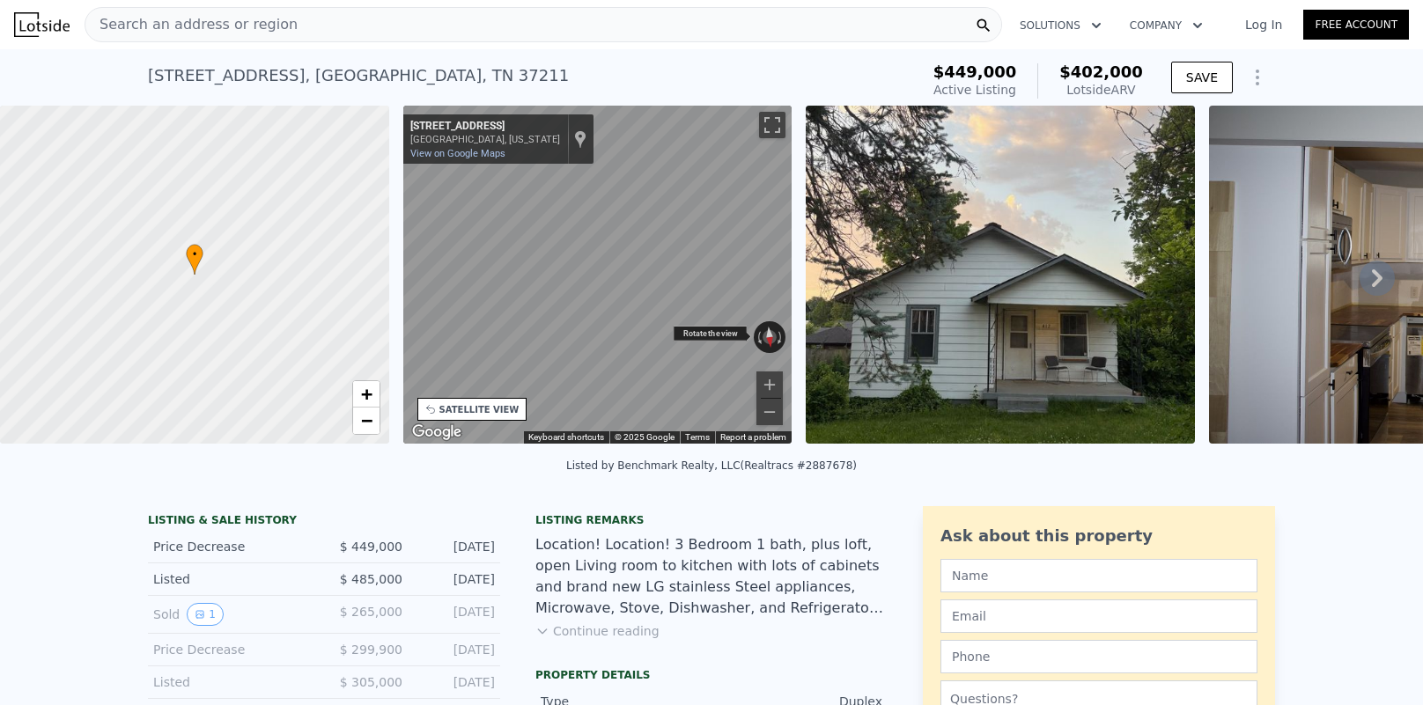
click at [501, 316] on div "← Move left → Move right ↑ Move up ↓ Move down + Zoom in - Zoom out 405 Veritas…" at bounding box center [597, 275] width 389 height 338
drag, startPoint x: 689, startPoint y: 326, endPoint x: 396, endPoint y: 292, distance: 294.4
click at [399, 294] on div "← Move left → Move right ↑ Move up ↓ Move down + Zoom in - Zoom out 405 Veritas…" at bounding box center [597, 278] width 403 height 344
click at [348, 327] on div "• + − • + − STREET VIEW ← Move left → Move right ↑ Move up ↓ Move down + Zoom i…" at bounding box center [711, 278] width 1423 height 344
click at [339, 331] on div "• + − • + − STREET VIEW ← Move left → Move right ↑ Move up ↓ Move down + Zoom i…" at bounding box center [711, 278] width 1423 height 344
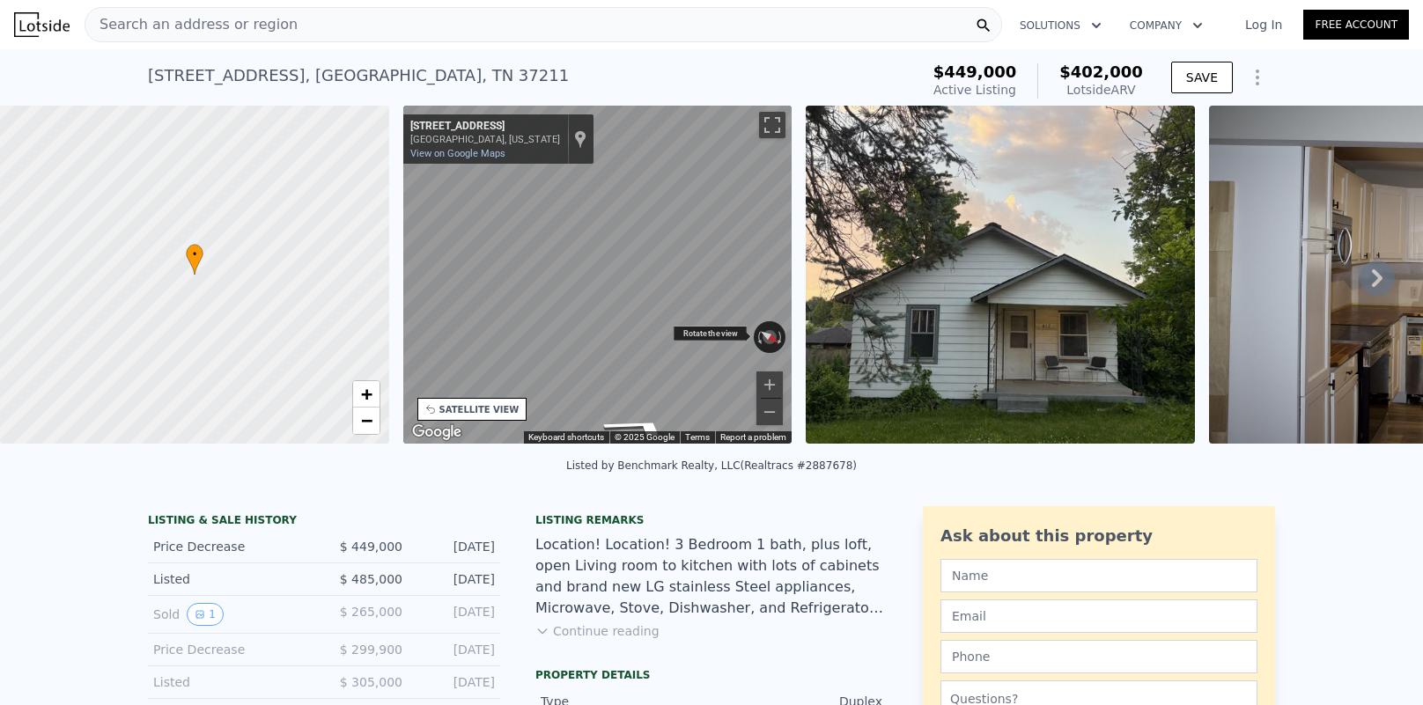
click at [673, 338] on div "← Move left → Move right ↑ Move up ↓ Move down + Zoom in - Zoom out 414 Veritas…" at bounding box center [597, 275] width 389 height 338
